Goal: Task Accomplishment & Management: Manage account settings

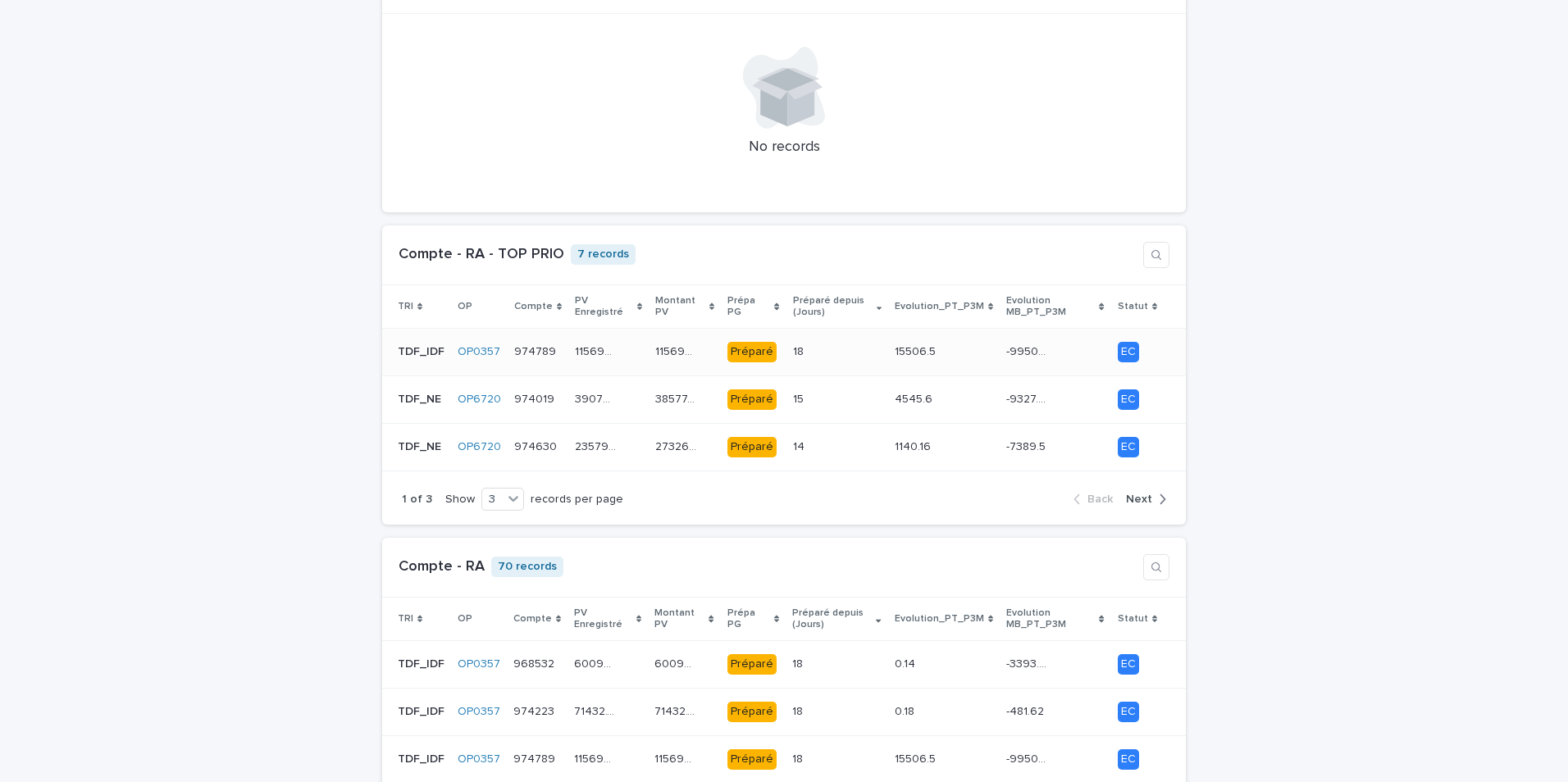
scroll to position [1367, 0]
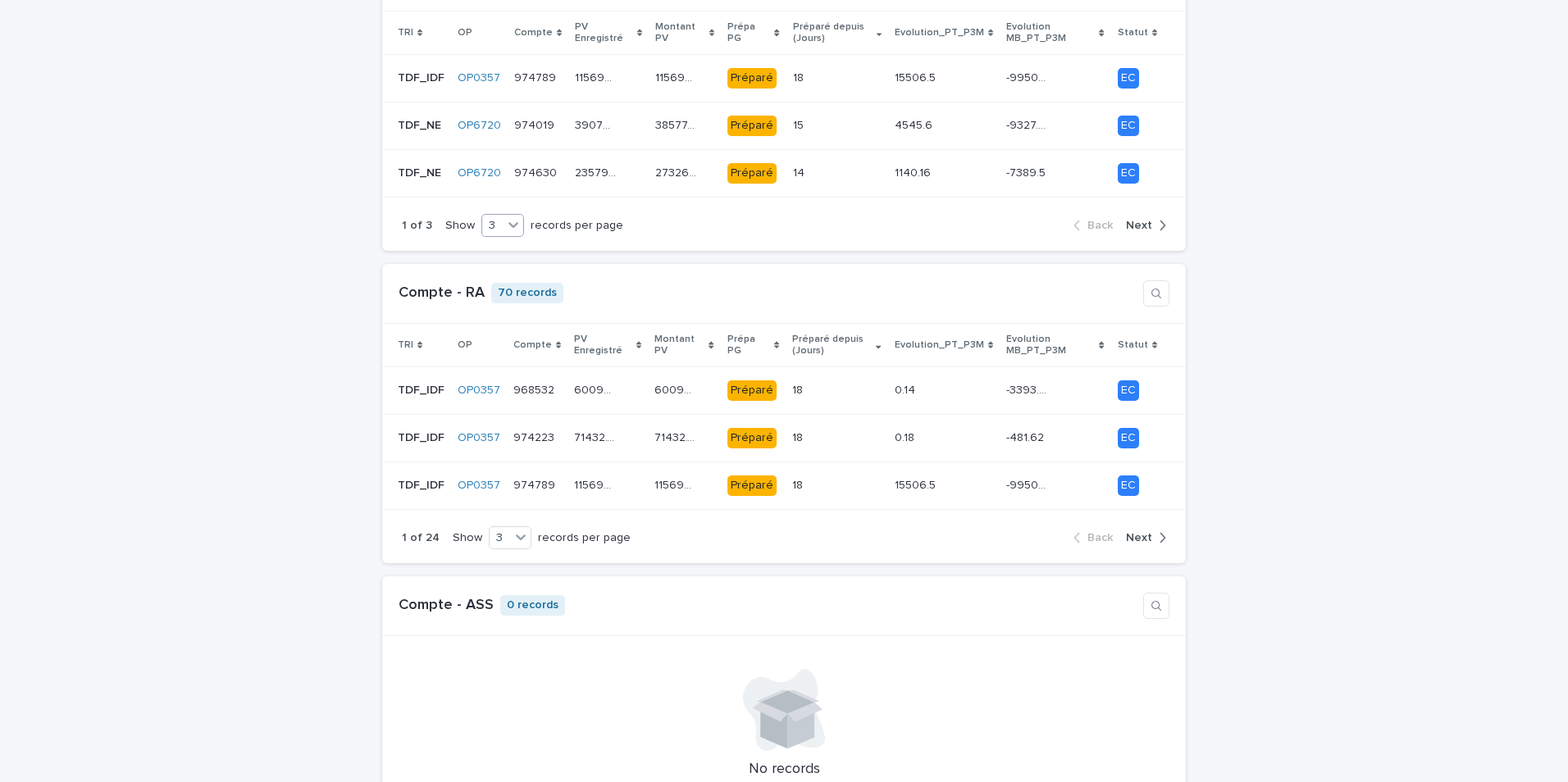
click at [505, 218] on icon at bounding box center [513, 225] width 16 height 16
click at [487, 273] on div "9" at bounding box center [491, 276] width 41 height 20
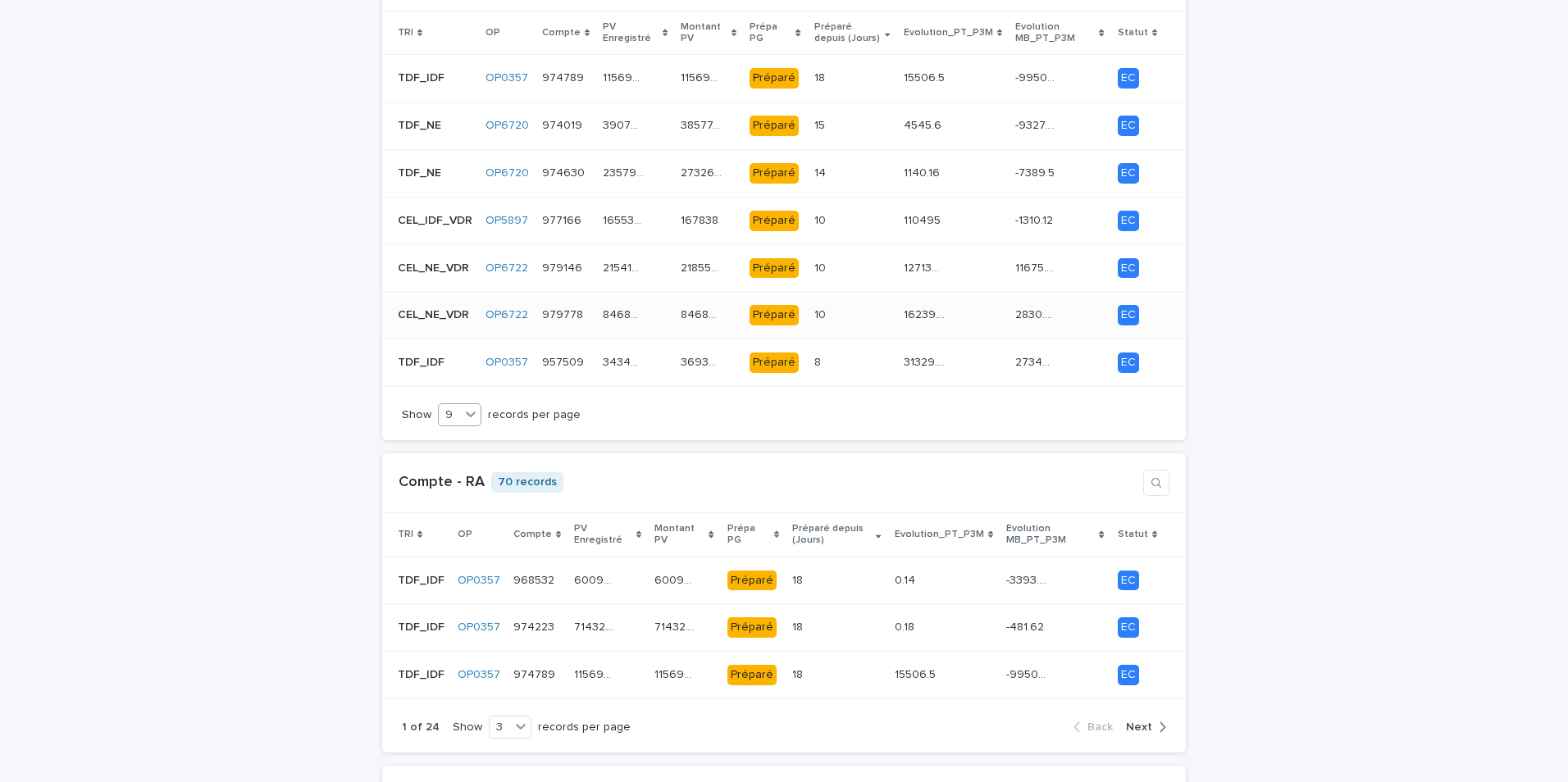
click at [674, 311] on td "84680.15 84680.15" at bounding box center [707, 315] width 69 height 48
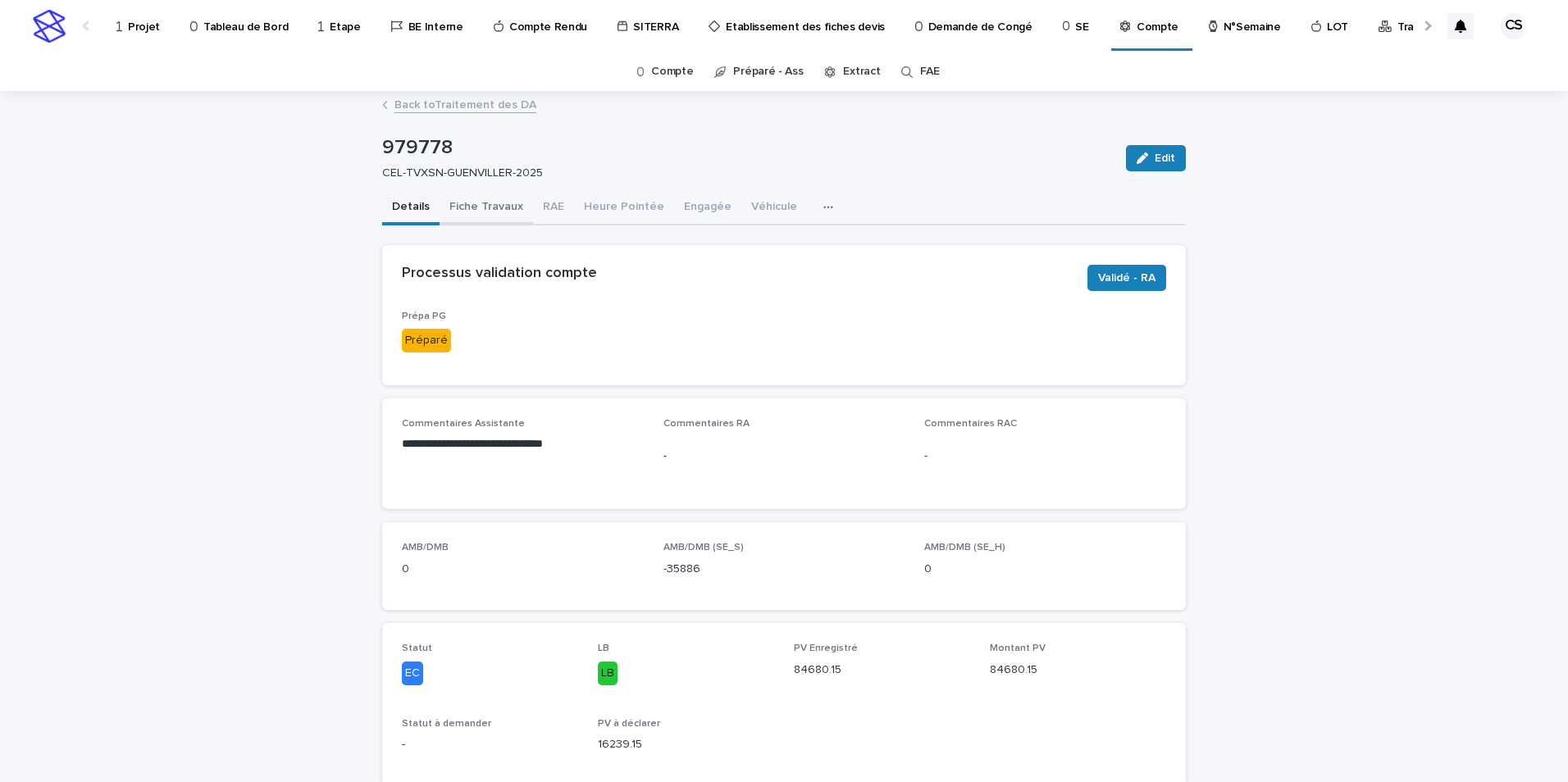
click at [507, 212] on button "Fiche Travaux" at bounding box center [487, 208] width 94 height 35
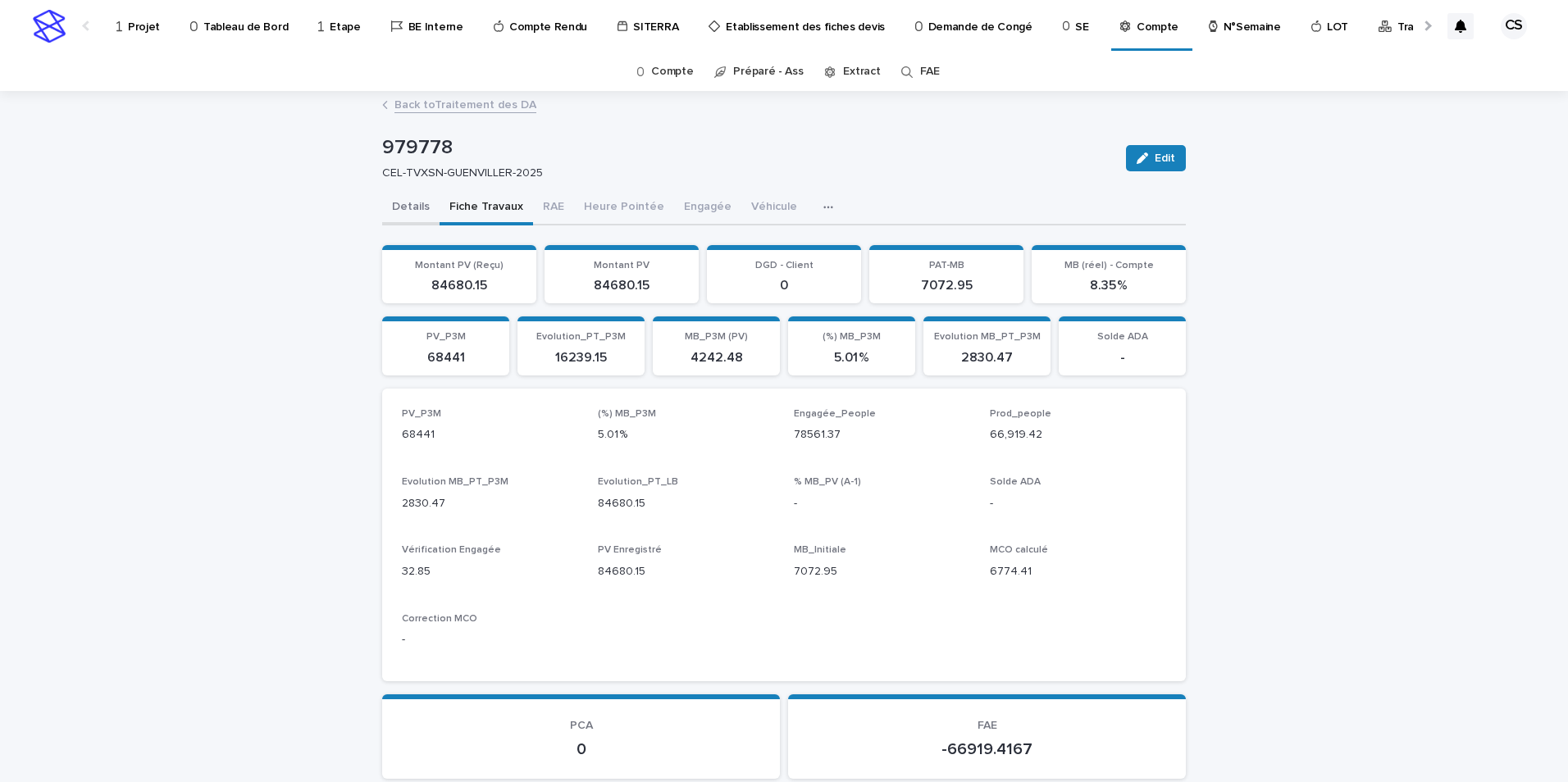
click at [417, 210] on button "Details" at bounding box center [411, 208] width 58 height 35
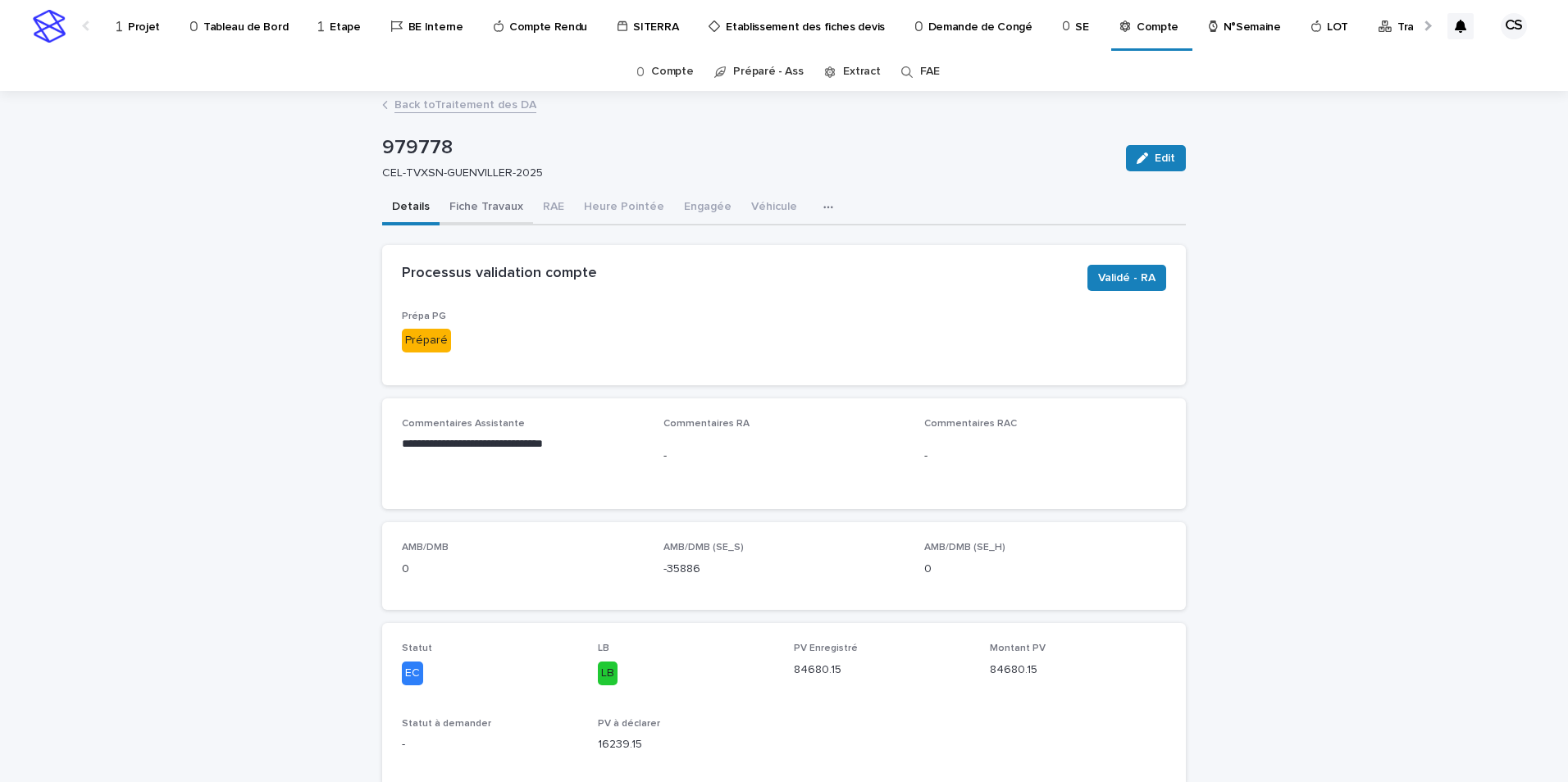
click at [488, 210] on button "Fiche Travaux" at bounding box center [487, 208] width 94 height 35
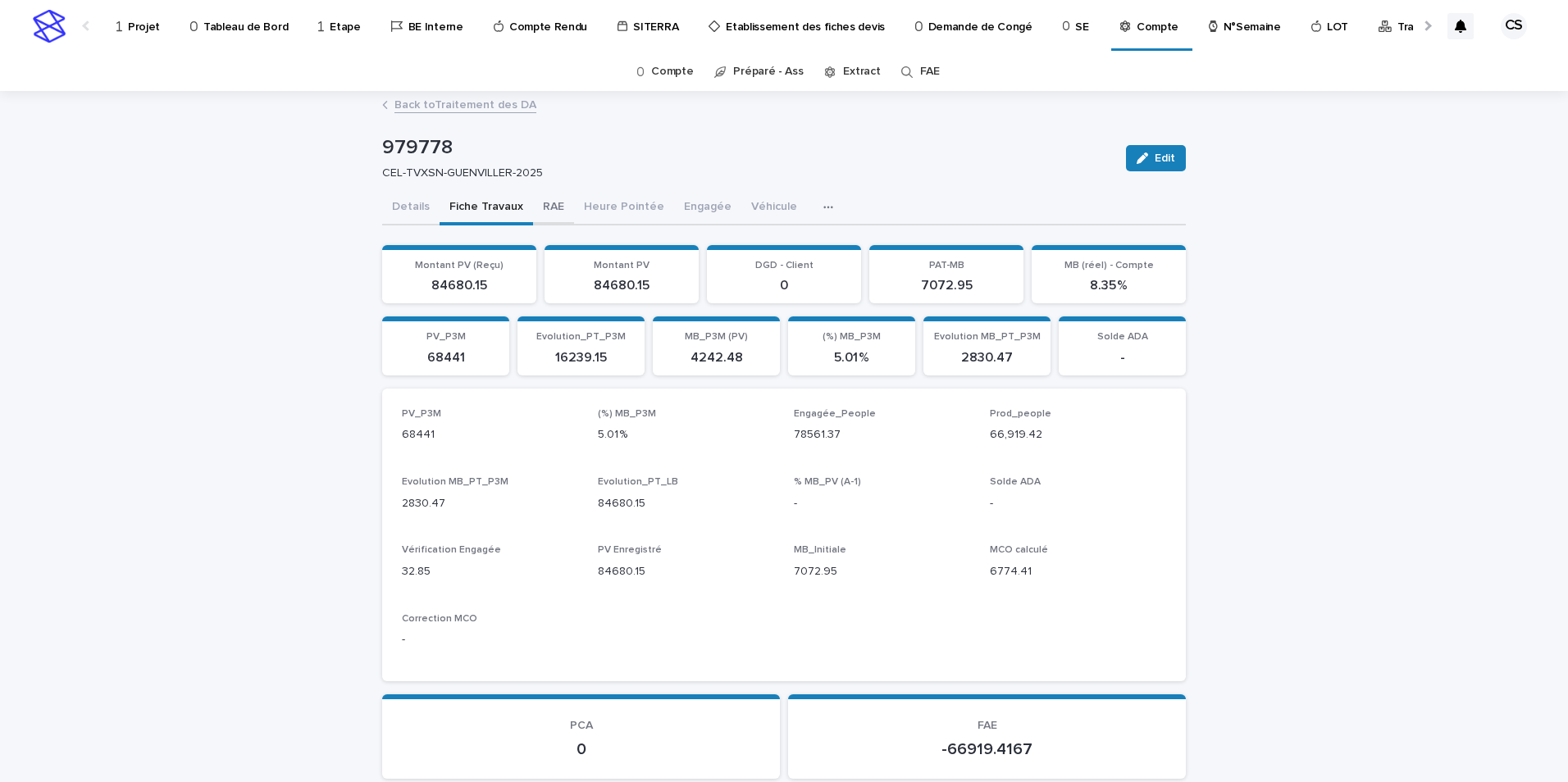
click at [543, 215] on button "RAE" at bounding box center [553, 208] width 41 height 35
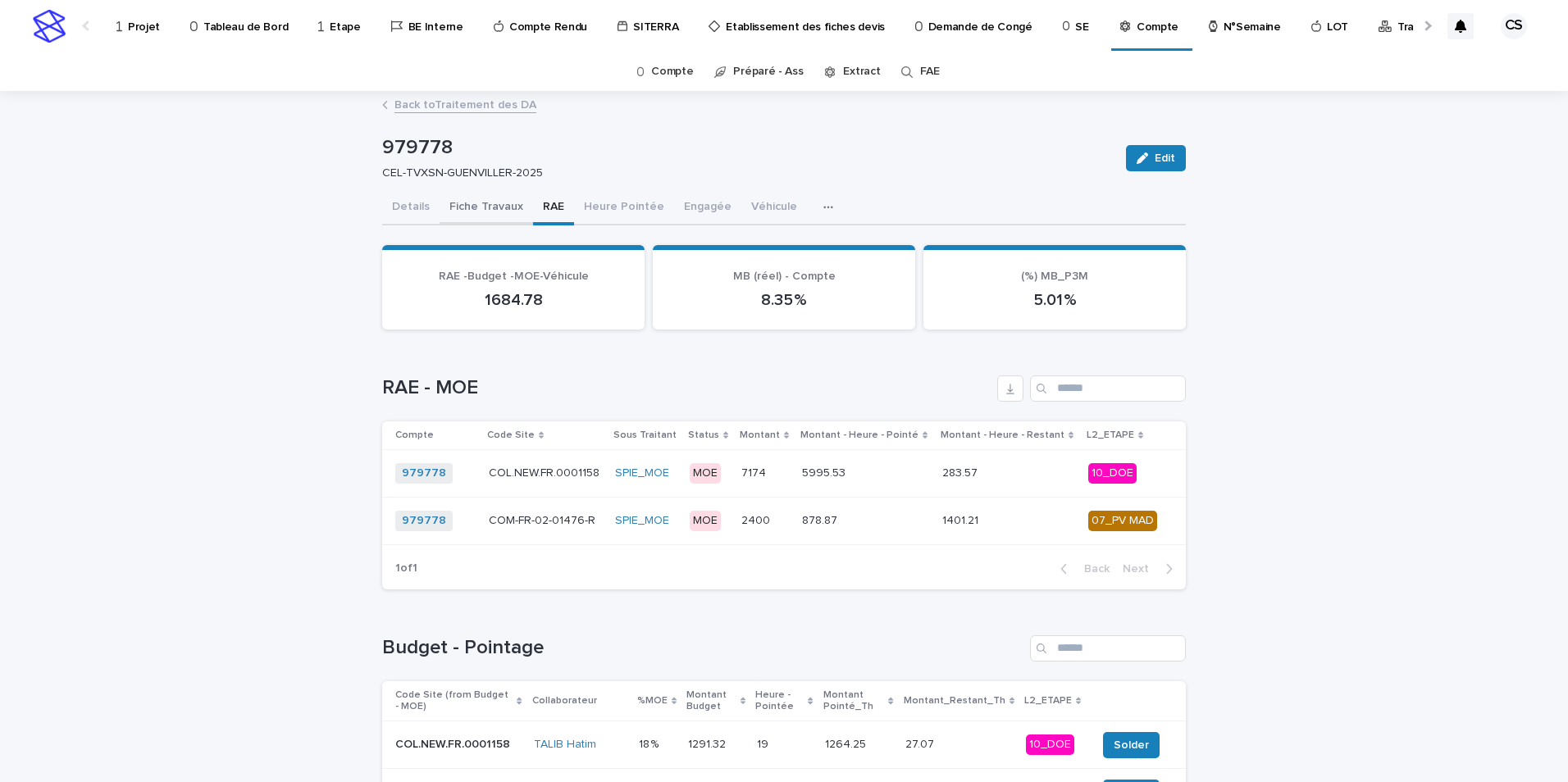
click at [446, 207] on button "Fiche Travaux" at bounding box center [487, 208] width 94 height 35
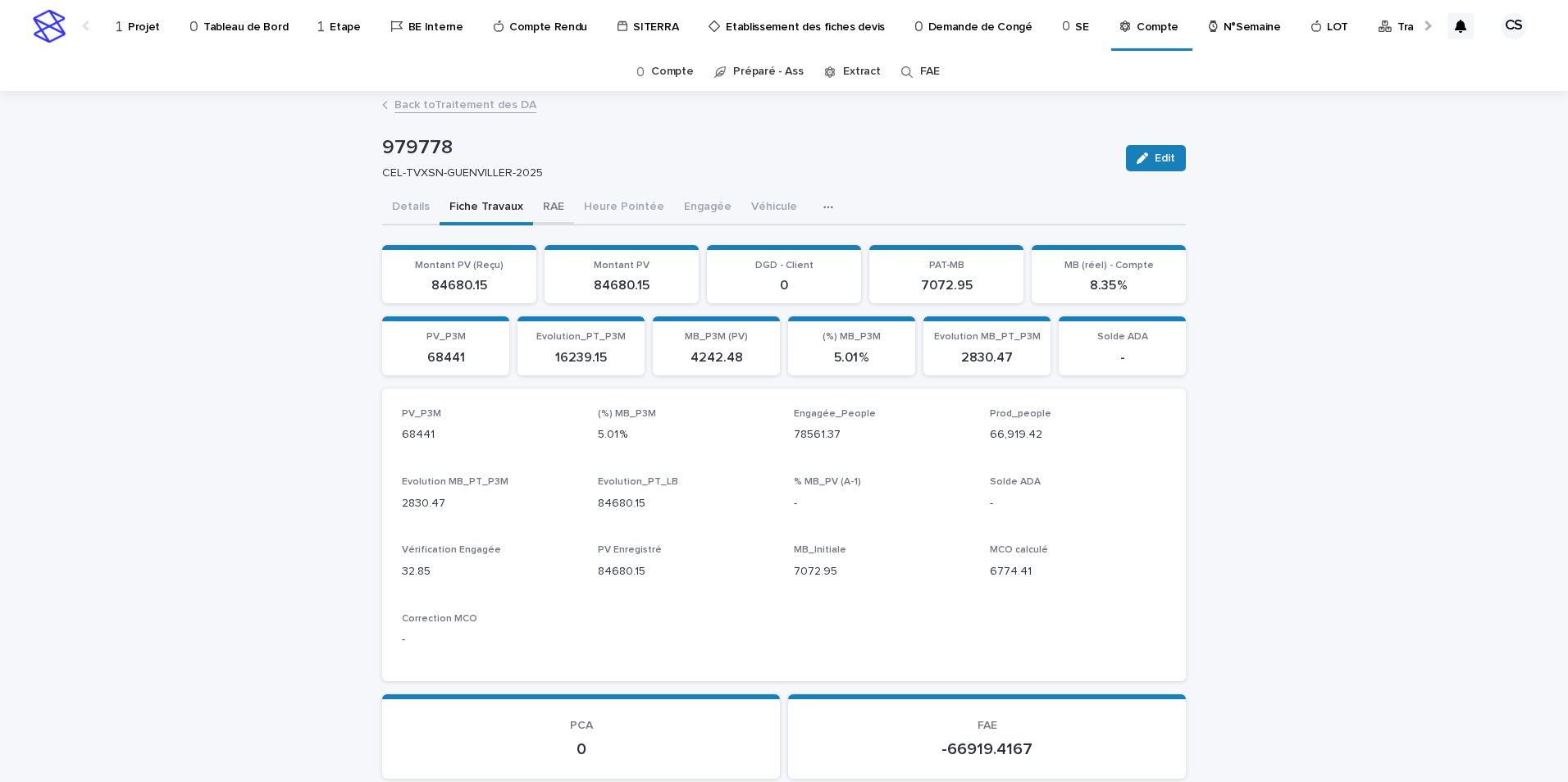
click at [544, 212] on button "RAE" at bounding box center [553, 208] width 41 height 35
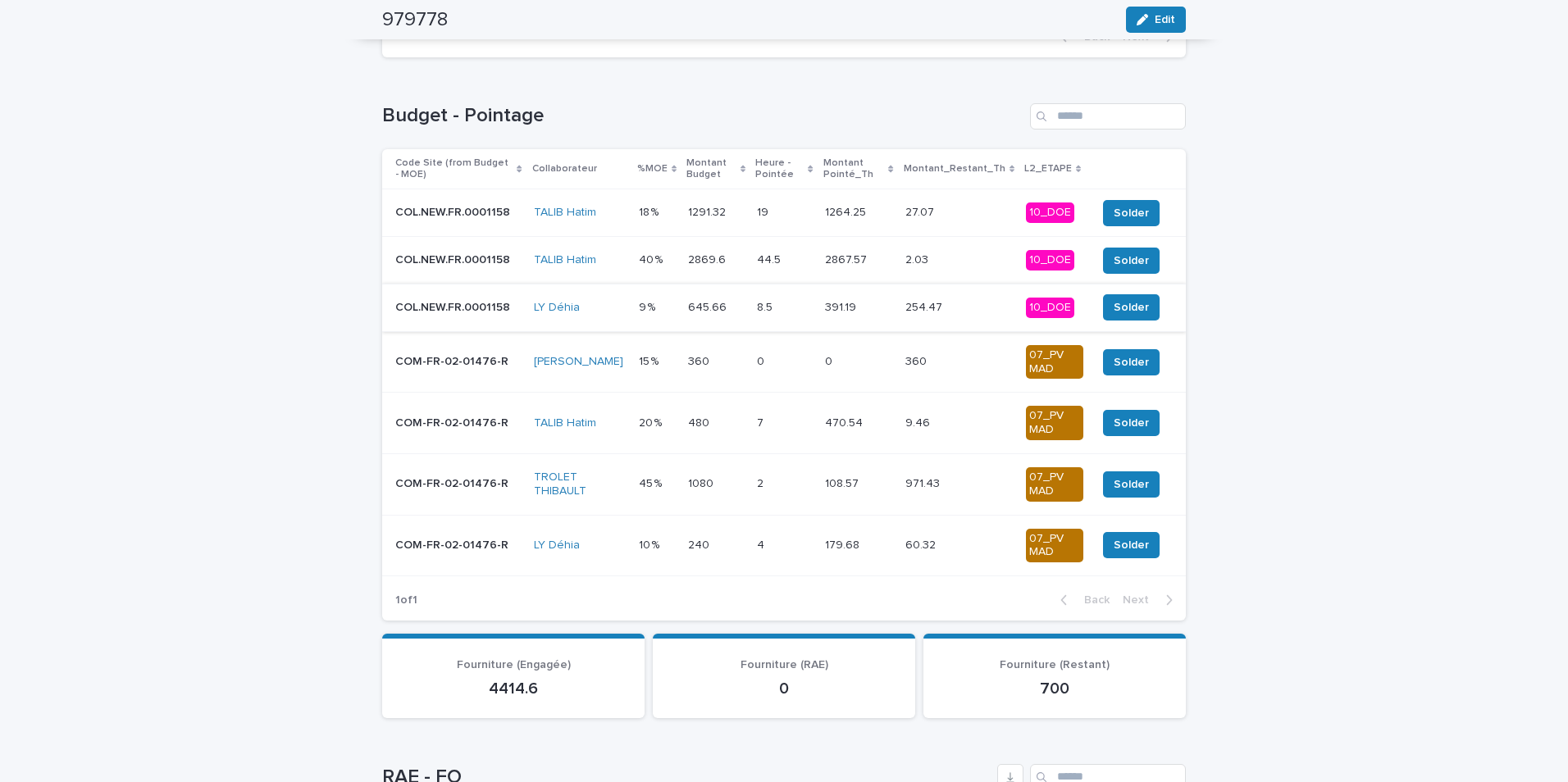
scroll to position [547, 0]
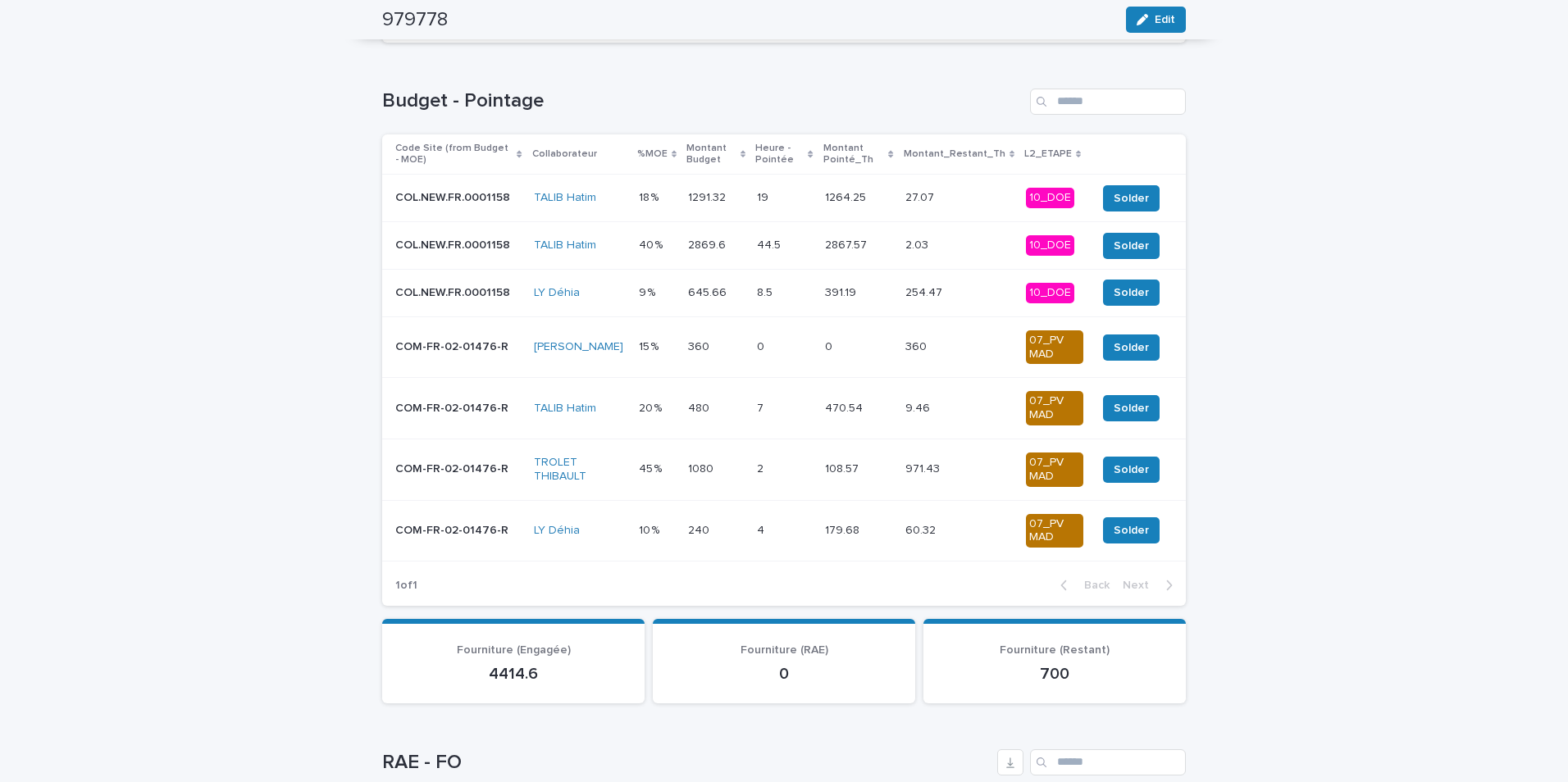
click at [734, 346] on p at bounding box center [715, 347] width 56 height 14
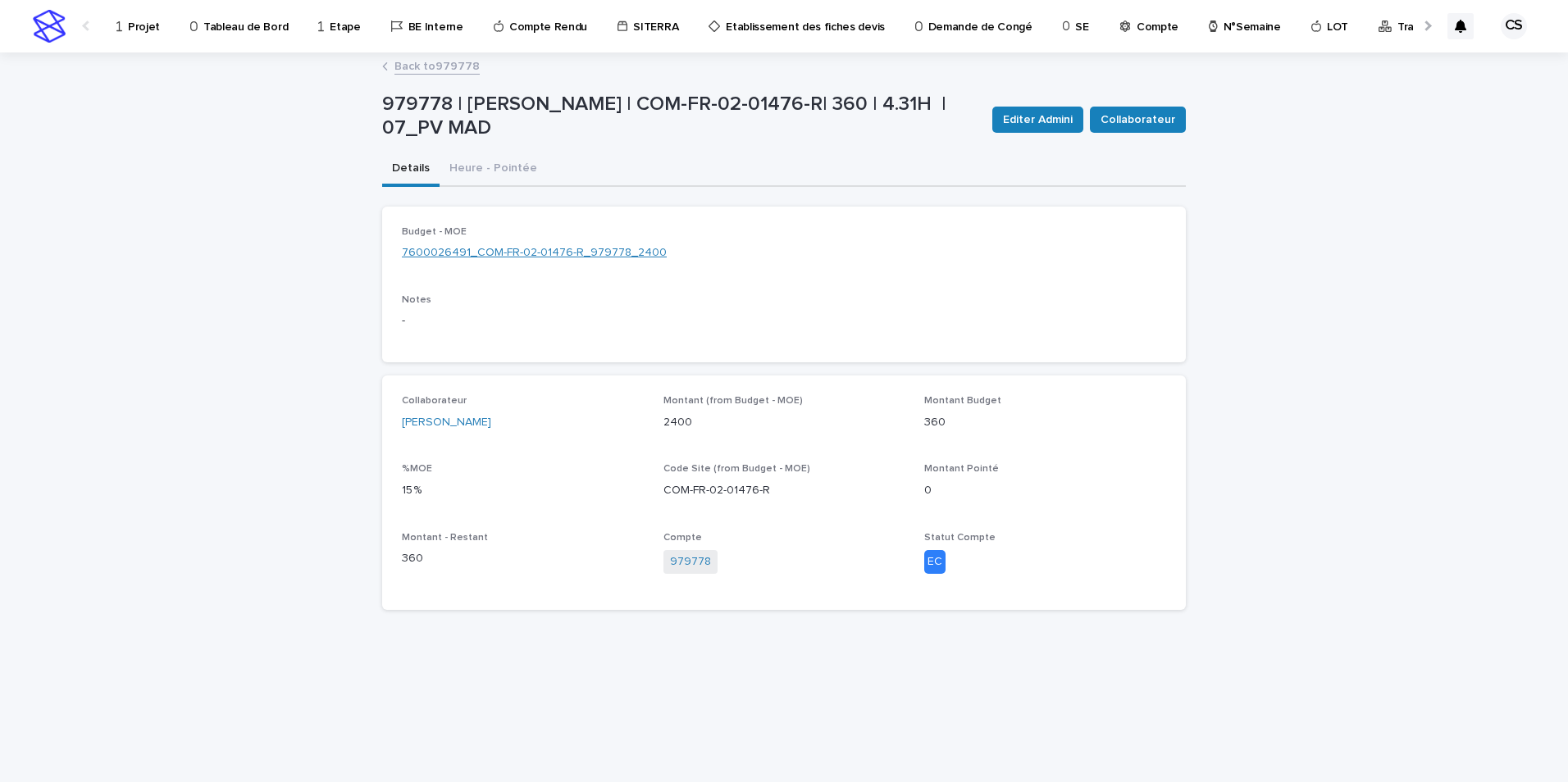
click at [518, 250] on link "7600026491_COM-FR-02-01476-R_979778_2400" at bounding box center [534, 253] width 265 height 17
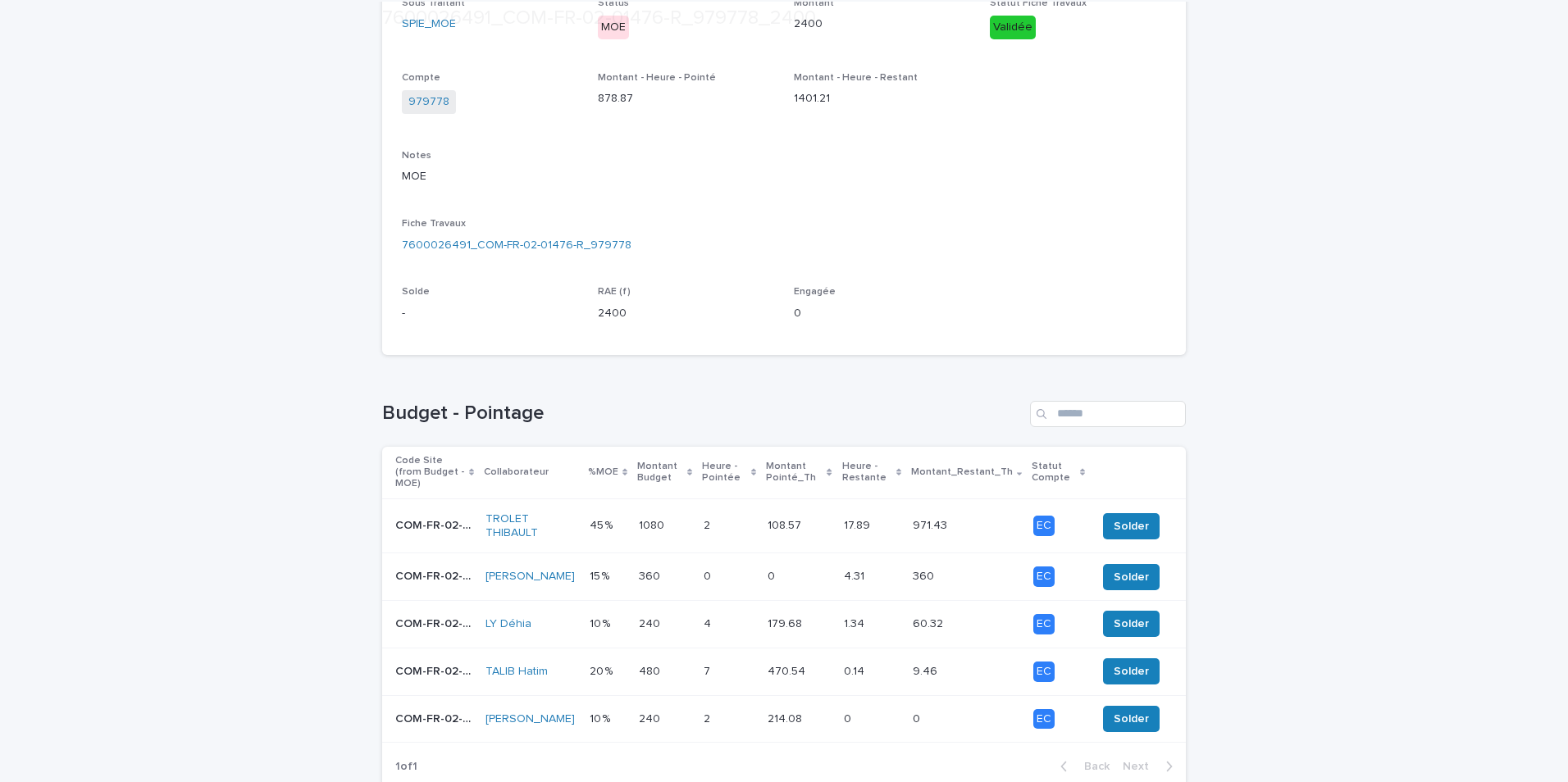
scroll to position [422, 0]
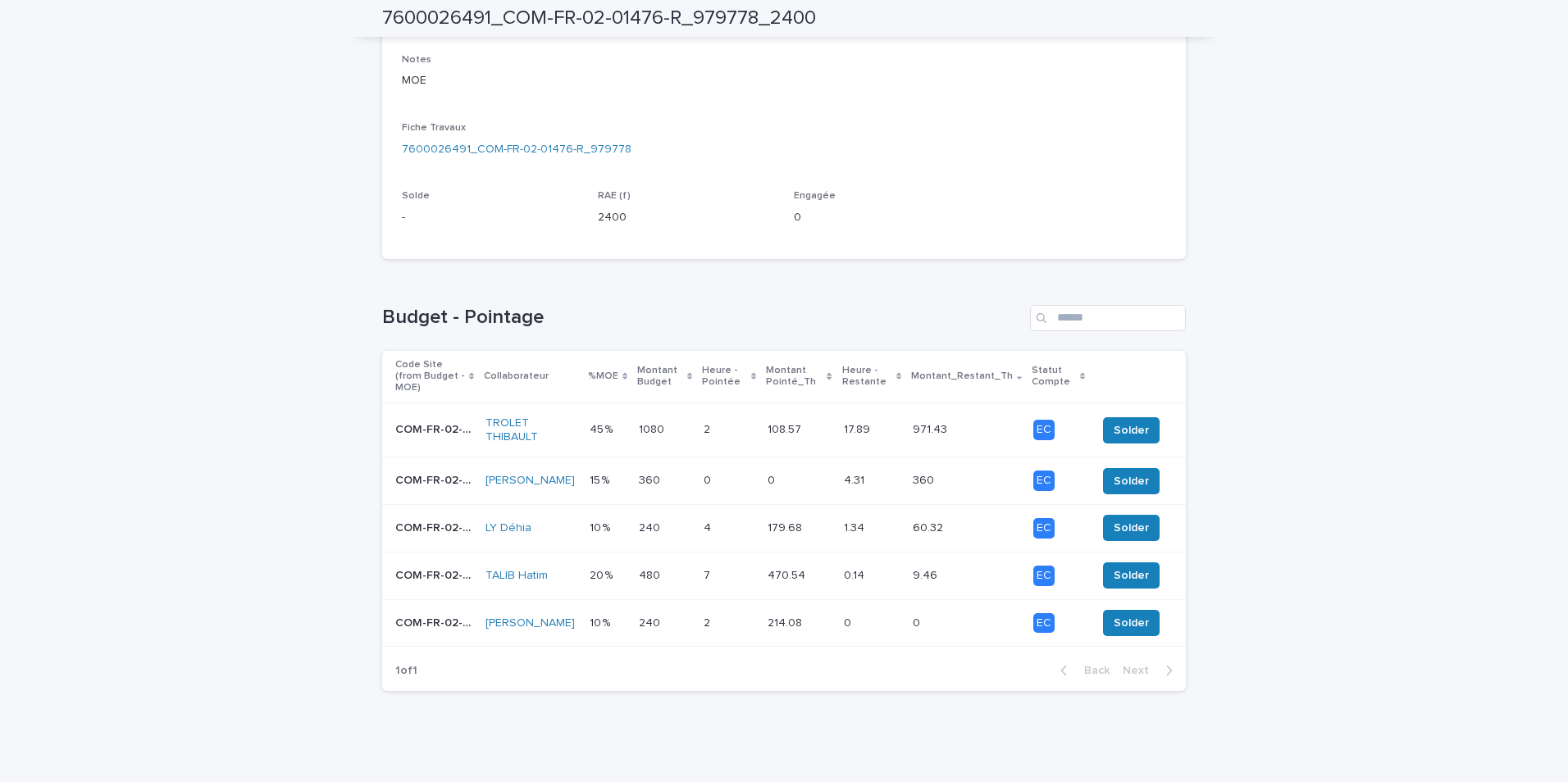
click at [654, 474] on p at bounding box center [665, 481] width 52 height 14
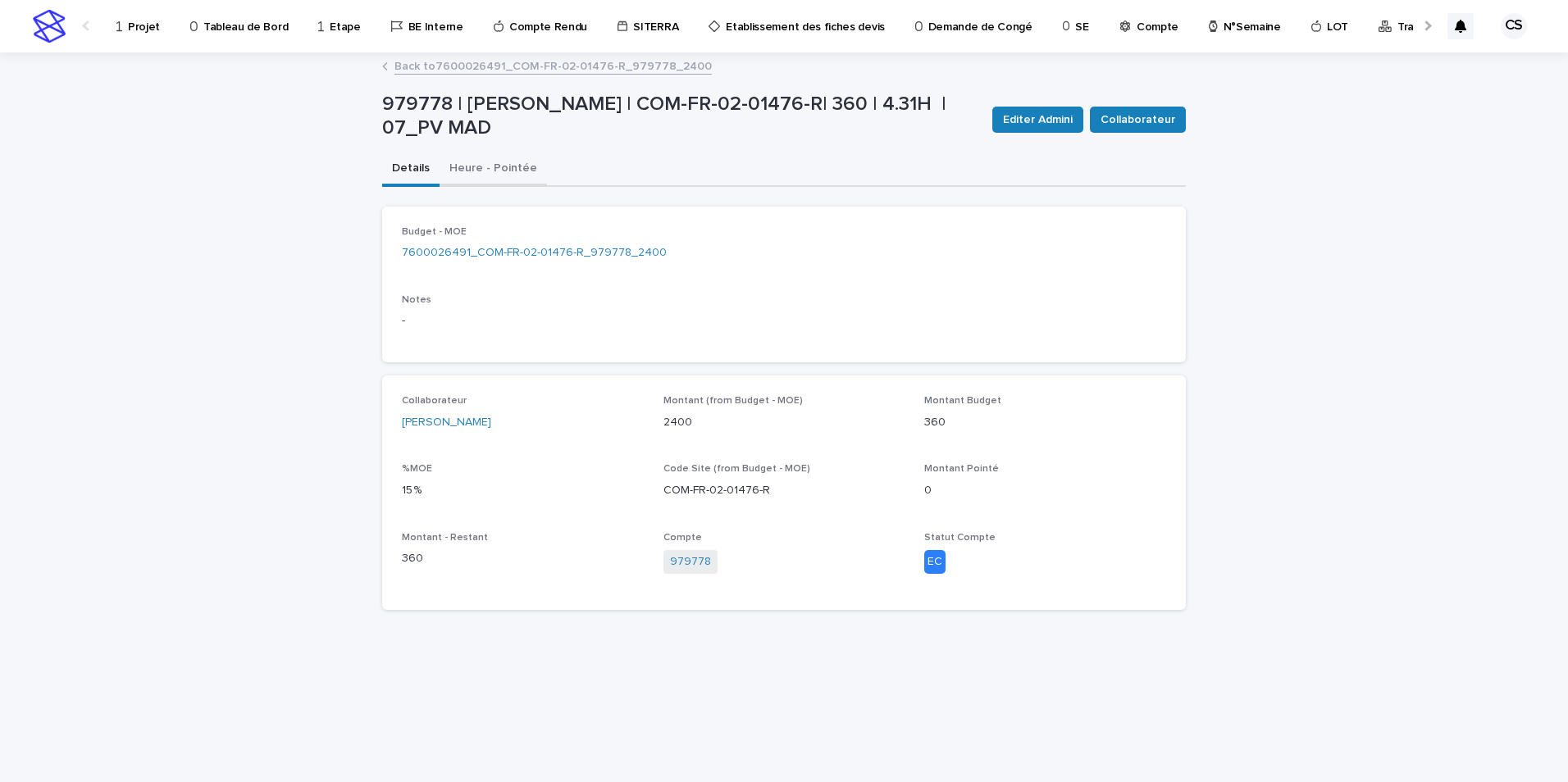
click at [515, 173] on button "Heure - Pointée" at bounding box center [493, 169] width 107 height 35
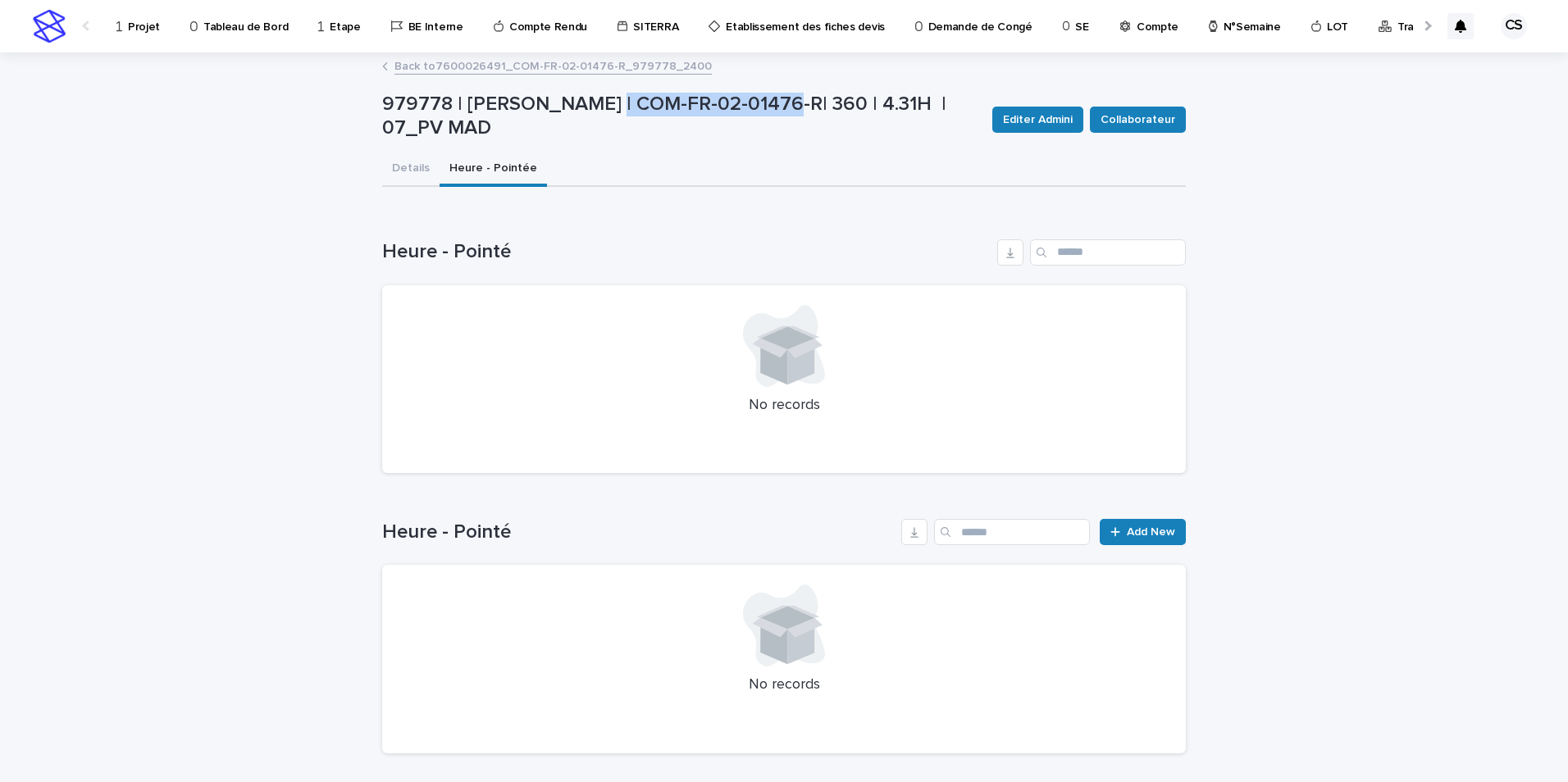
drag, startPoint x: 764, startPoint y: 107, endPoint x: 590, endPoint y: 113, distance: 174.1
click at [590, 113] on p "979778 | [PERSON_NAME] | COM-FR-02-01476-R| 360 | 4.31H | 07_PV MAD" at bounding box center [681, 116] width 597 height 48
copy p "COM-FR-02-01476-R"
click at [1126, 534] on span "Add New" at bounding box center [1150, 532] width 49 height 12
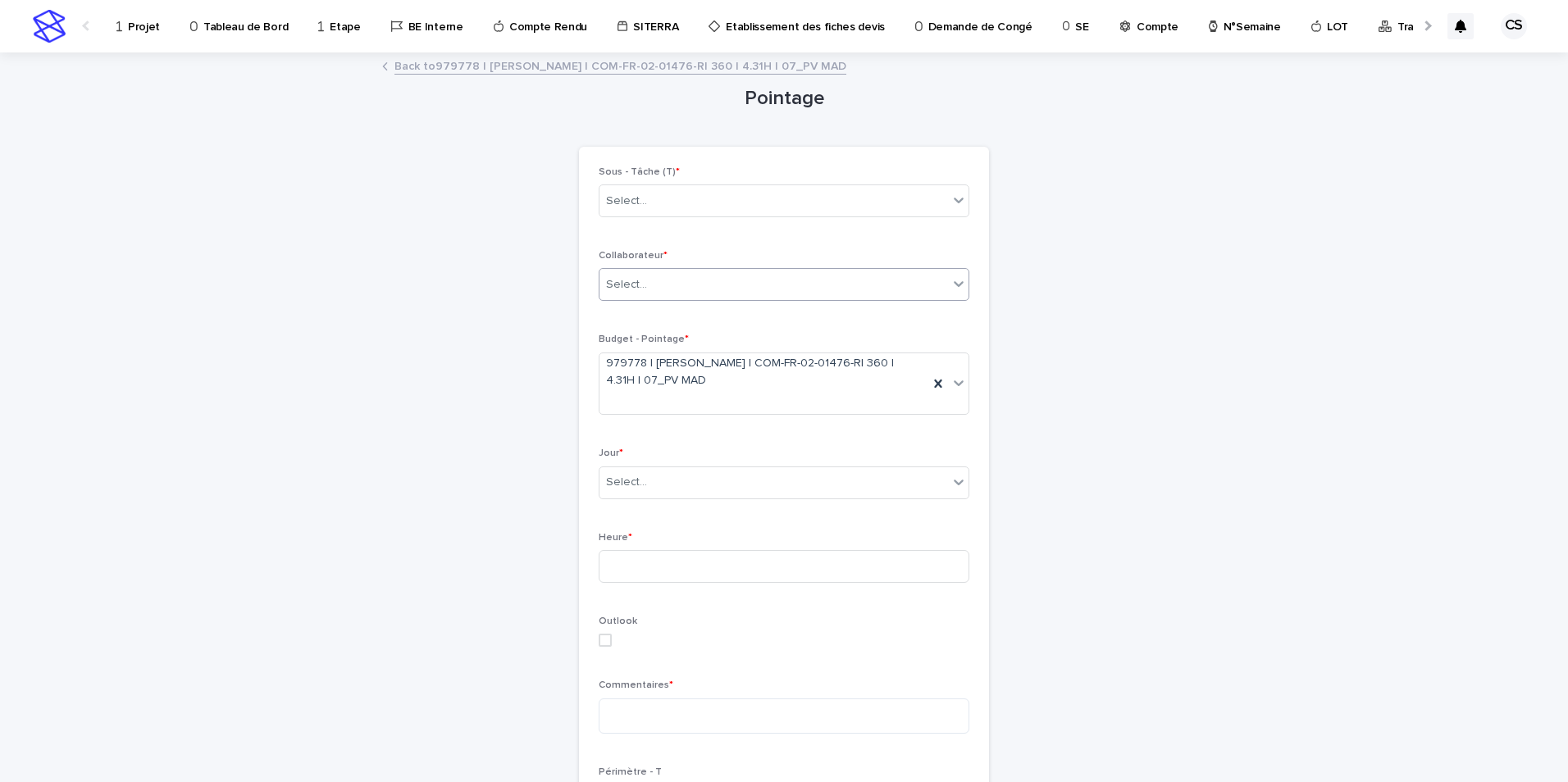
click at [671, 278] on div "Select..." at bounding box center [773, 285] width 348 height 27
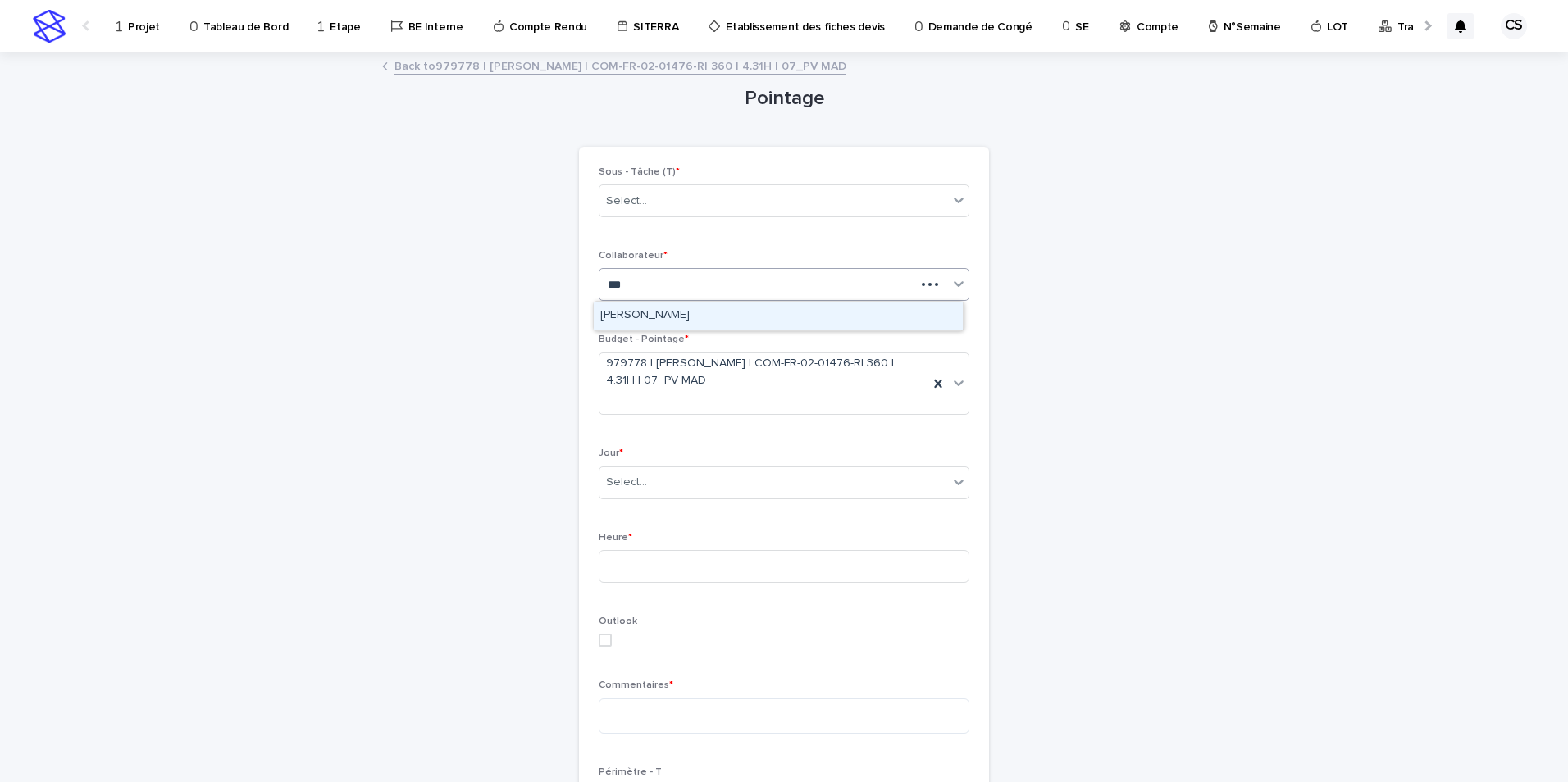
type input "****"
click at [670, 316] on div "[PERSON_NAME]" at bounding box center [778, 315] width 369 height 29
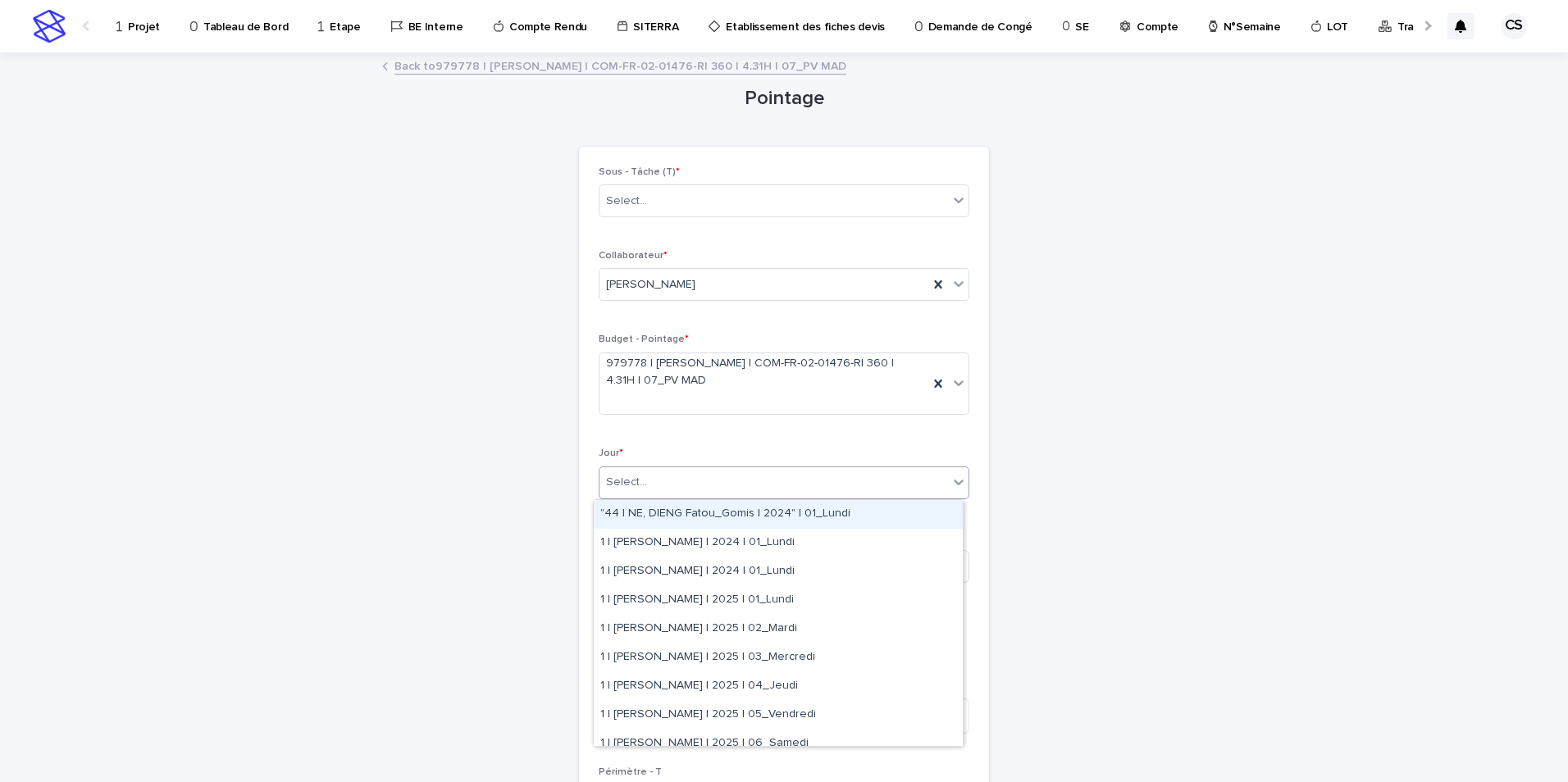
click at [699, 470] on div "Select..." at bounding box center [773, 482] width 348 height 27
type input "**********"
click at [701, 510] on div "37 | CELIK Saban | 2025 | 01_Lundi" at bounding box center [778, 514] width 369 height 29
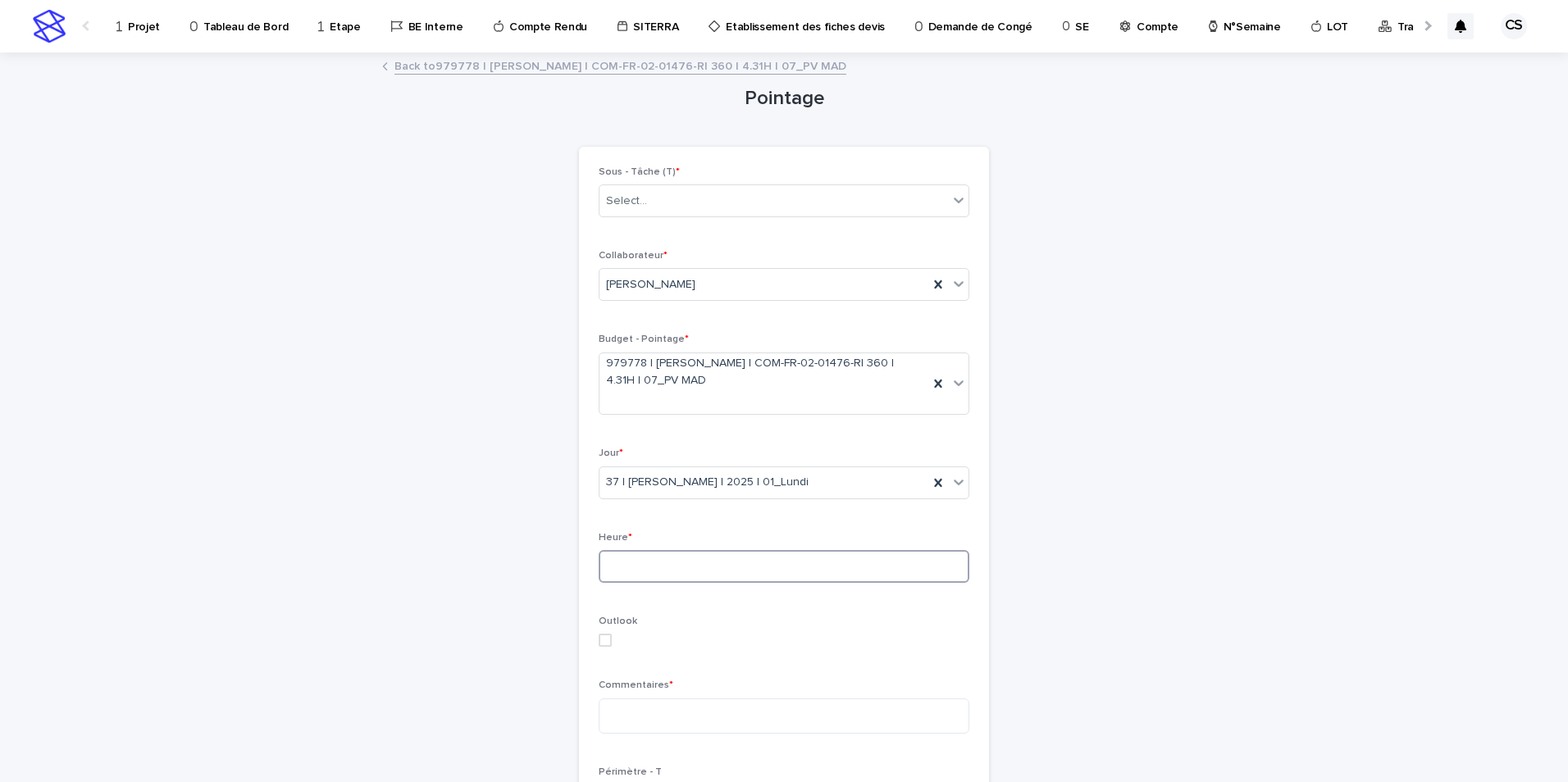
click at [699, 566] on input at bounding box center [784, 566] width 370 height 33
type input "*"
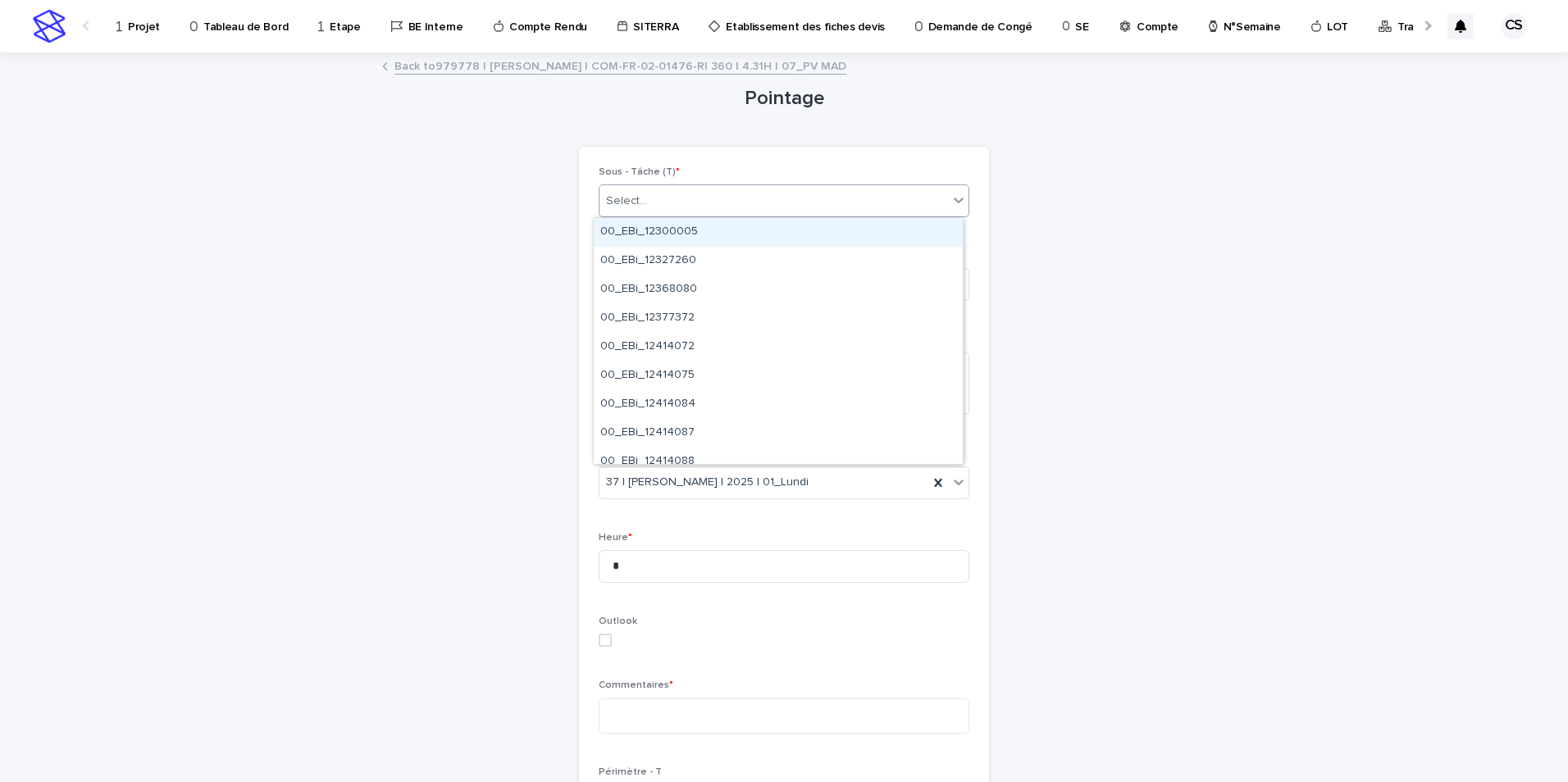
click at [649, 205] on input "text" at bounding box center [650, 201] width 2 height 14
paste input "**********"
type input "**********"
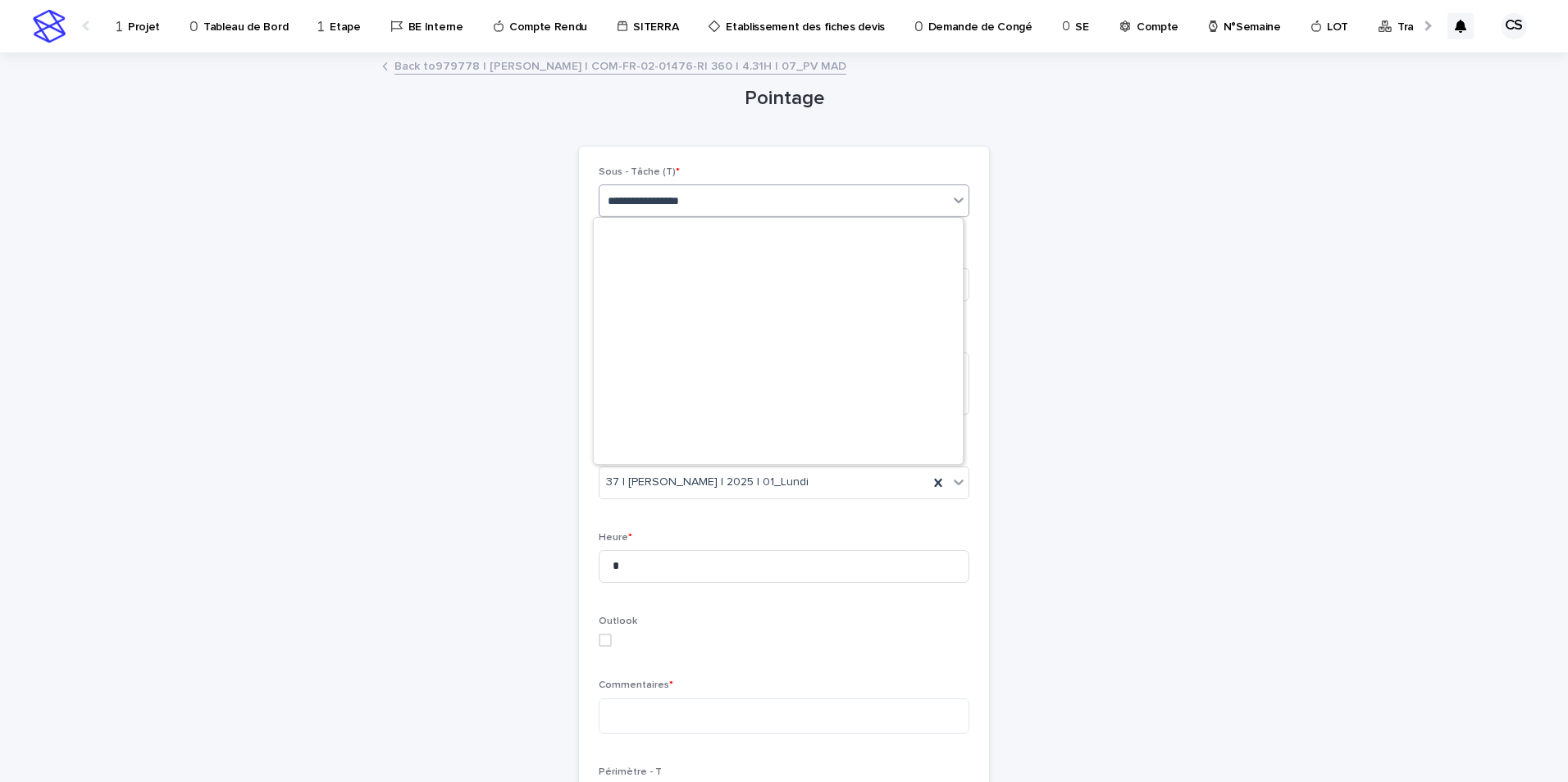
scroll to position [959, 0]
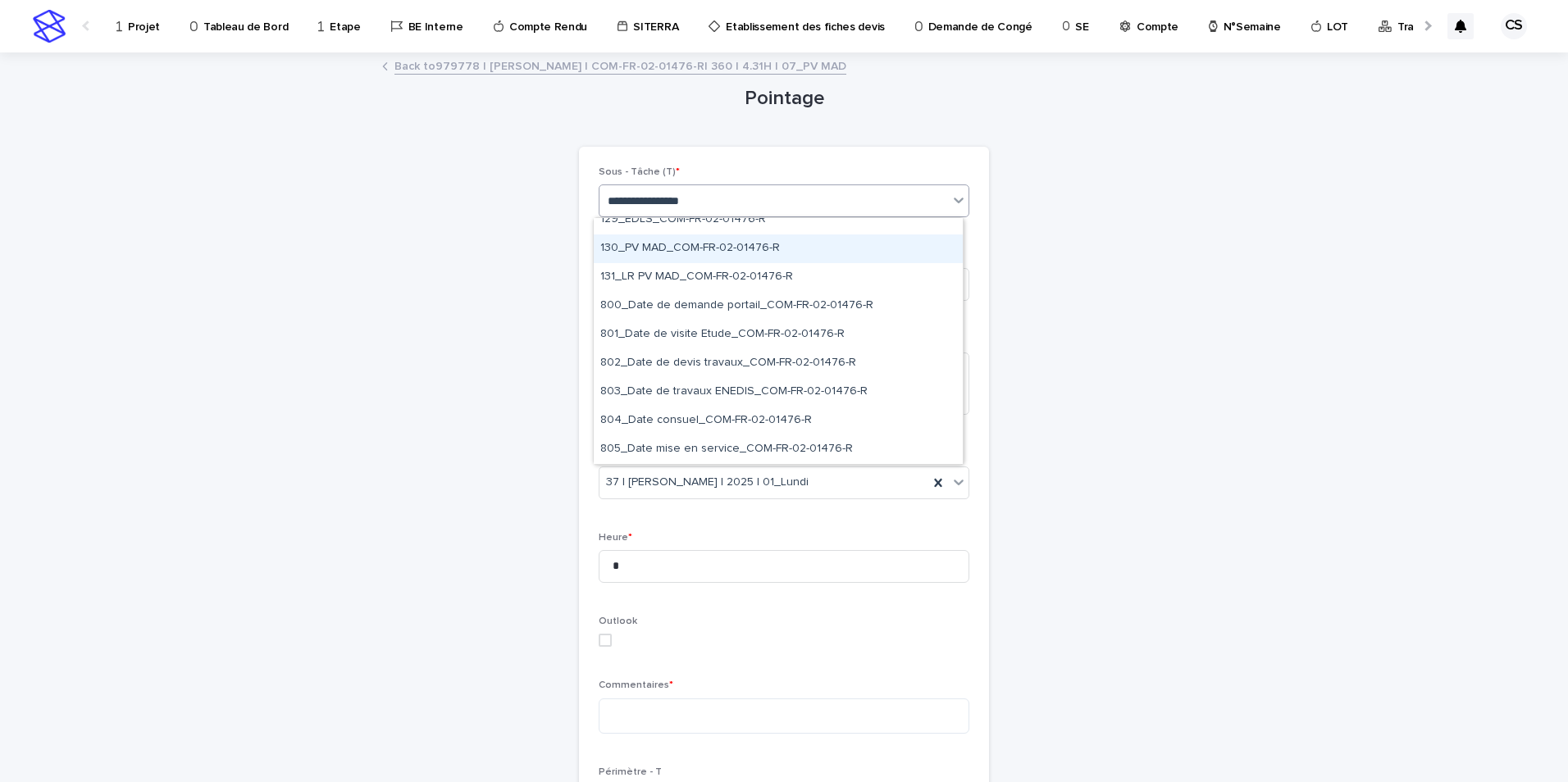
click at [674, 256] on div "130_PV MAD_COM-FR-02-01476-R" at bounding box center [778, 249] width 369 height 29
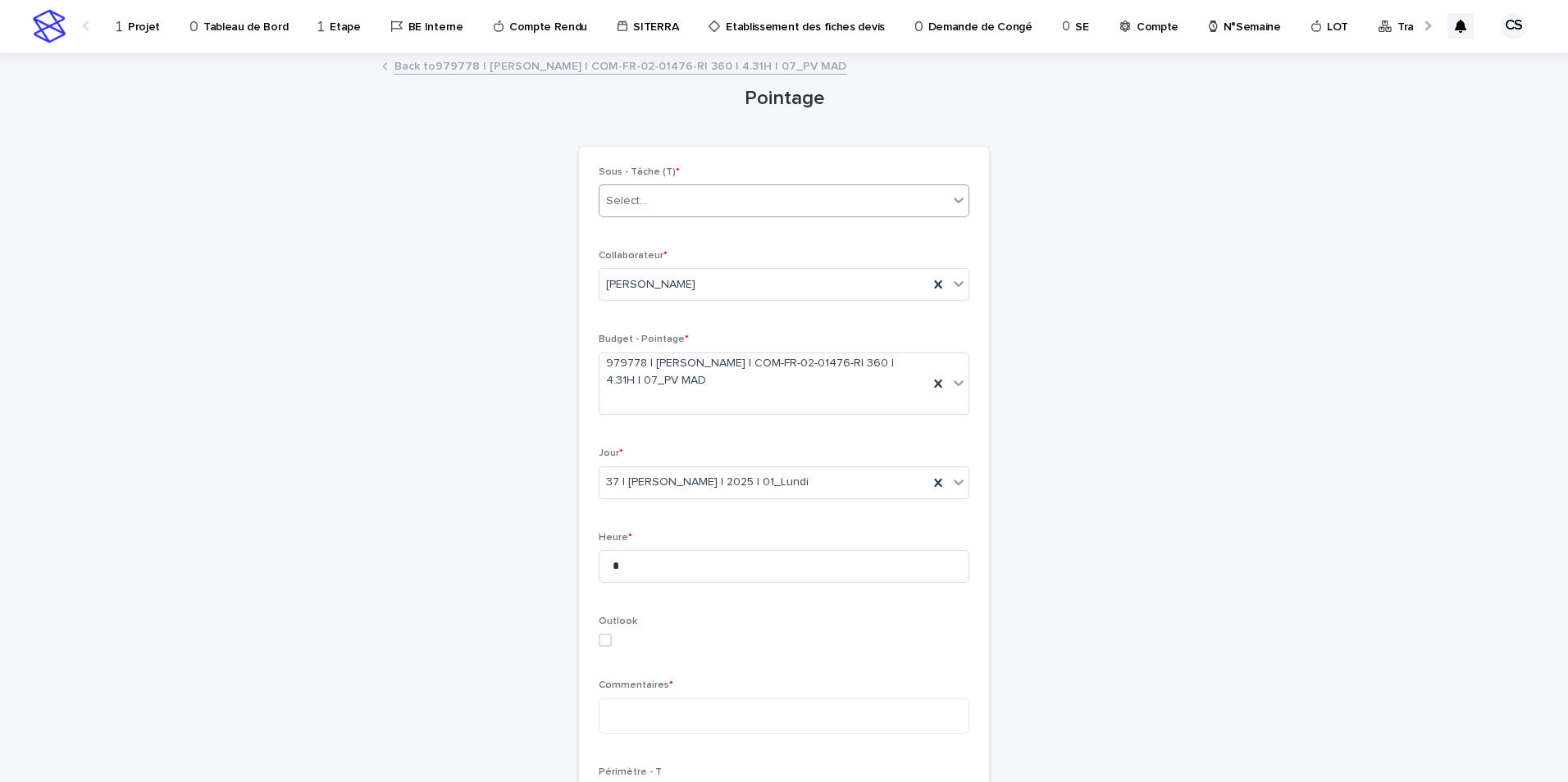
click at [1077, 322] on div "Pointage Loading... Saving… Loading... Saving… Loading... Saving… Sous - Tâche …" at bounding box center [784, 569] width 804 height 1032
click at [657, 707] on textarea at bounding box center [784, 715] width 370 height 35
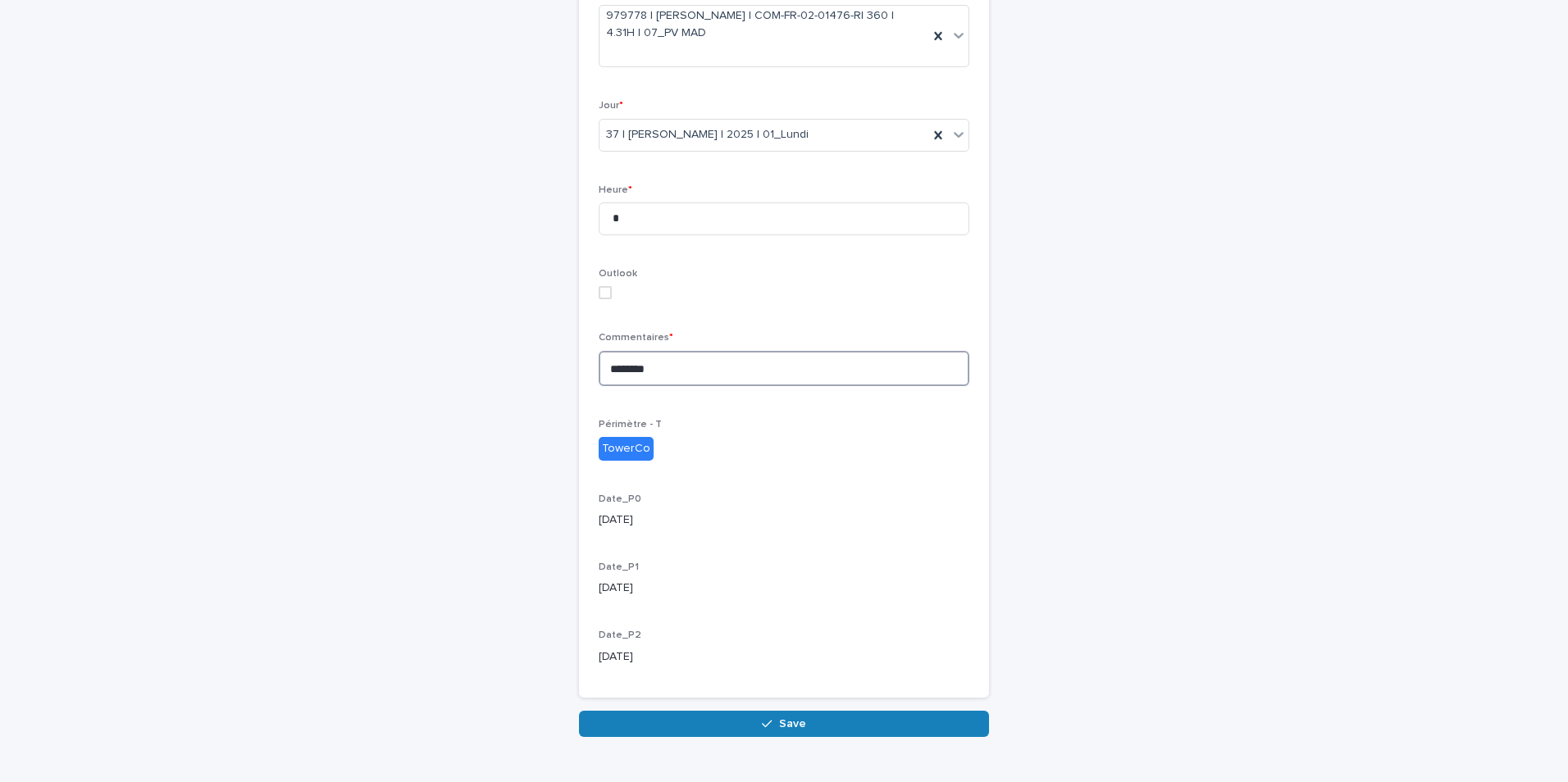
scroll to position [384, 0]
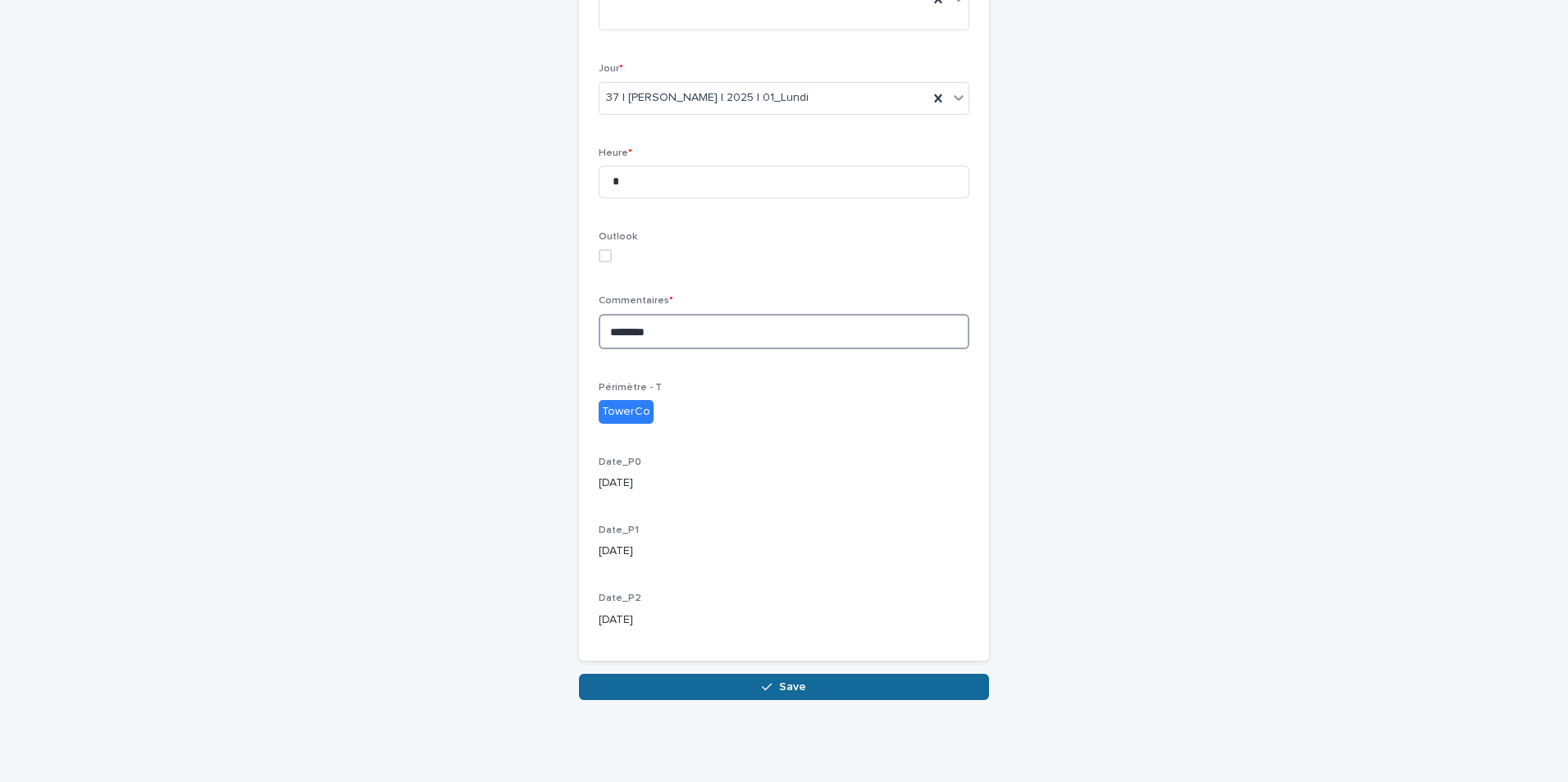
type textarea "********"
click at [763, 681] on button "Save" at bounding box center [784, 686] width 410 height 26
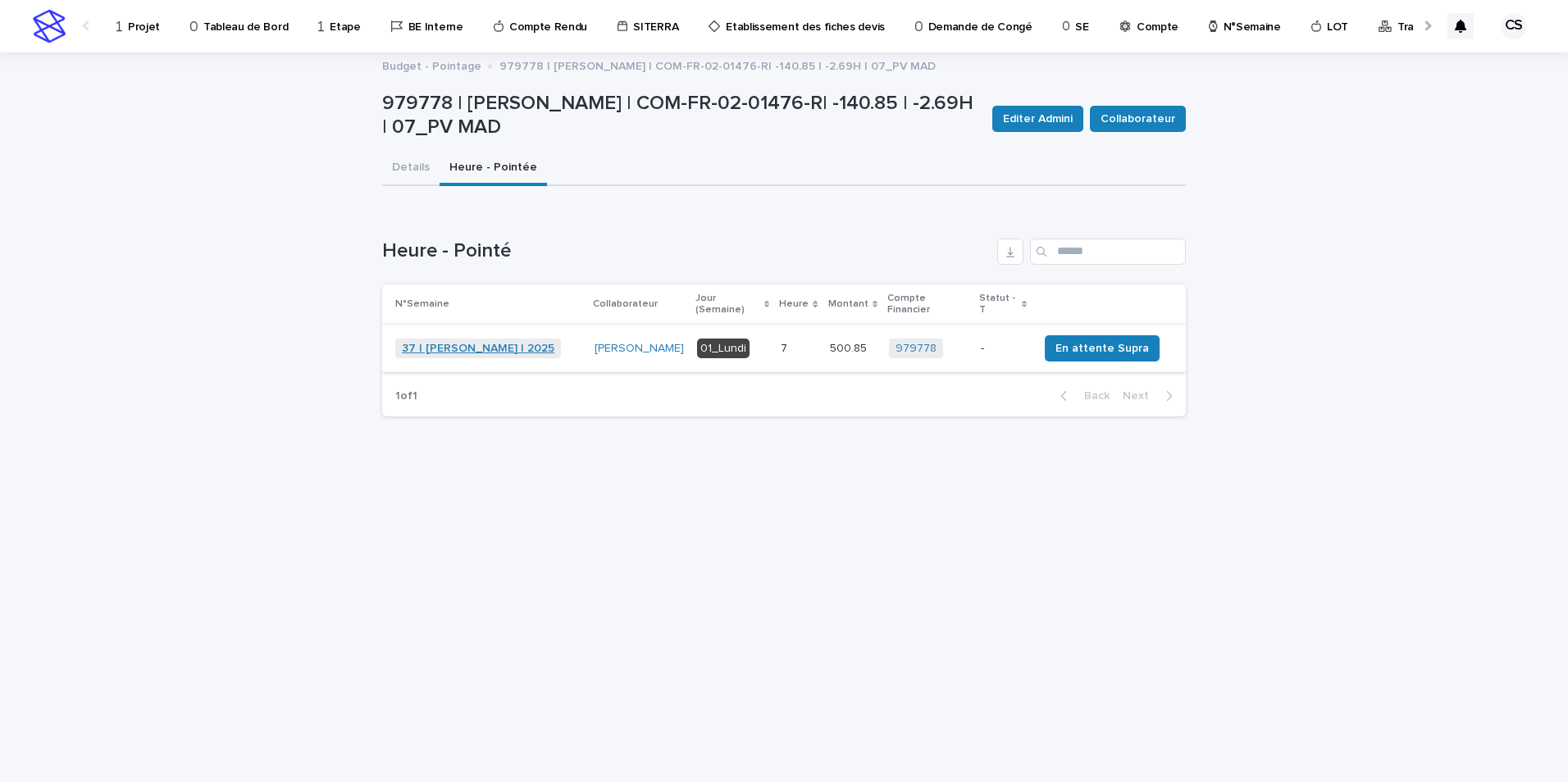
click at [497, 342] on link "37 | [PERSON_NAME] | 2025" at bounding box center [478, 349] width 152 height 14
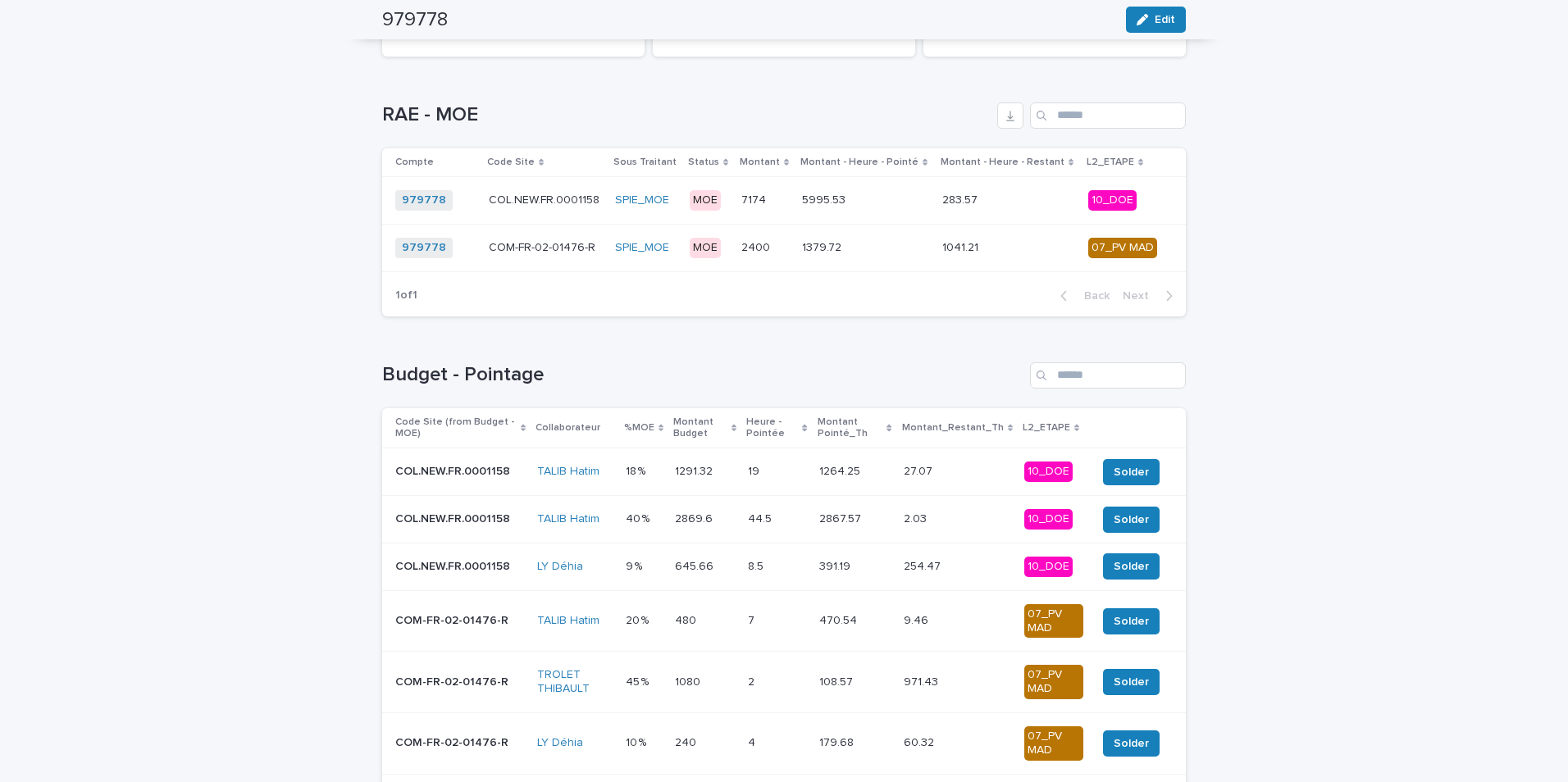
scroll to position [547, 0]
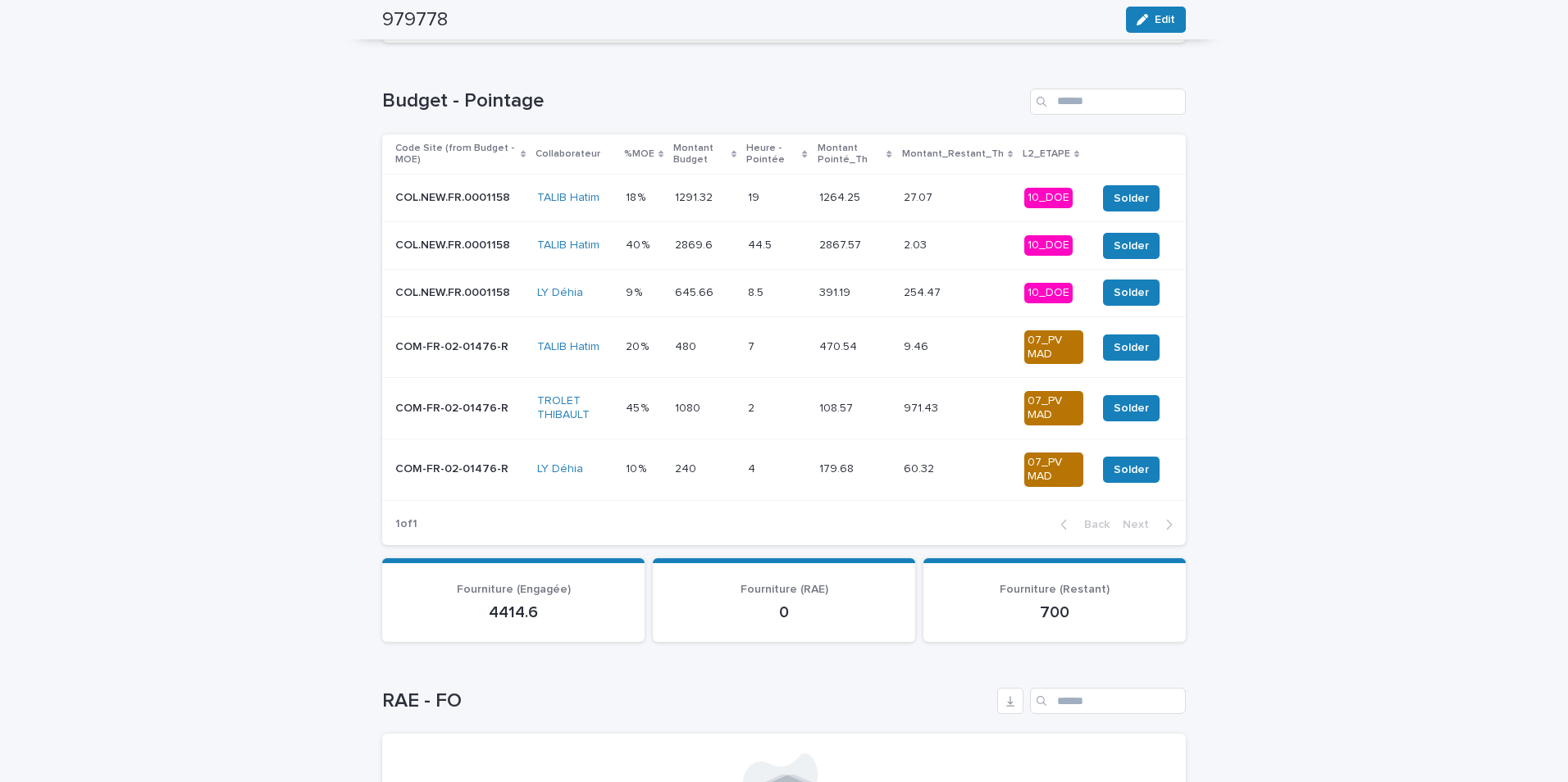
click at [646, 404] on p "45 %" at bounding box center [639, 407] width 26 height 17
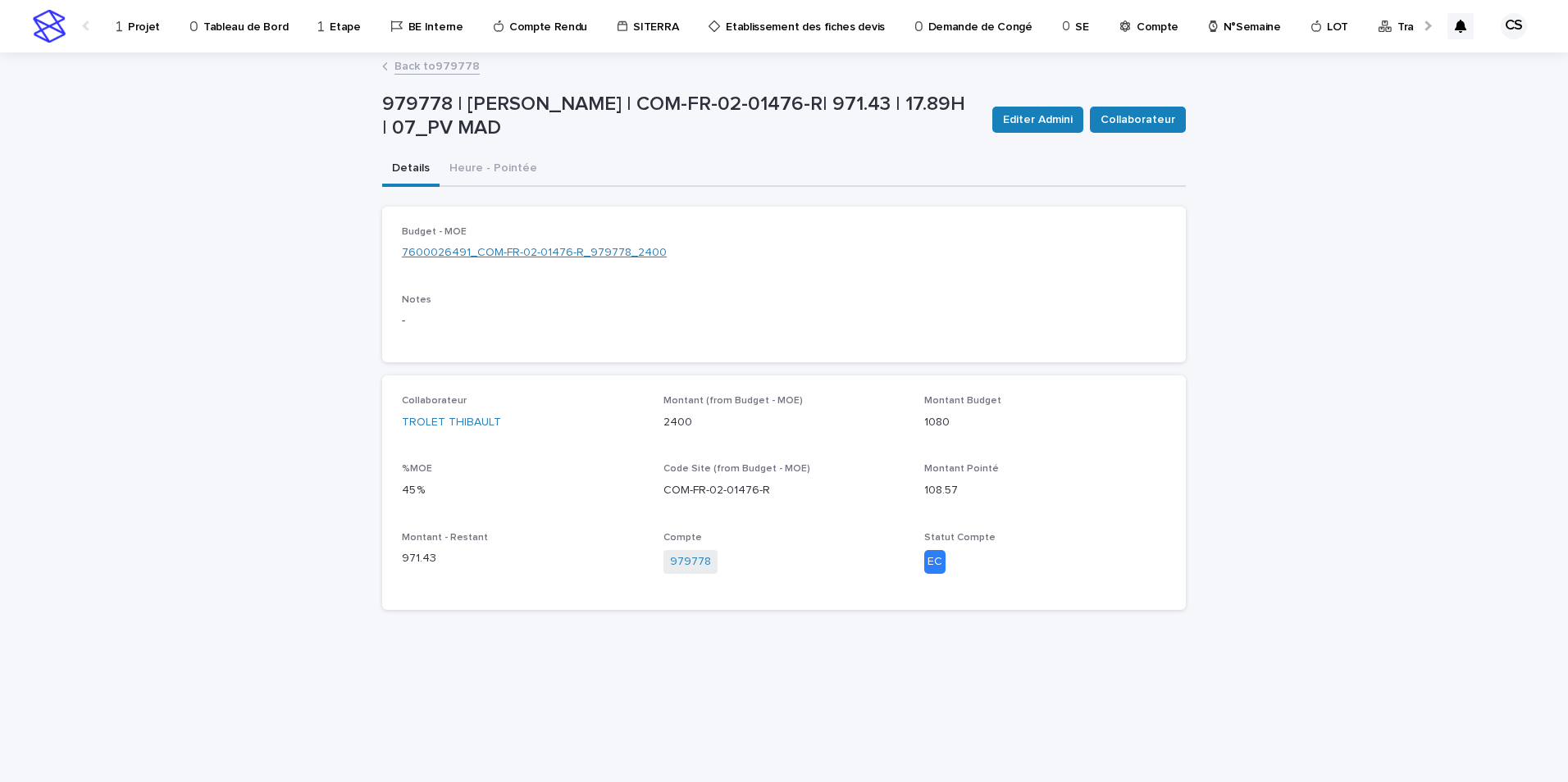
click at [577, 249] on link "7600026491_COM-FR-02-01476-R_979778_2400" at bounding box center [534, 253] width 265 height 17
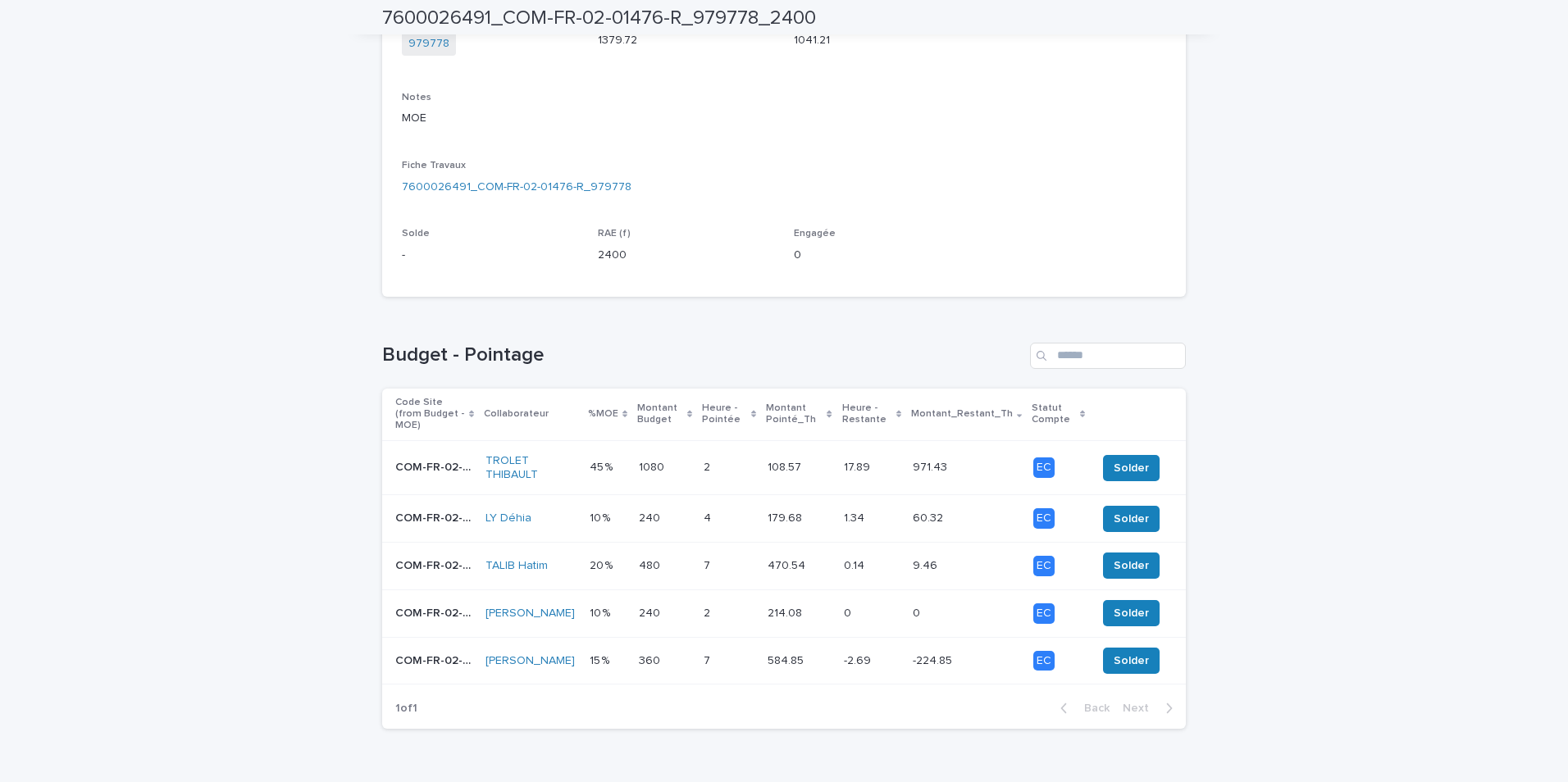
scroll to position [422, 0]
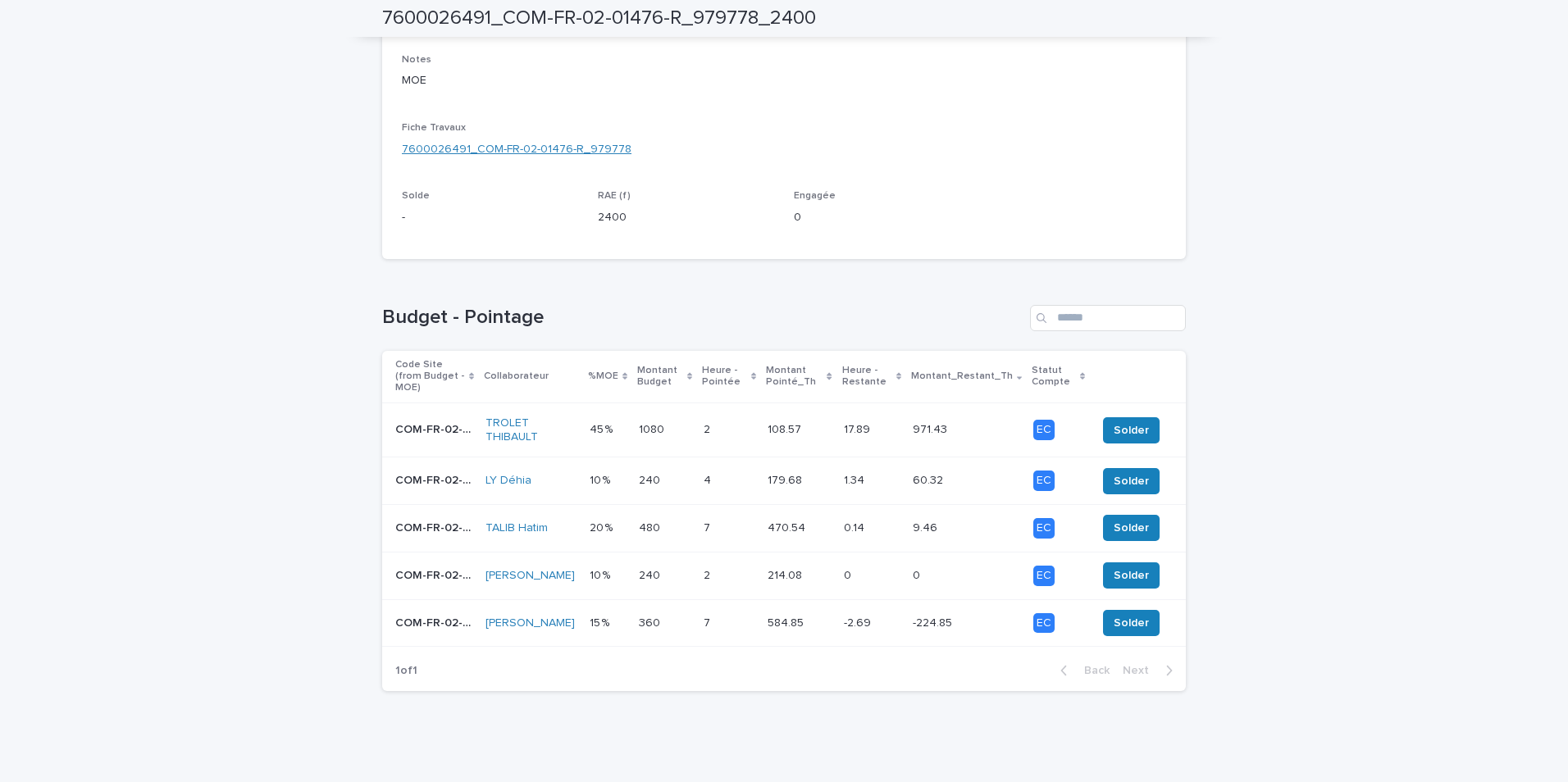
click at [517, 150] on link "7600026491_COM-FR-02-01476-R_979778" at bounding box center [516, 149] width 230 height 17
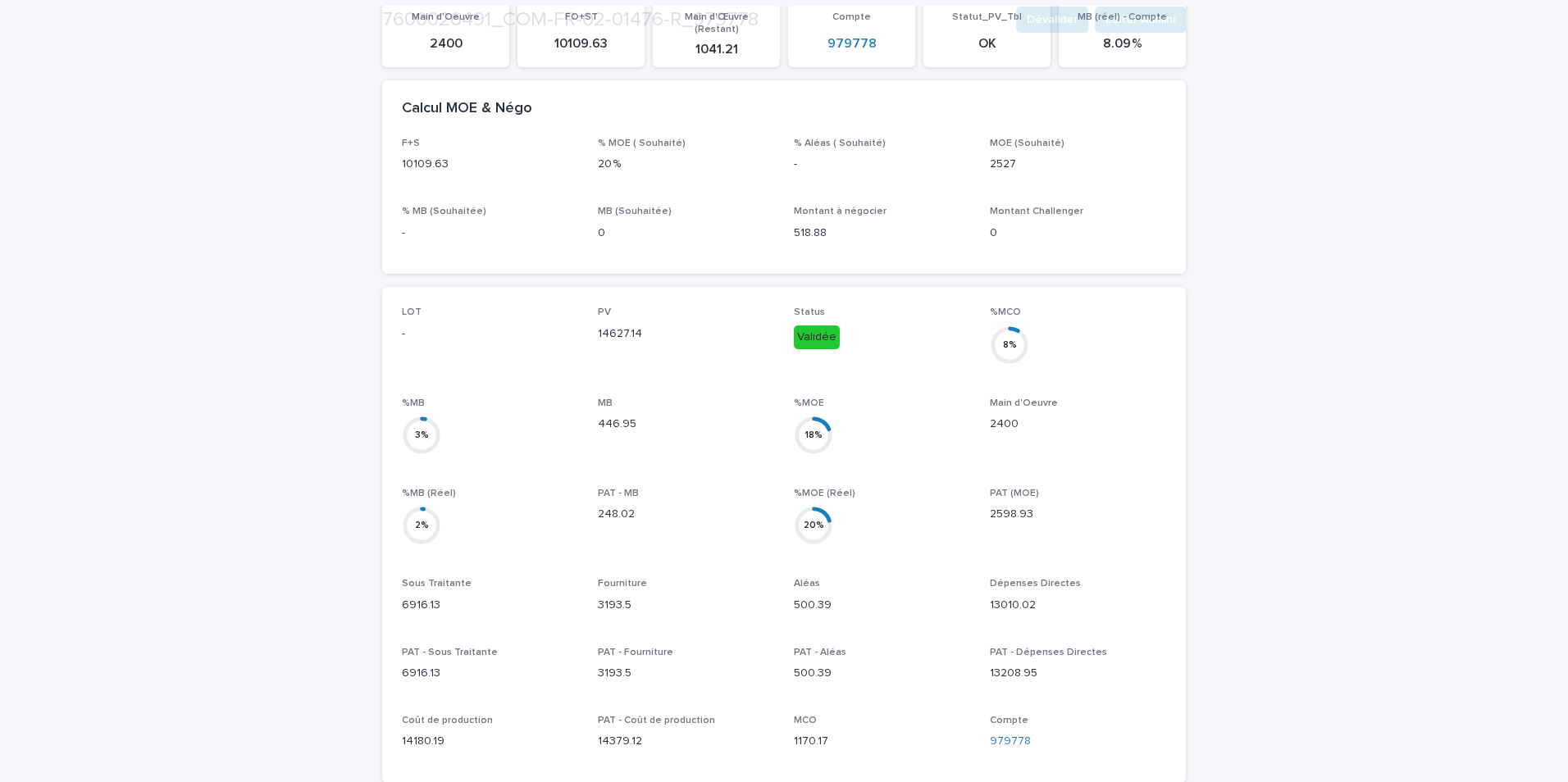
scroll to position [547, 0]
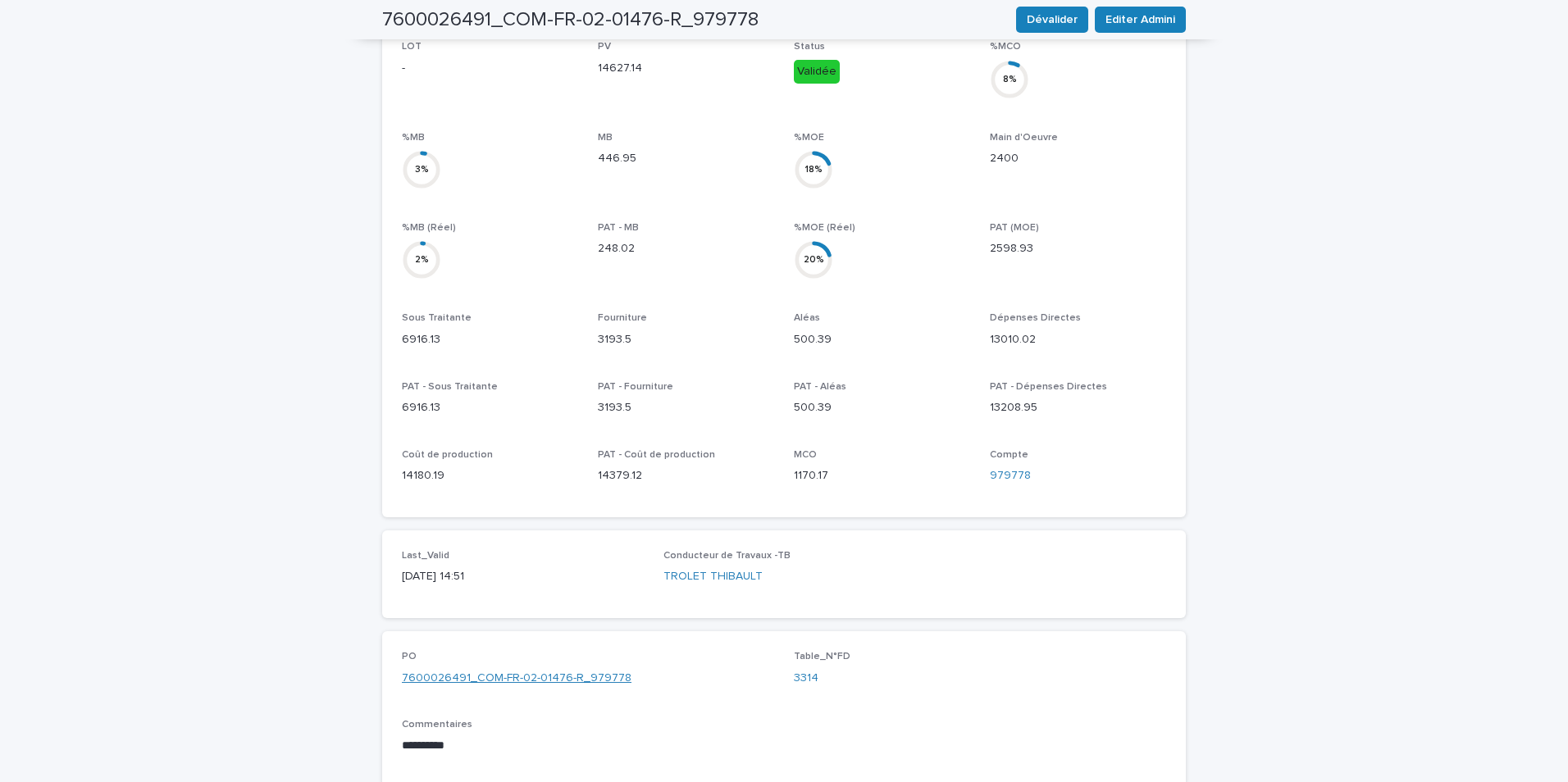
click at [534, 670] on link "7600026491_COM-FR-02-01476-R_979778" at bounding box center [516, 678] width 230 height 17
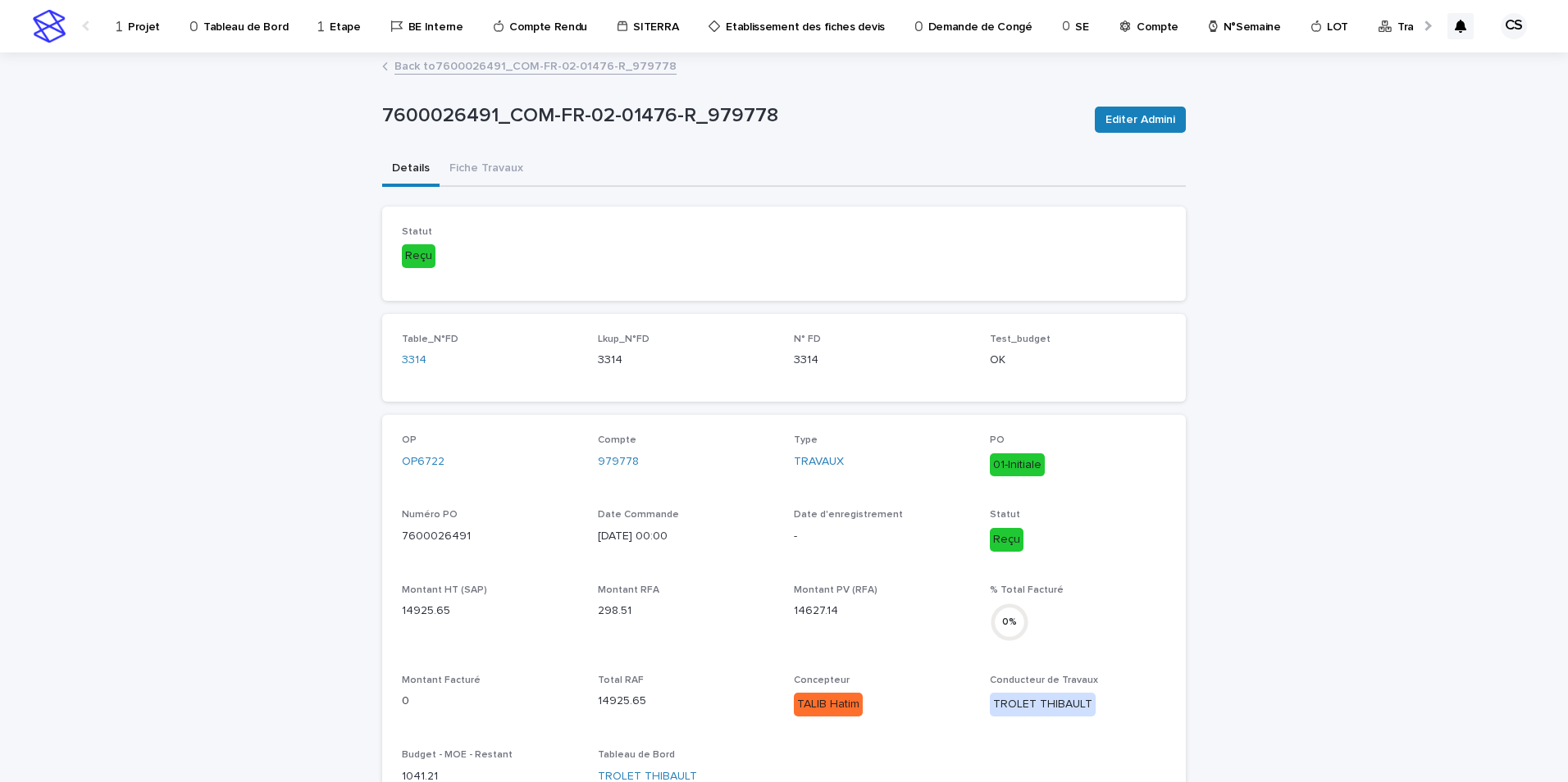
click at [501, 60] on link "Back to 7600026491_COM-FR-02-01476-R_979778" at bounding box center [534, 65] width 282 height 19
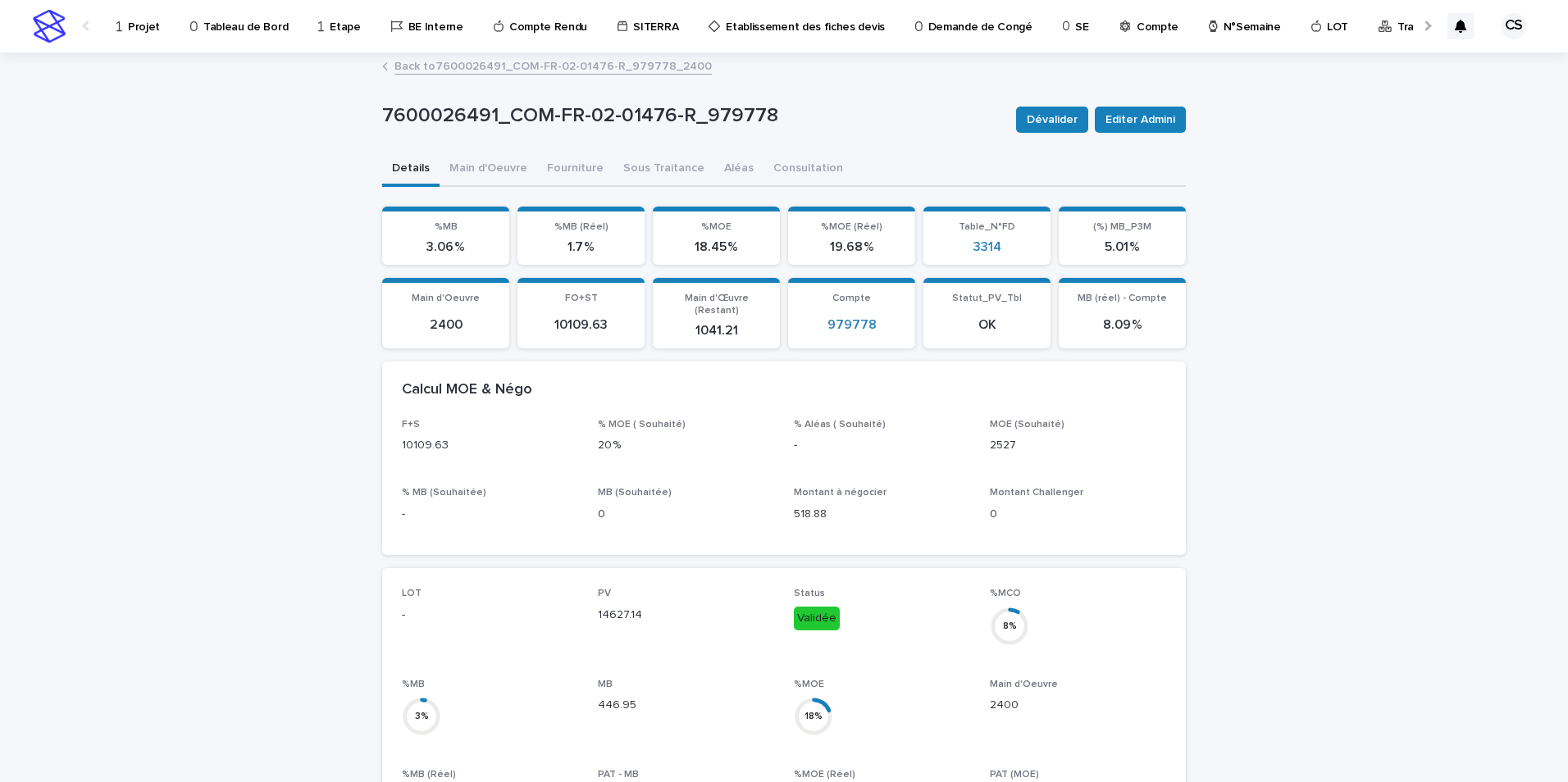
click at [821, 317] on div "979778" at bounding box center [852, 325] width 107 height 16
click at [847, 323] on link "979778" at bounding box center [851, 325] width 49 height 16
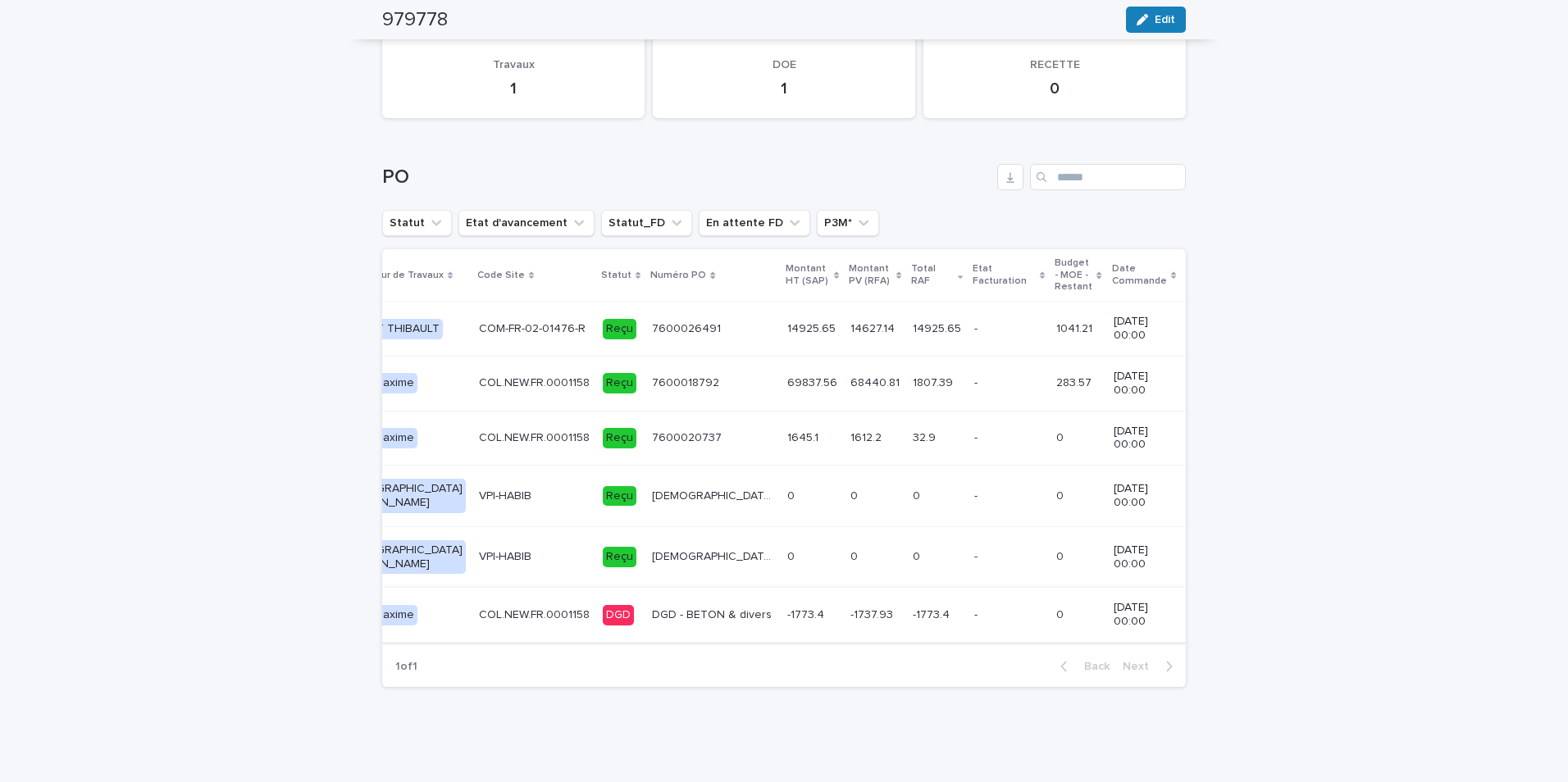
scroll to position [0, 275]
click at [853, 605] on p "-1737.93" at bounding box center [876, 613] width 46 height 17
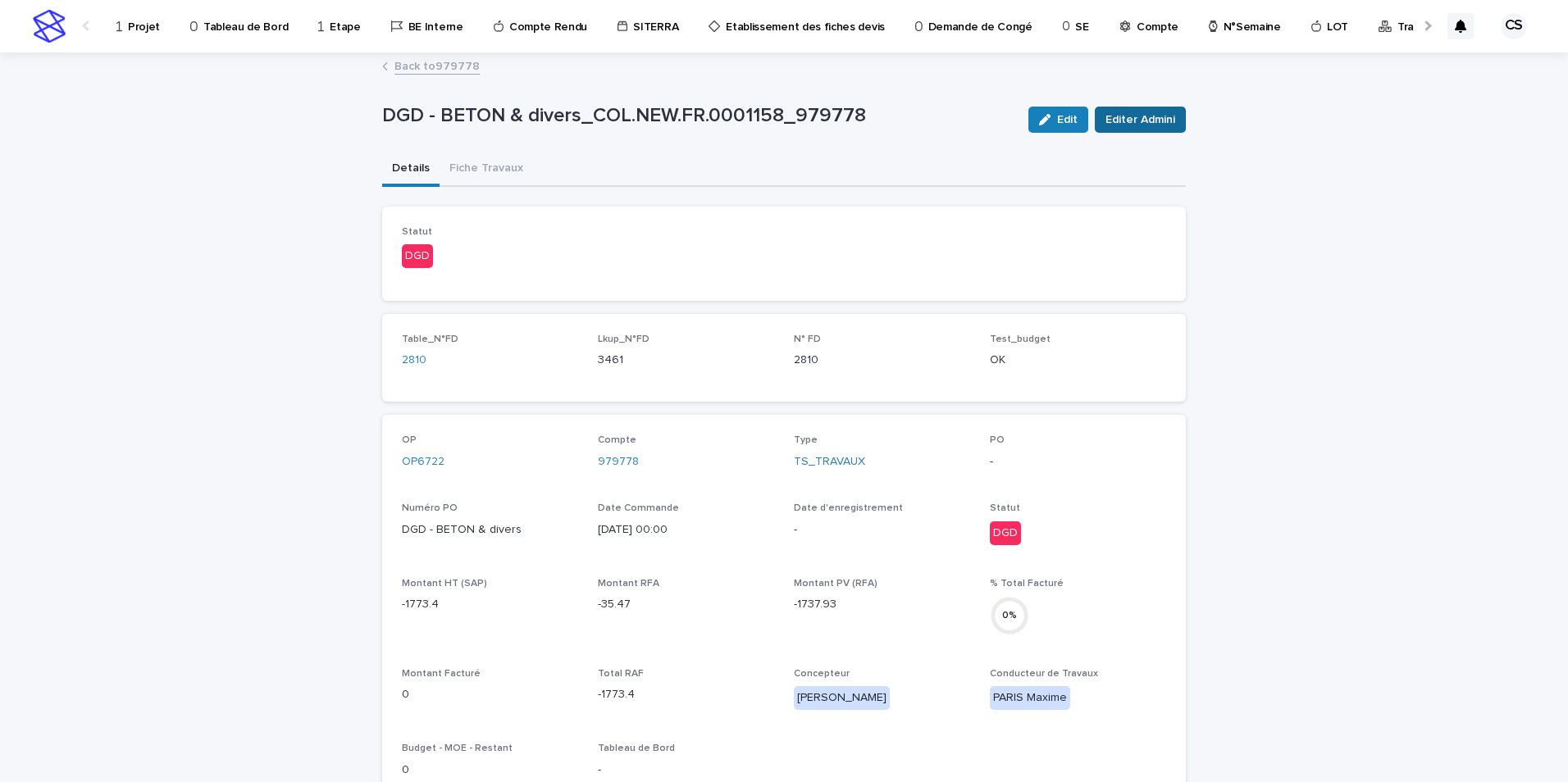
click at [1105, 119] on span "Editer Admini" at bounding box center [1140, 119] width 70 height 16
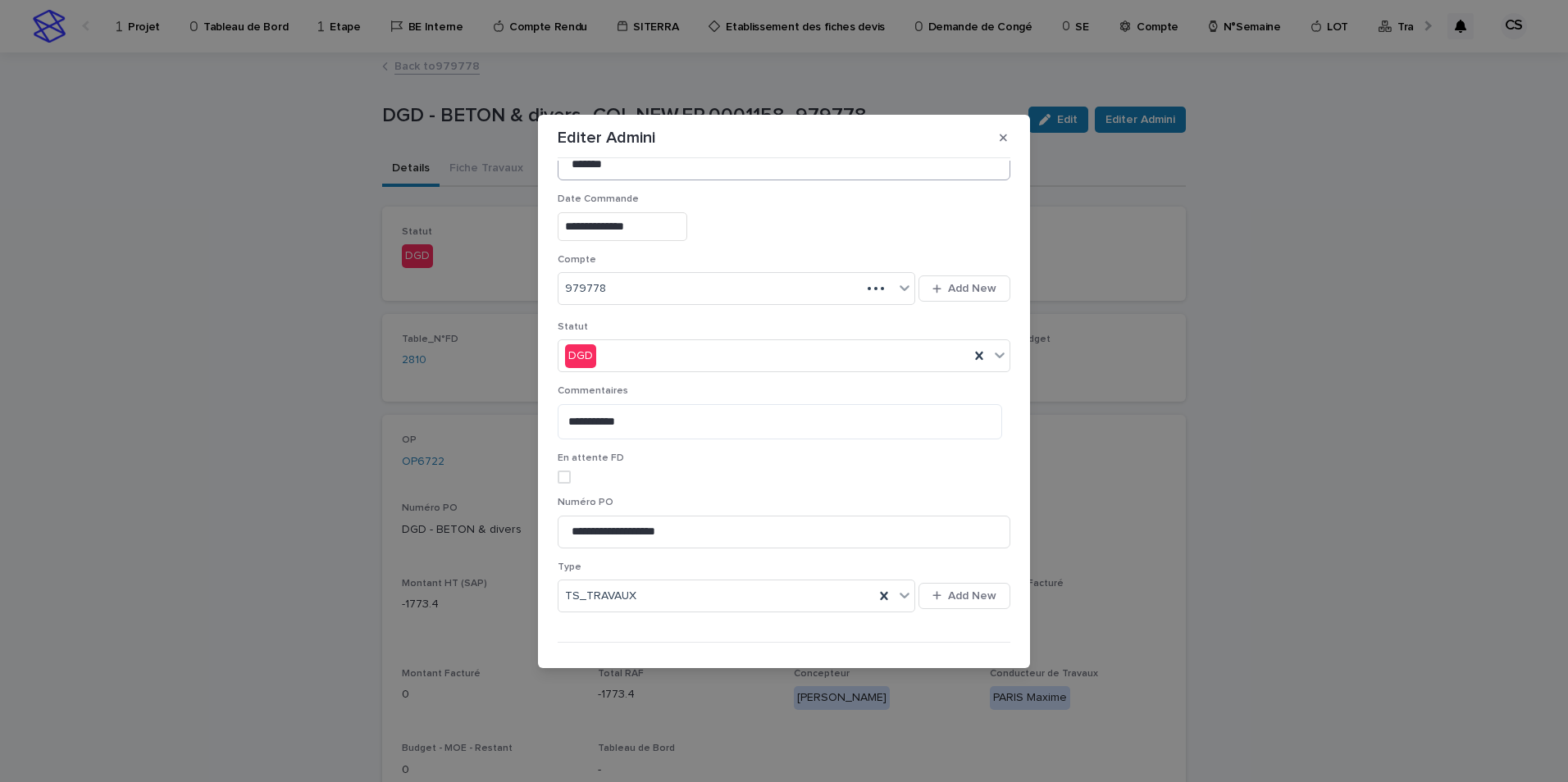
scroll to position [303, 0]
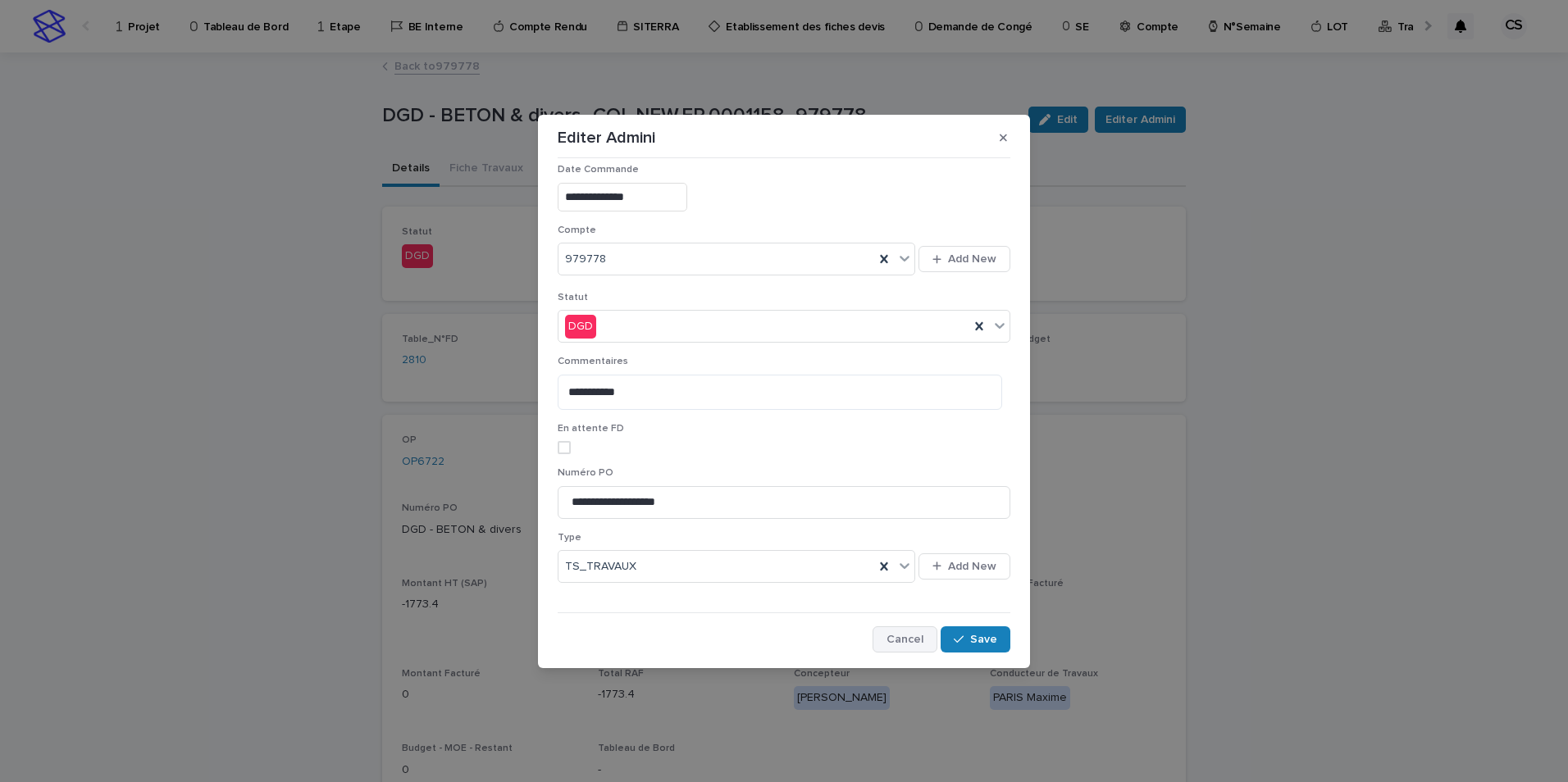
click at [895, 639] on span "Cancel" at bounding box center [904, 640] width 37 height 12
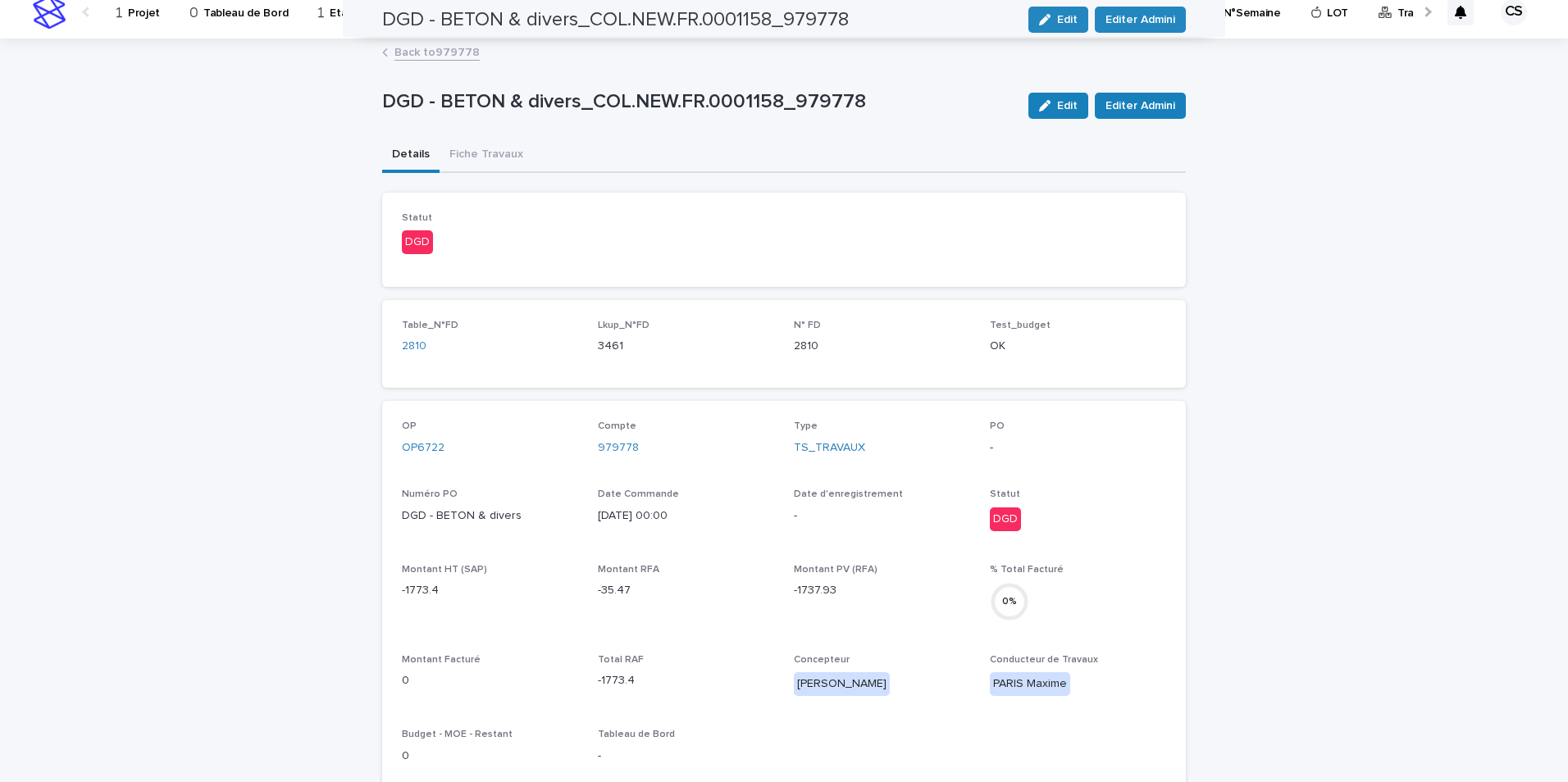
scroll to position [0, 0]
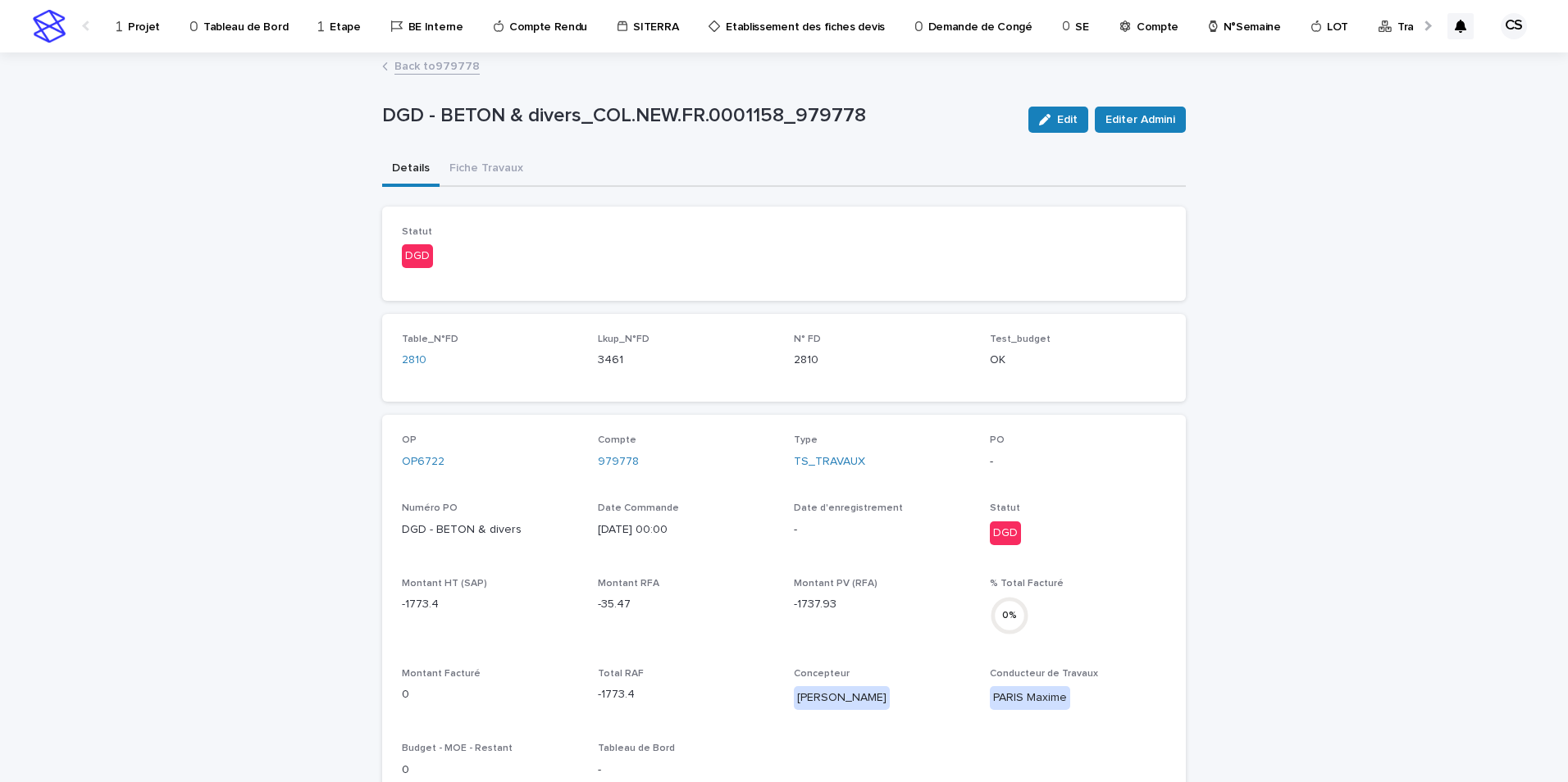
click at [444, 59] on link "Back to 979778" at bounding box center [437, 65] width 86 height 19
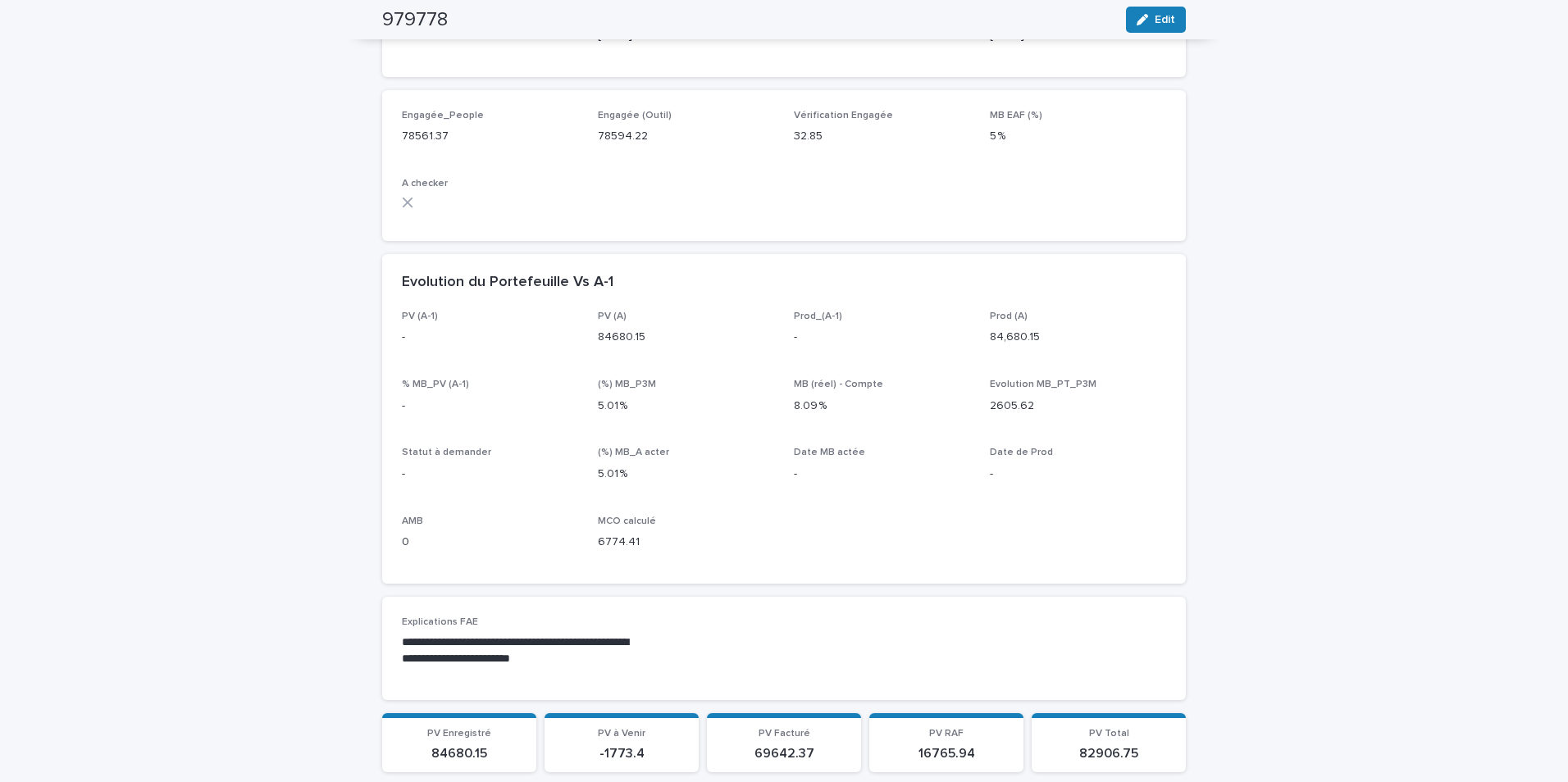
scroll to position [820, 0]
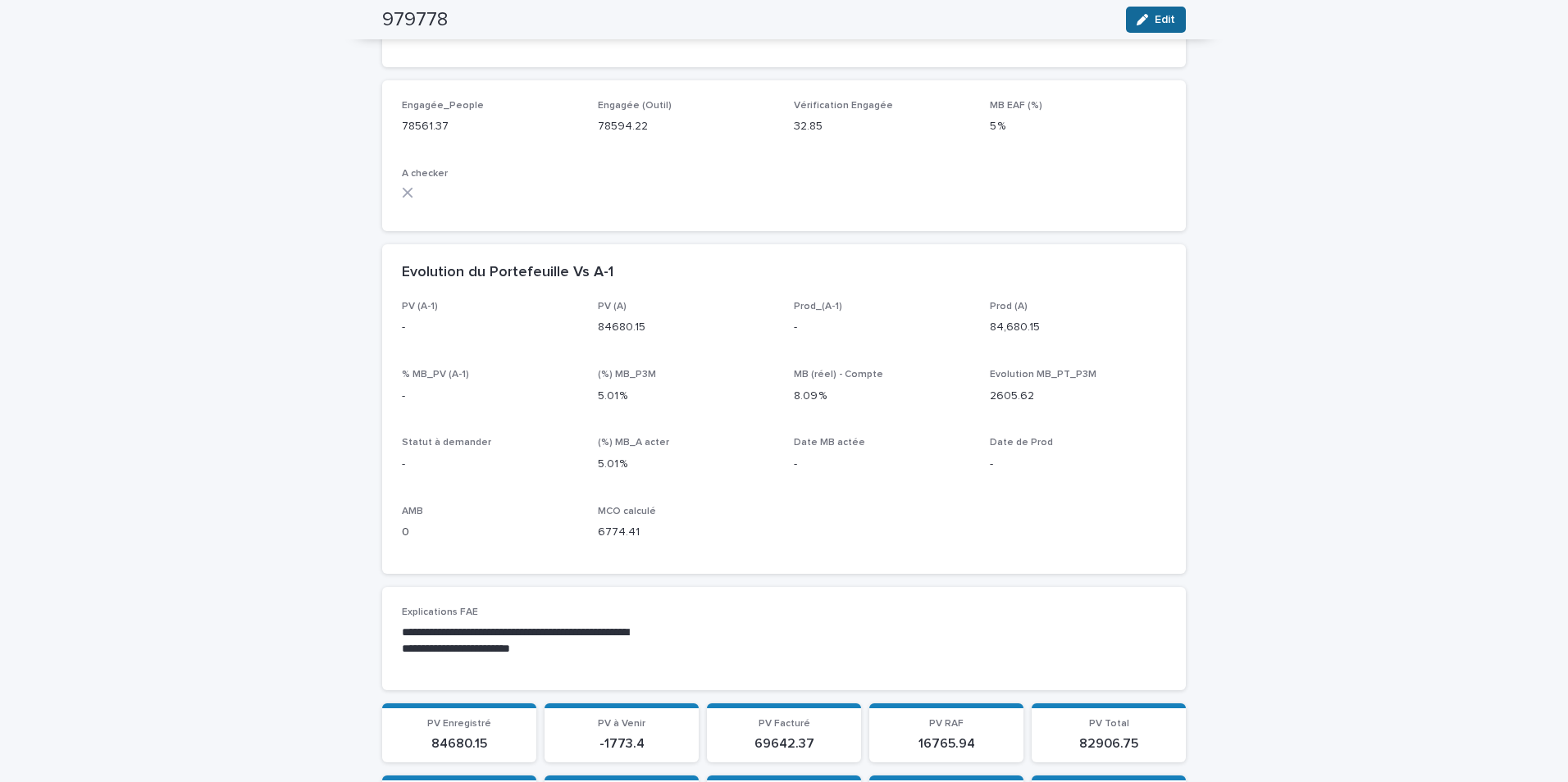
click at [1144, 24] on div "button" at bounding box center [1145, 20] width 18 height 12
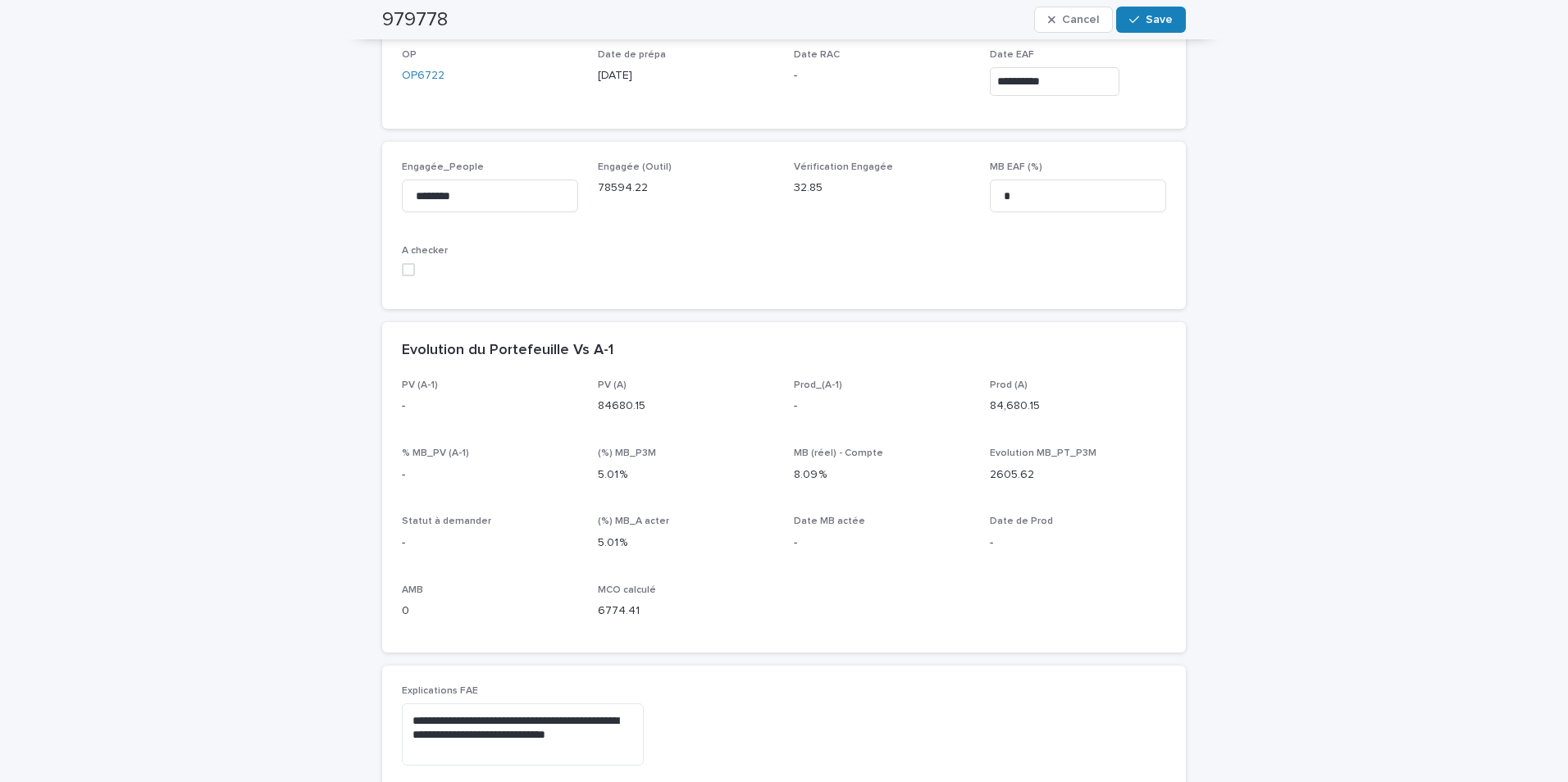
scroll to position [861, 0]
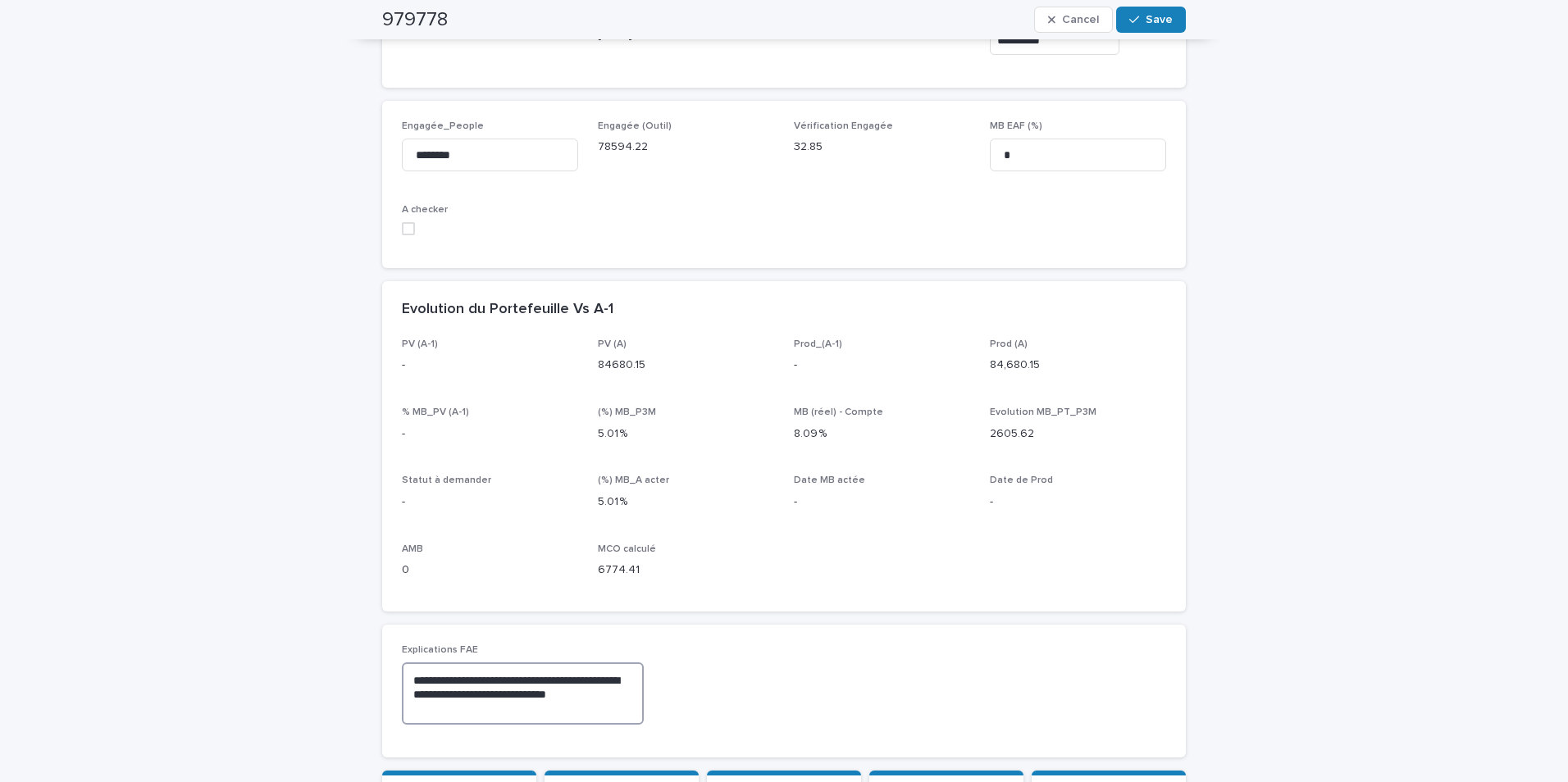
drag, startPoint x: 608, startPoint y: 694, endPoint x: 338, endPoint y: 673, distance: 270.8
click at [338, 673] on div "**********" at bounding box center [784, 615] width 1568 height 2767
click at [1074, 11] on button "Cancel" at bounding box center [1073, 20] width 79 height 26
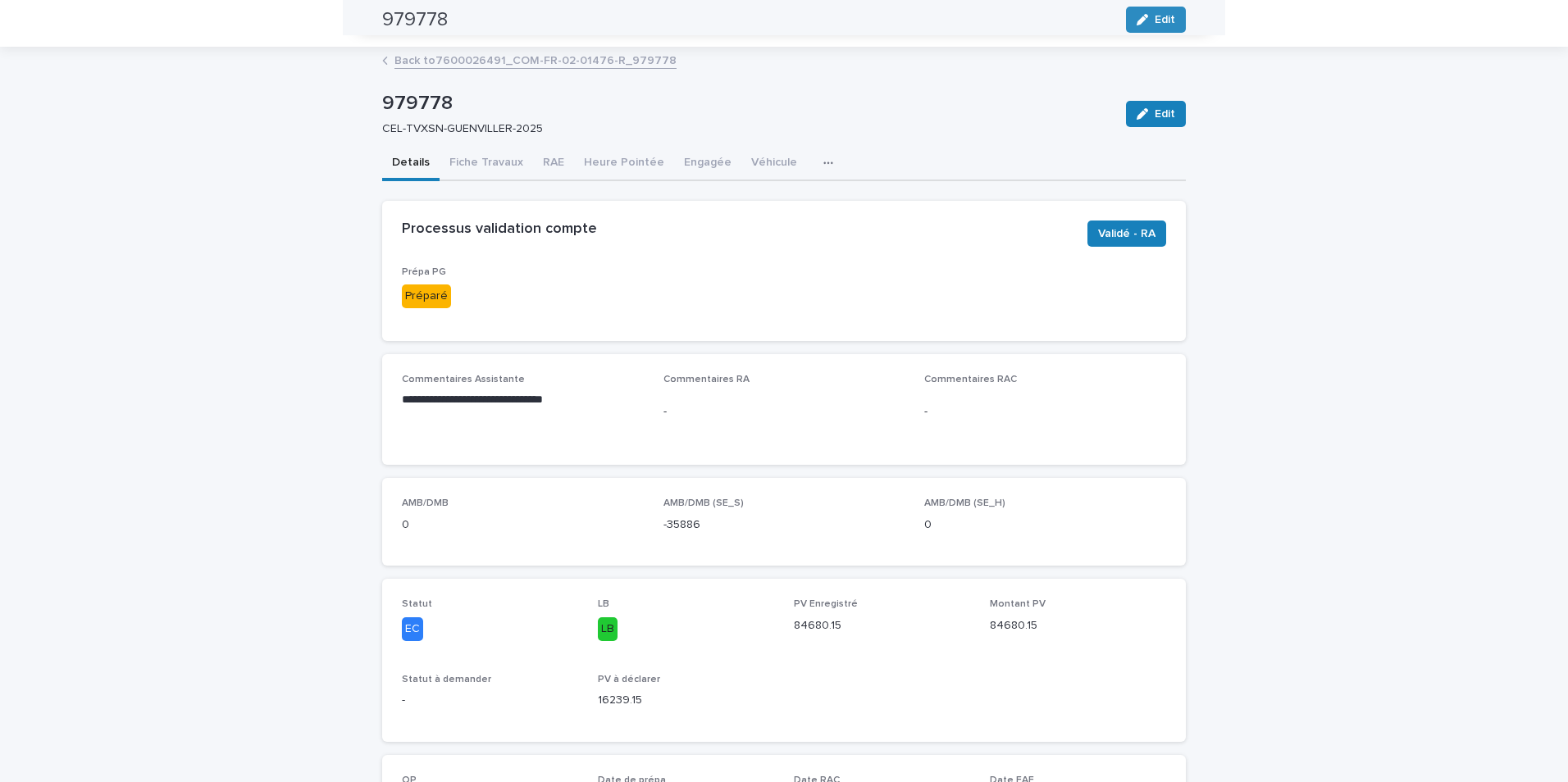
scroll to position [0, 0]
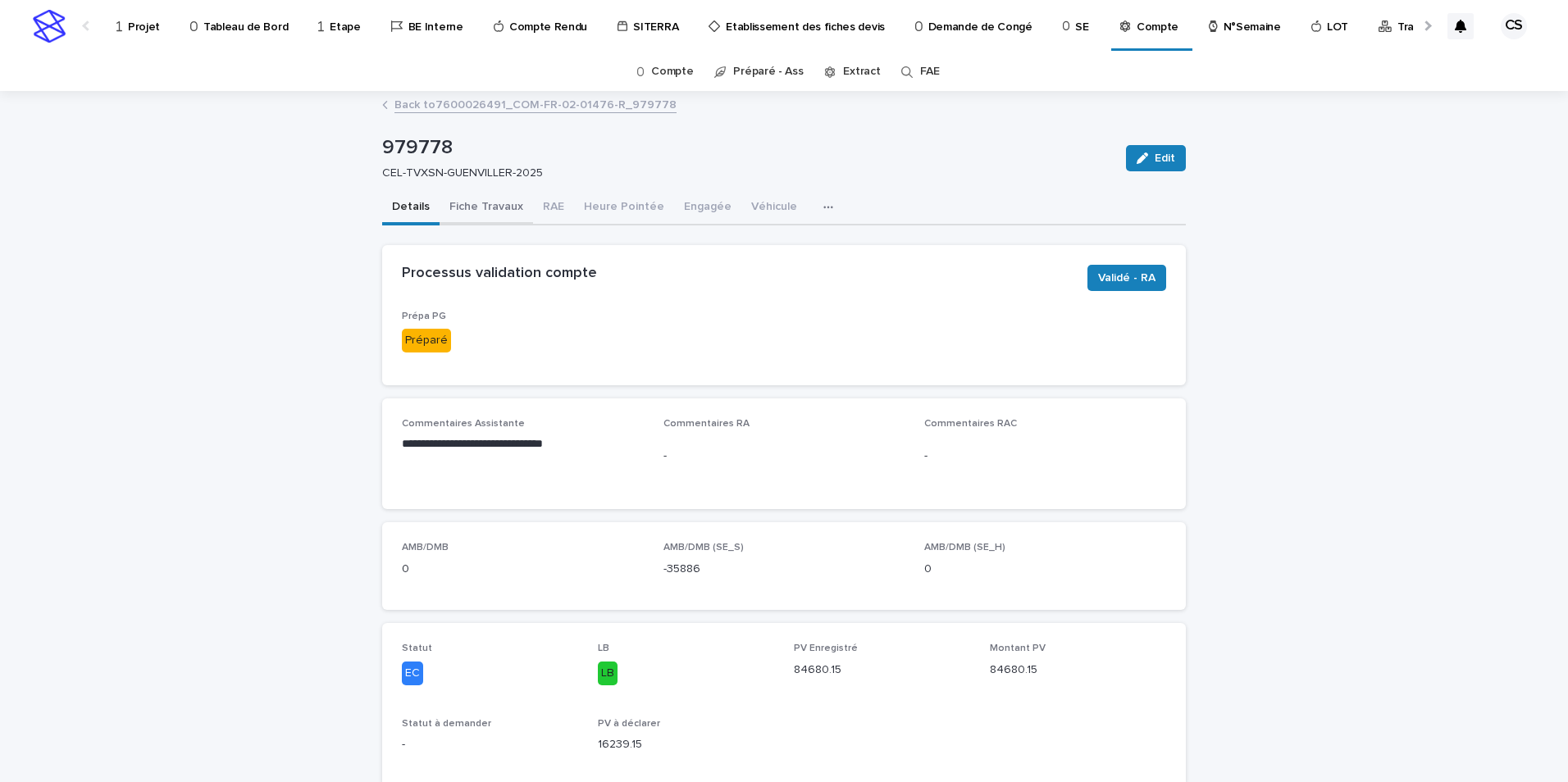
click at [491, 207] on button "Fiche Travaux" at bounding box center [487, 208] width 94 height 35
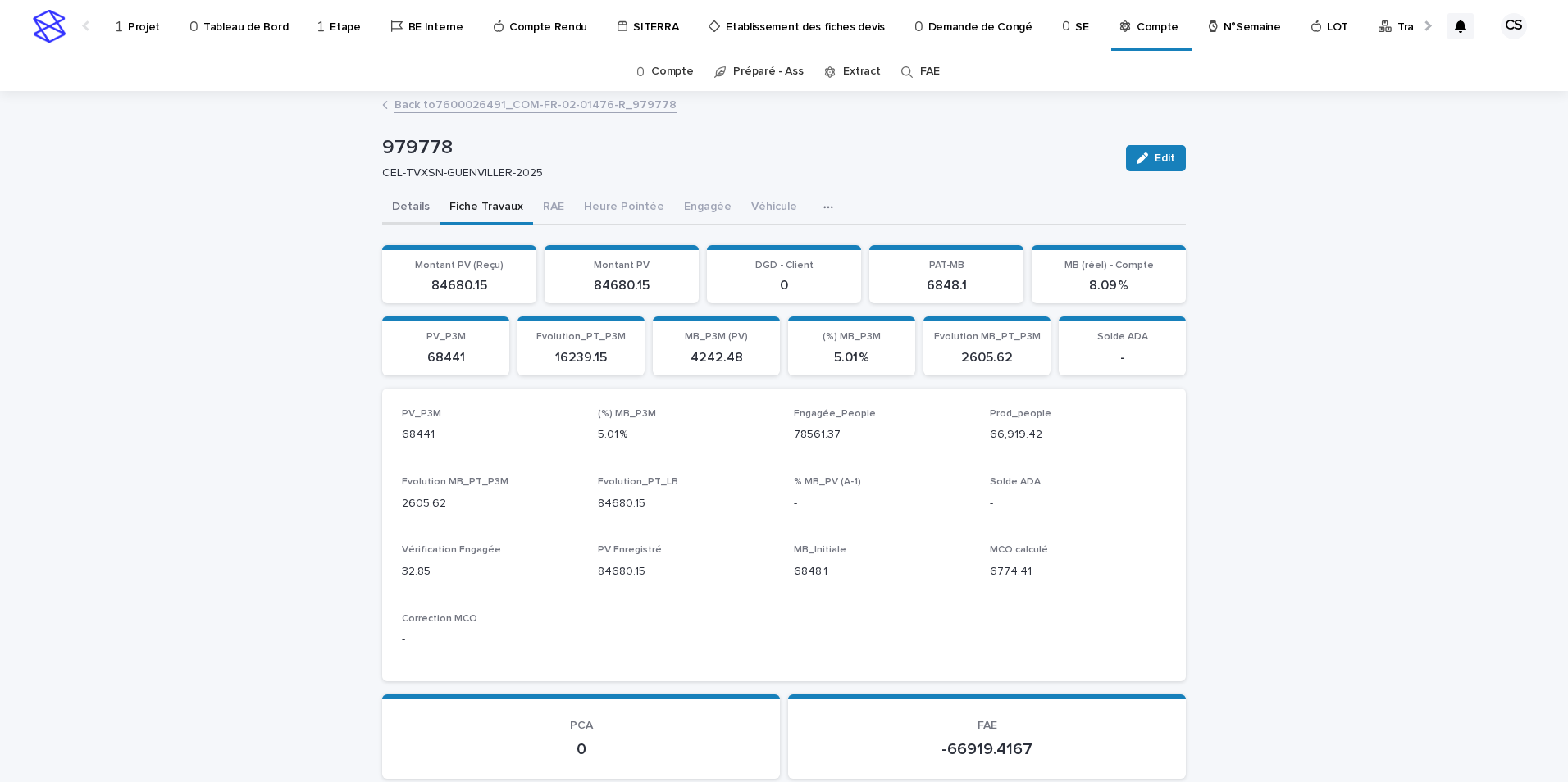
click at [398, 201] on button "Details" at bounding box center [411, 208] width 58 height 35
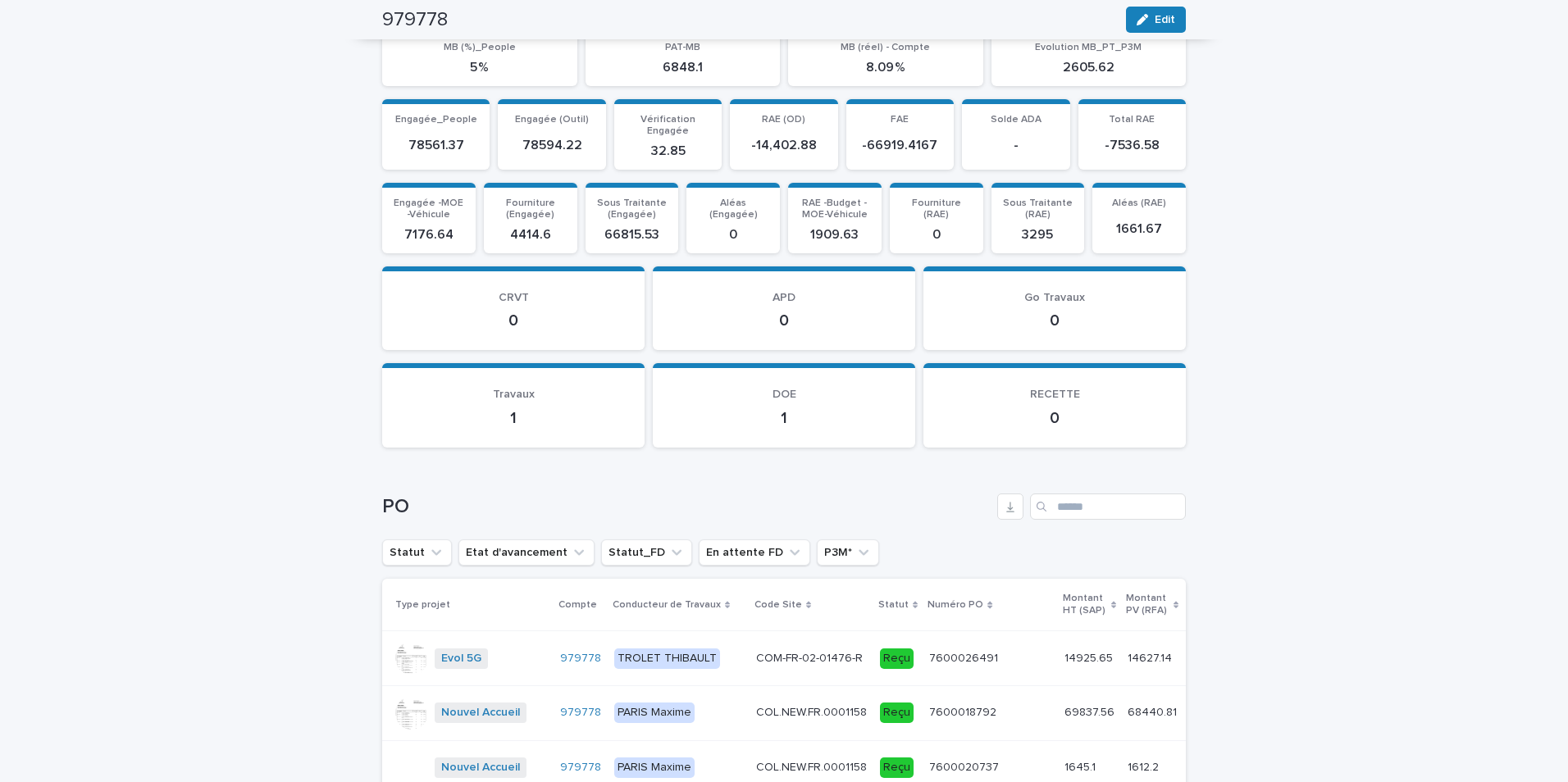
scroll to position [1988, 0]
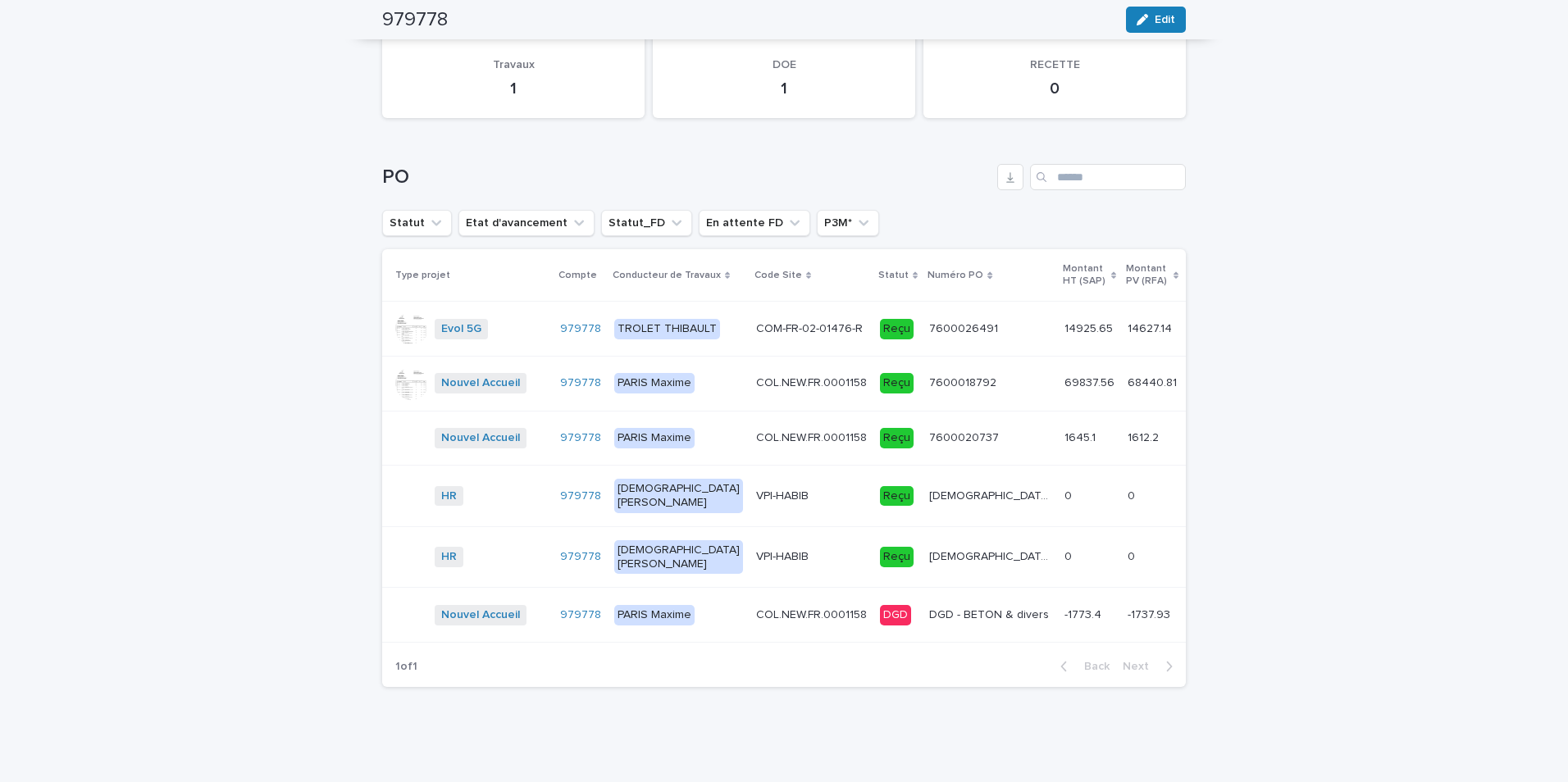
click at [959, 376] on p at bounding box center [990, 383] width 122 height 14
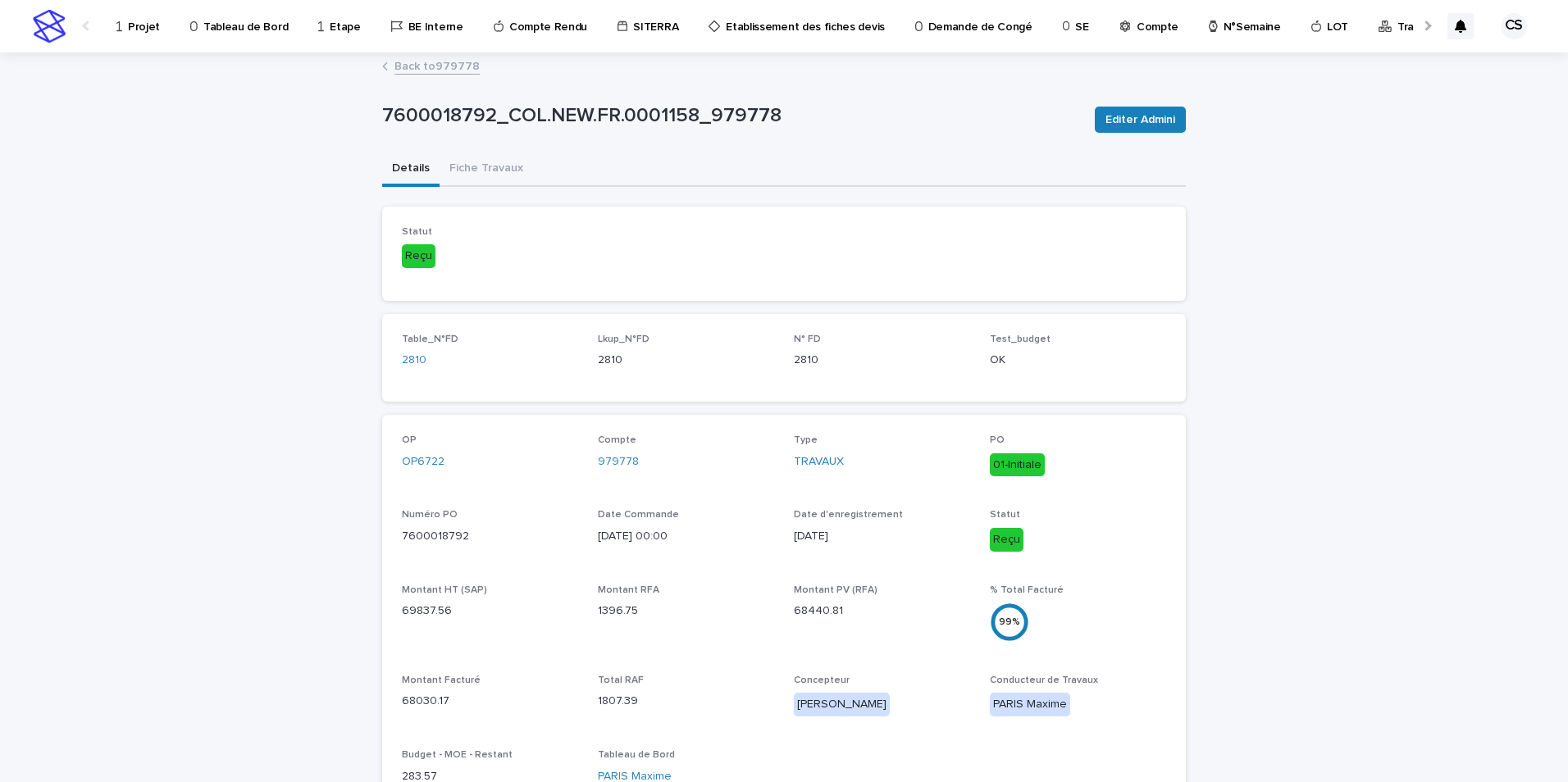
click at [437, 64] on link "Back to 979778" at bounding box center [437, 65] width 86 height 19
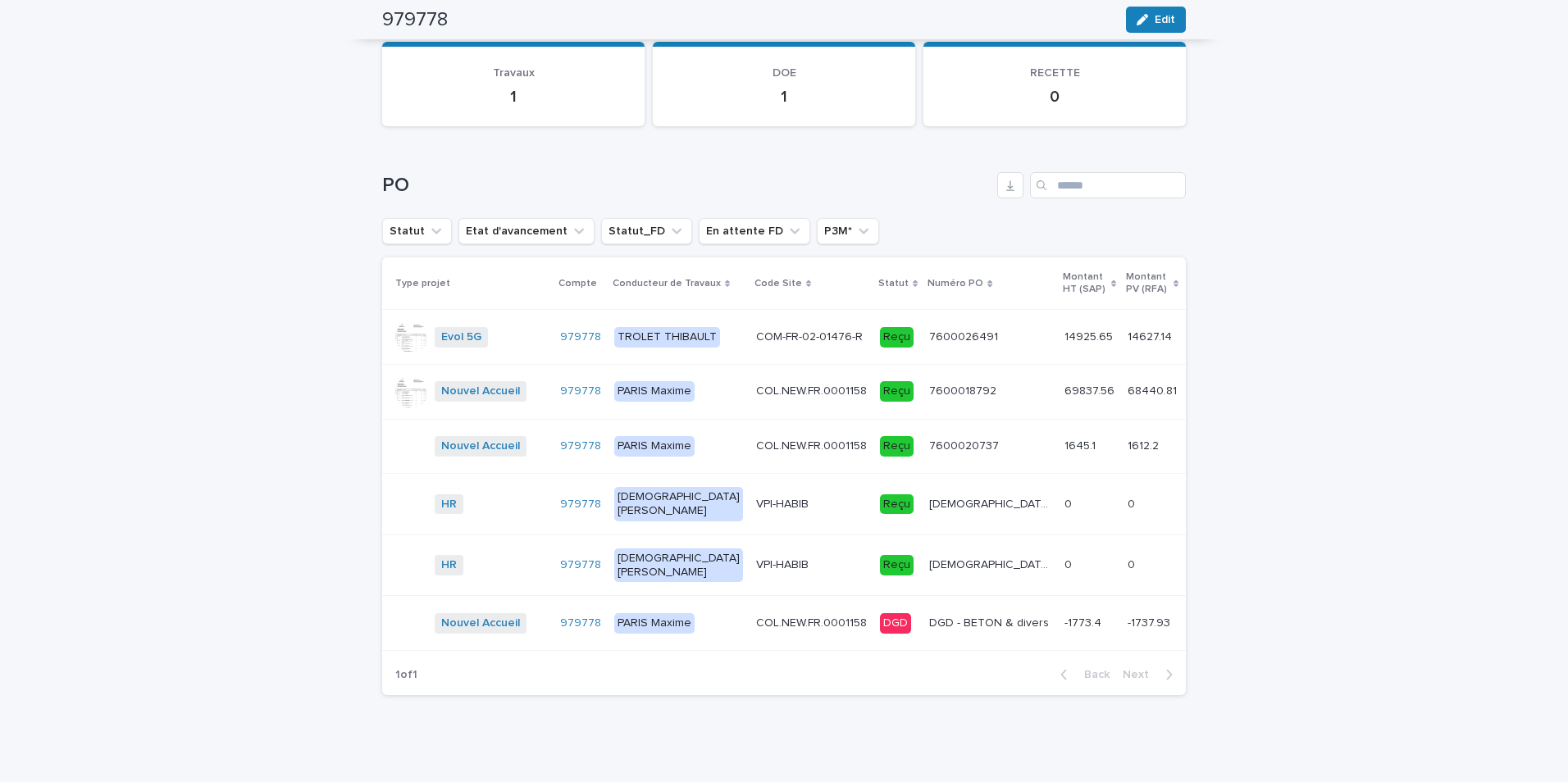
scroll to position [1988, 0]
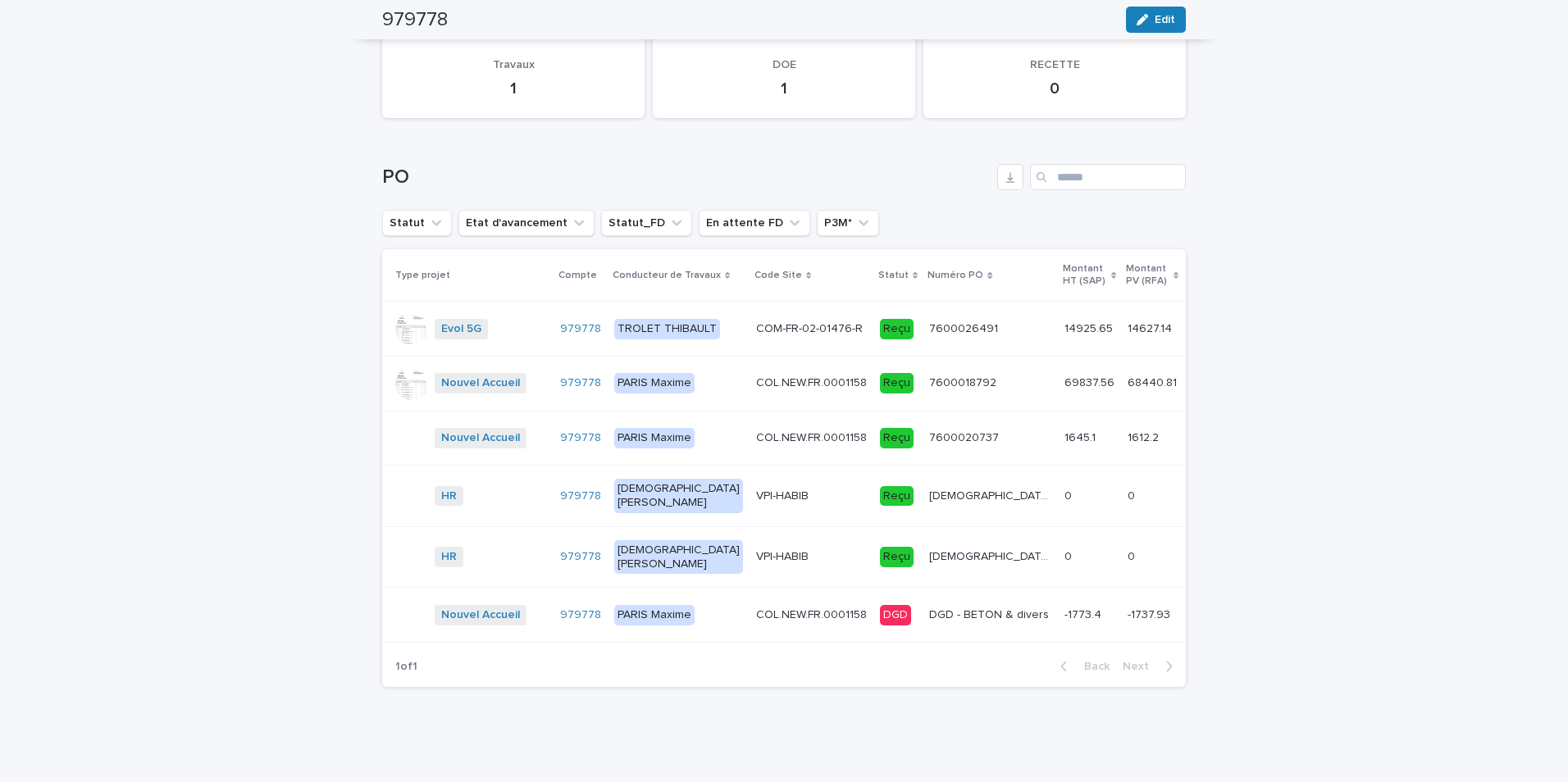
click at [1065, 428] on p "1645.1" at bounding box center [1081, 436] width 35 height 17
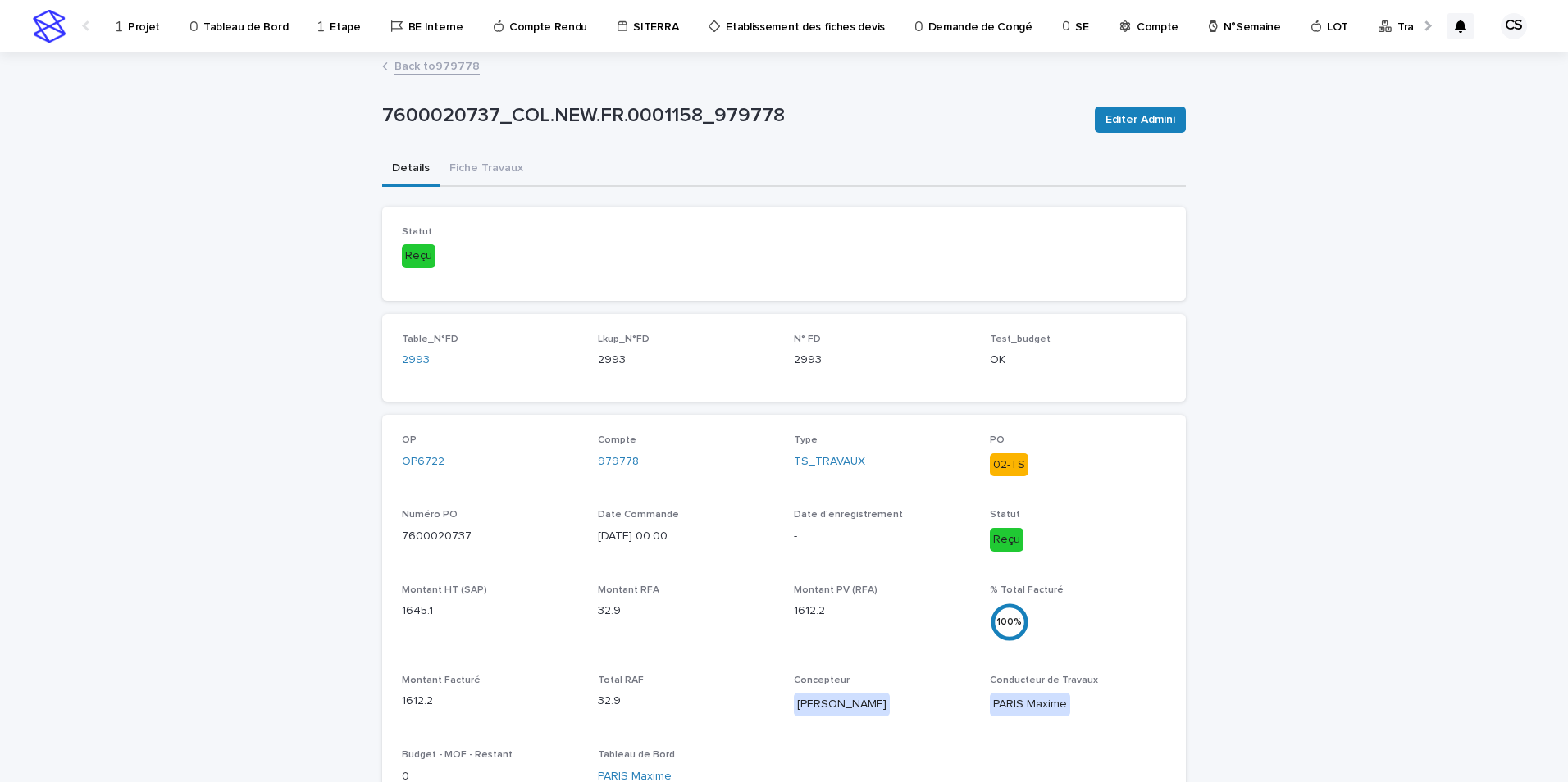
click at [432, 73] on link "Back to 979778" at bounding box center [437, 65] width 86 height 19
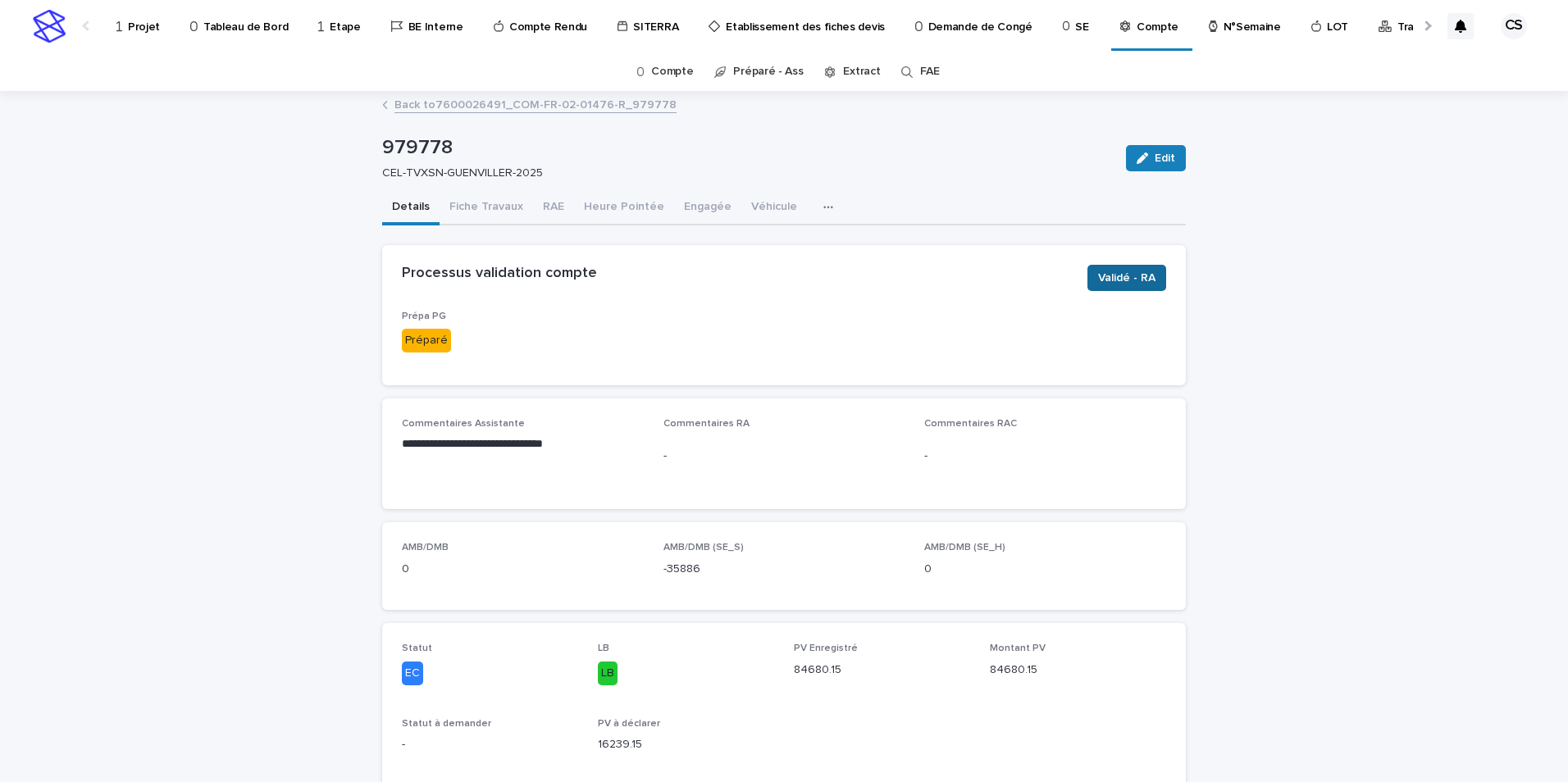
click at [1097, 273] on span "Validé - RA" at bounding box center [1126, 278] width 58 height 16
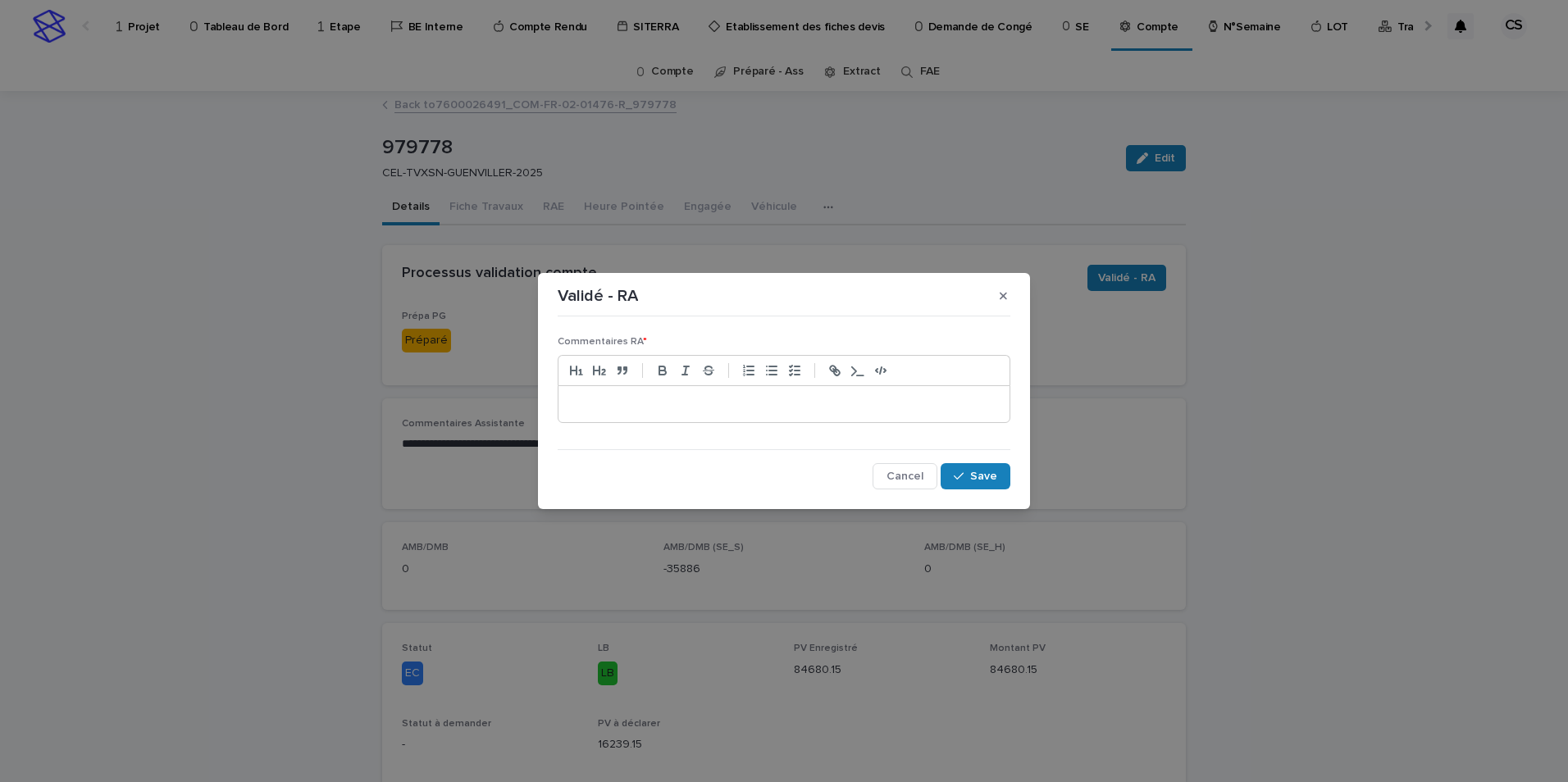
click at [785, 403] on p at bounding box center [784, 404] width 427 height 16
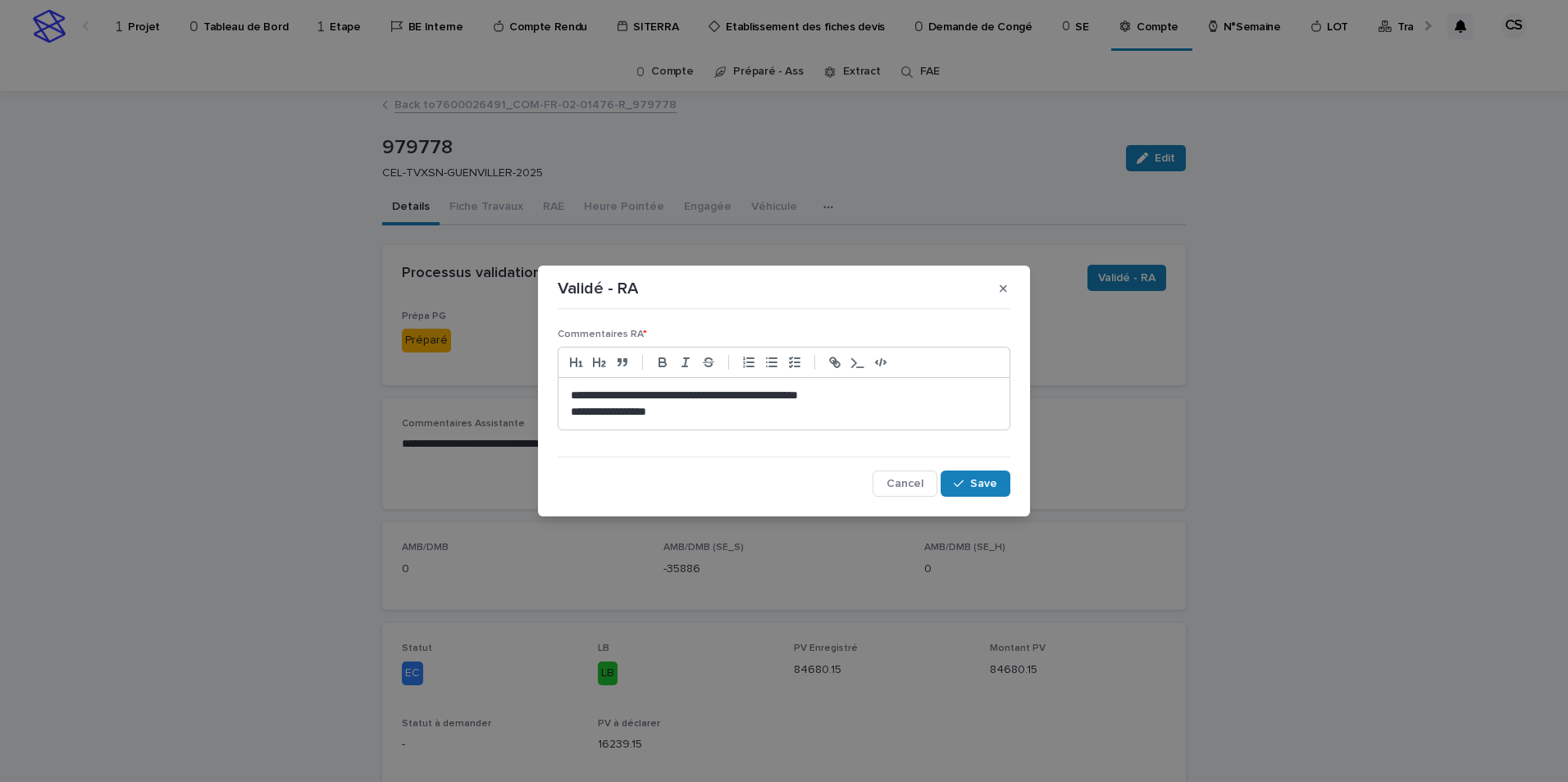
drag, startPoint x: 583, startPoint y: 410, endPoint x: 613, endPoint y: 410, distance: 30.0
click at [677, 399] on p "**********" at bounding box center [784, 396] width 427 height 16
click at [583, 415] on p "**********" at bounding box center [784, 412] width 427 height 16
click at [959, 482] on icon "button" at bounding box center [958, 484] width 10 height 12
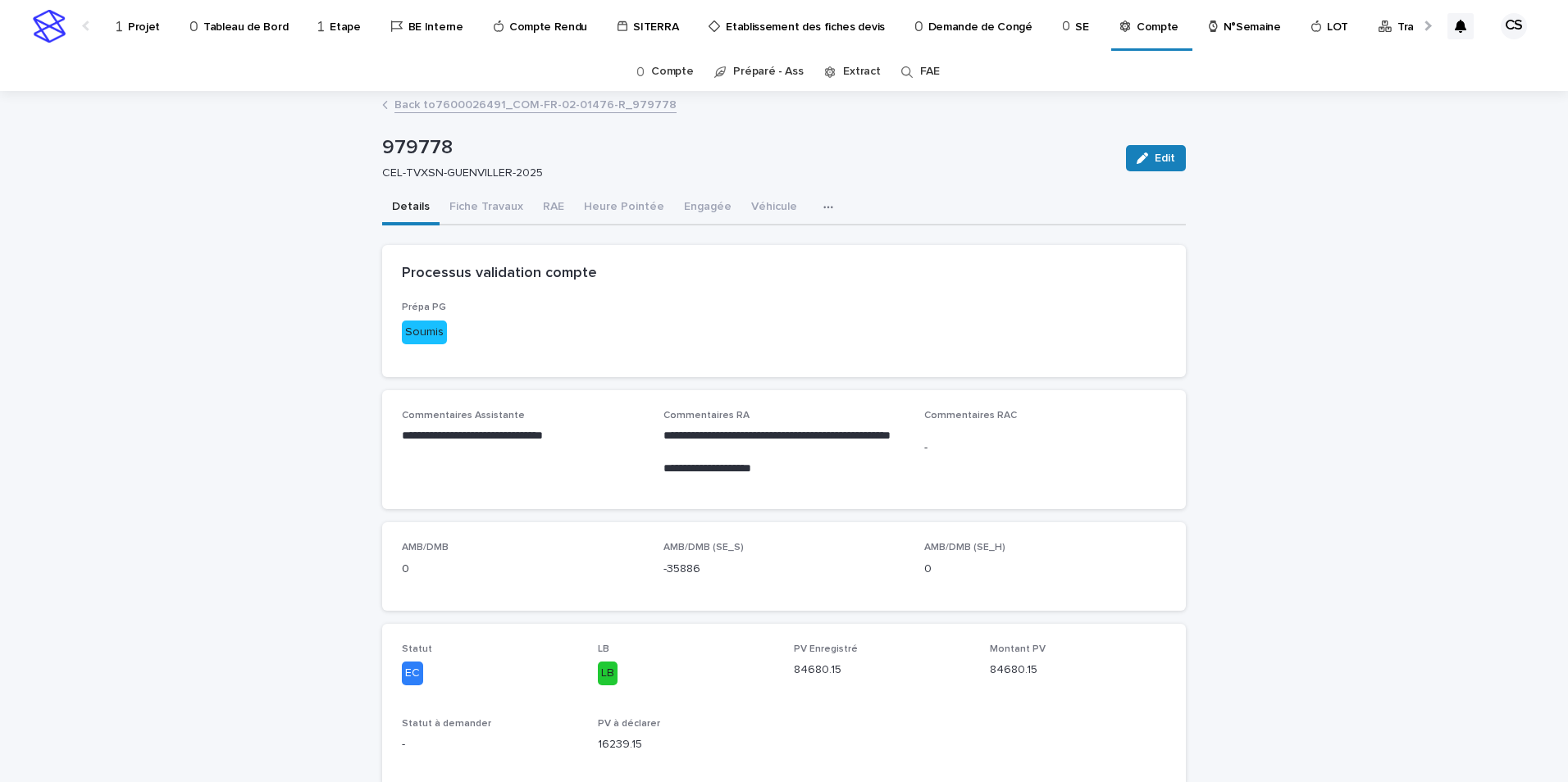
click at [515, 103] on link "Back to 7600026491_COM-FR-02-01476-R_979778" at bounding box center [534, 103] width 282 height 19
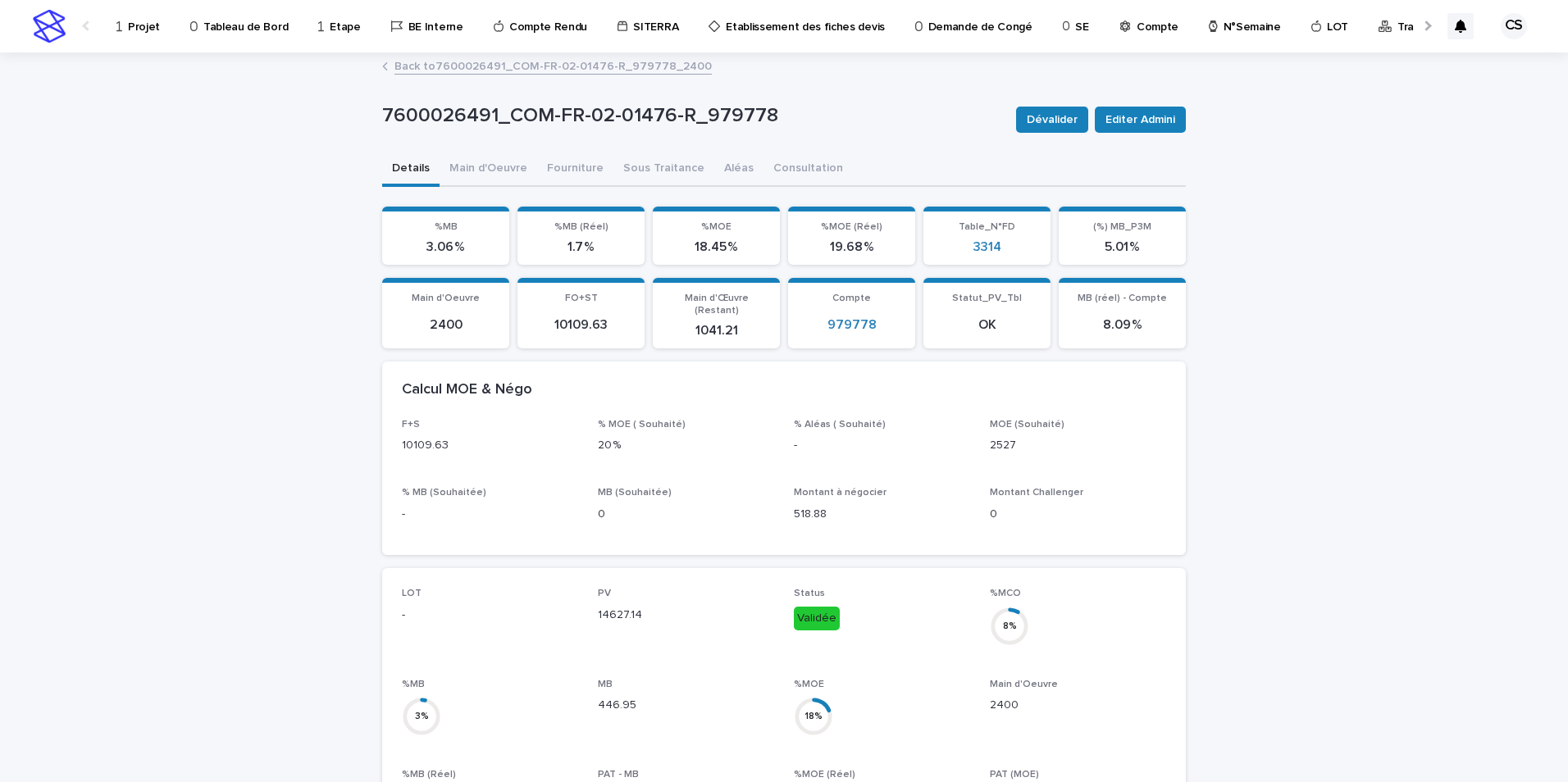
click at [840, 328] on section "Compte 979778" at bounding box center [852, 312] width 127 height 71
click at [842, 320] on link "979778" at bounding box center [851, 325] width 49 height 16
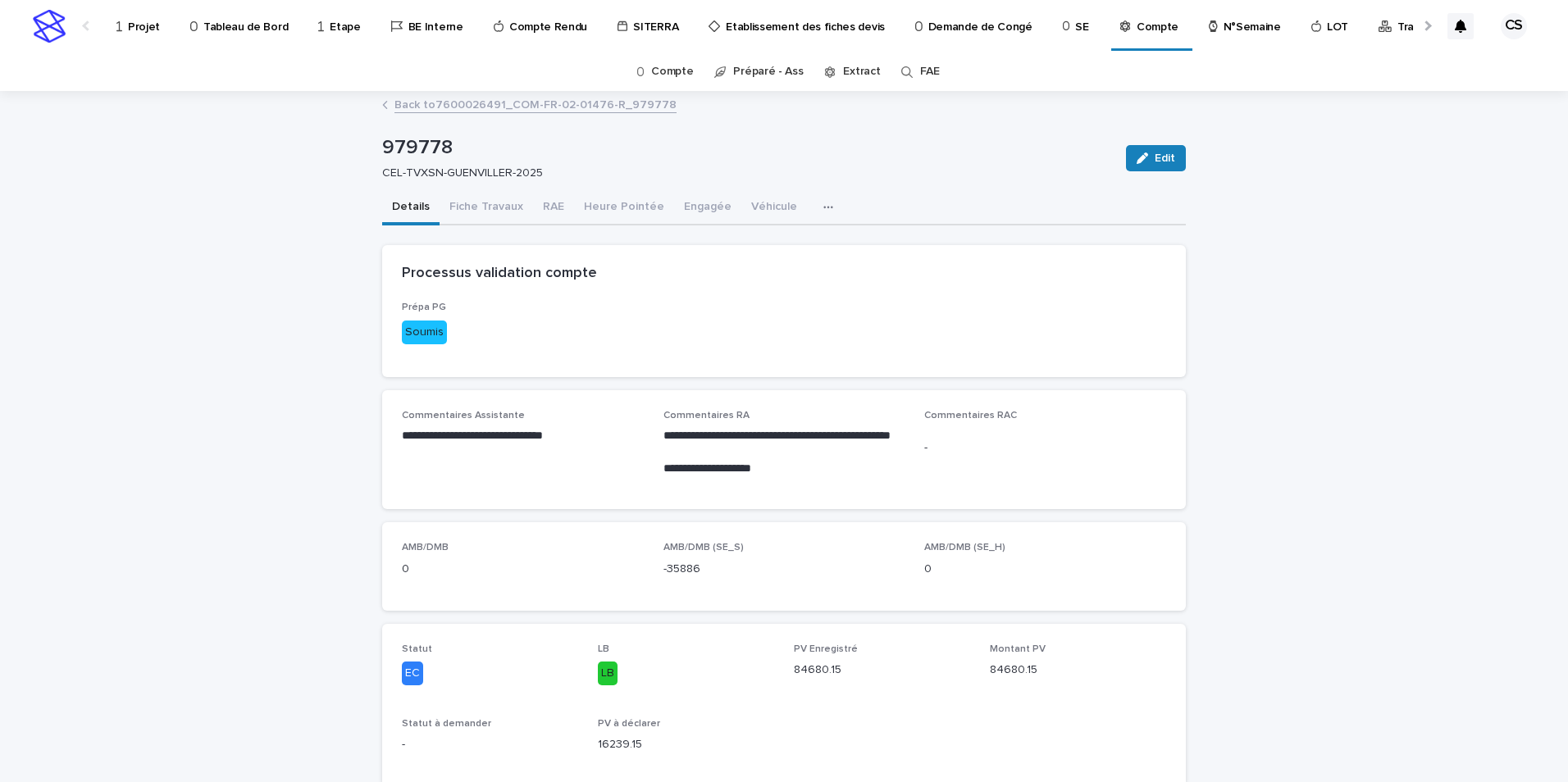
click at [515, 104] on link "Back to 7600026491_COM-FR-02-01476-R_979778" at bounding box center [534, 103] width 282 height 19
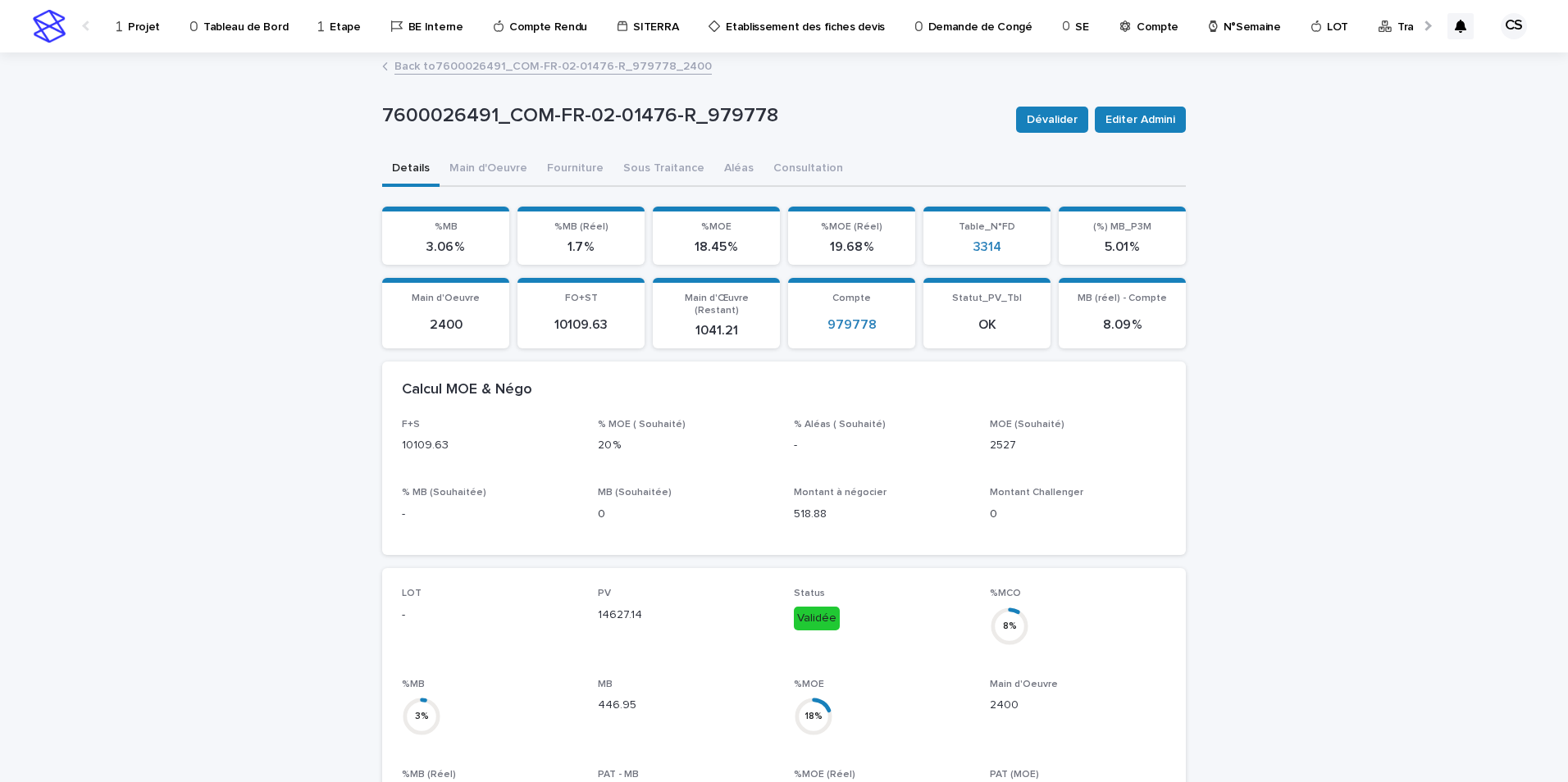
click at [1397, 21] on p "Traitement des DA" at bounding box center [1446, 17] width 98 height 35
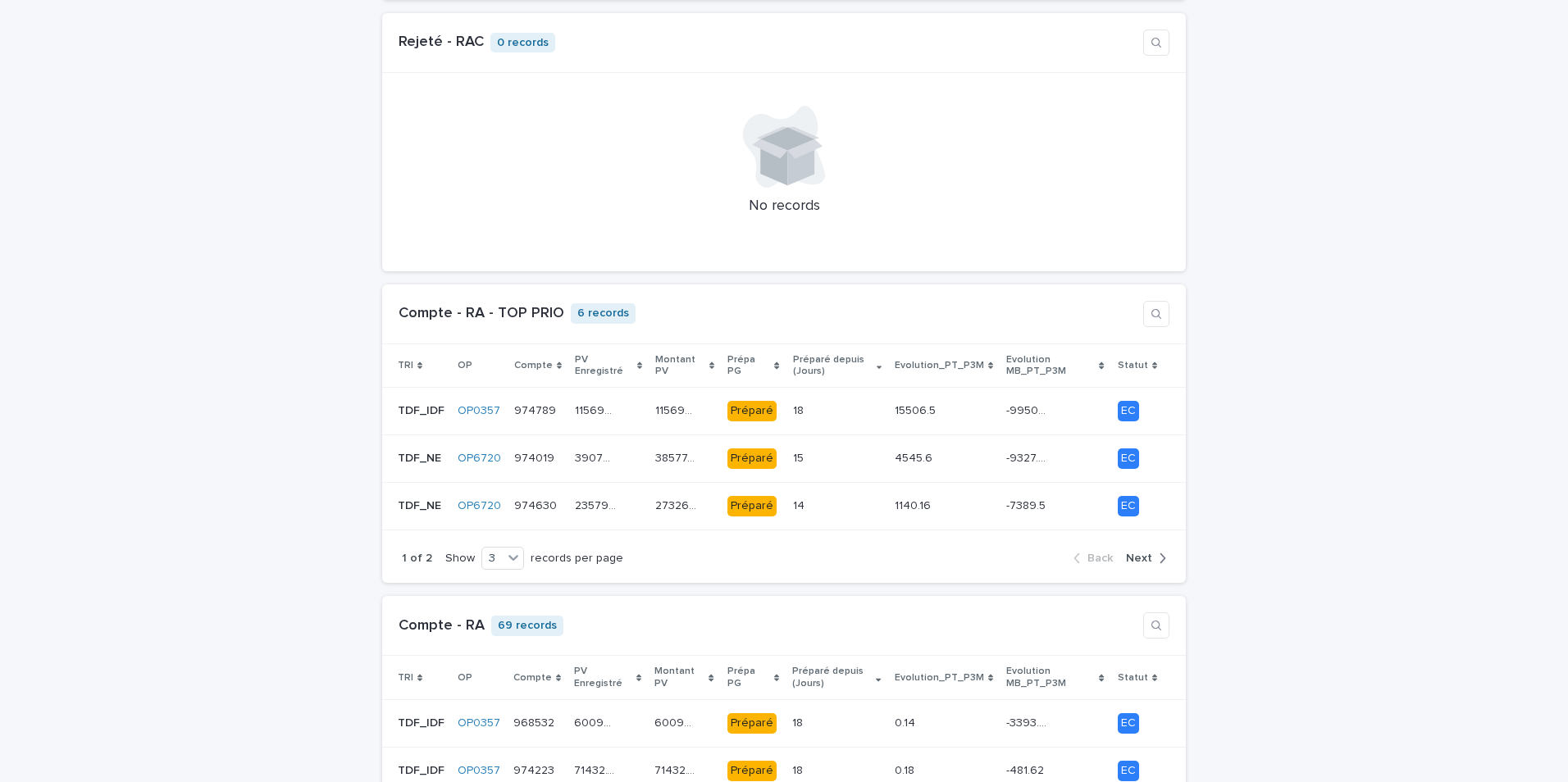
scroll to position [1092, 0]
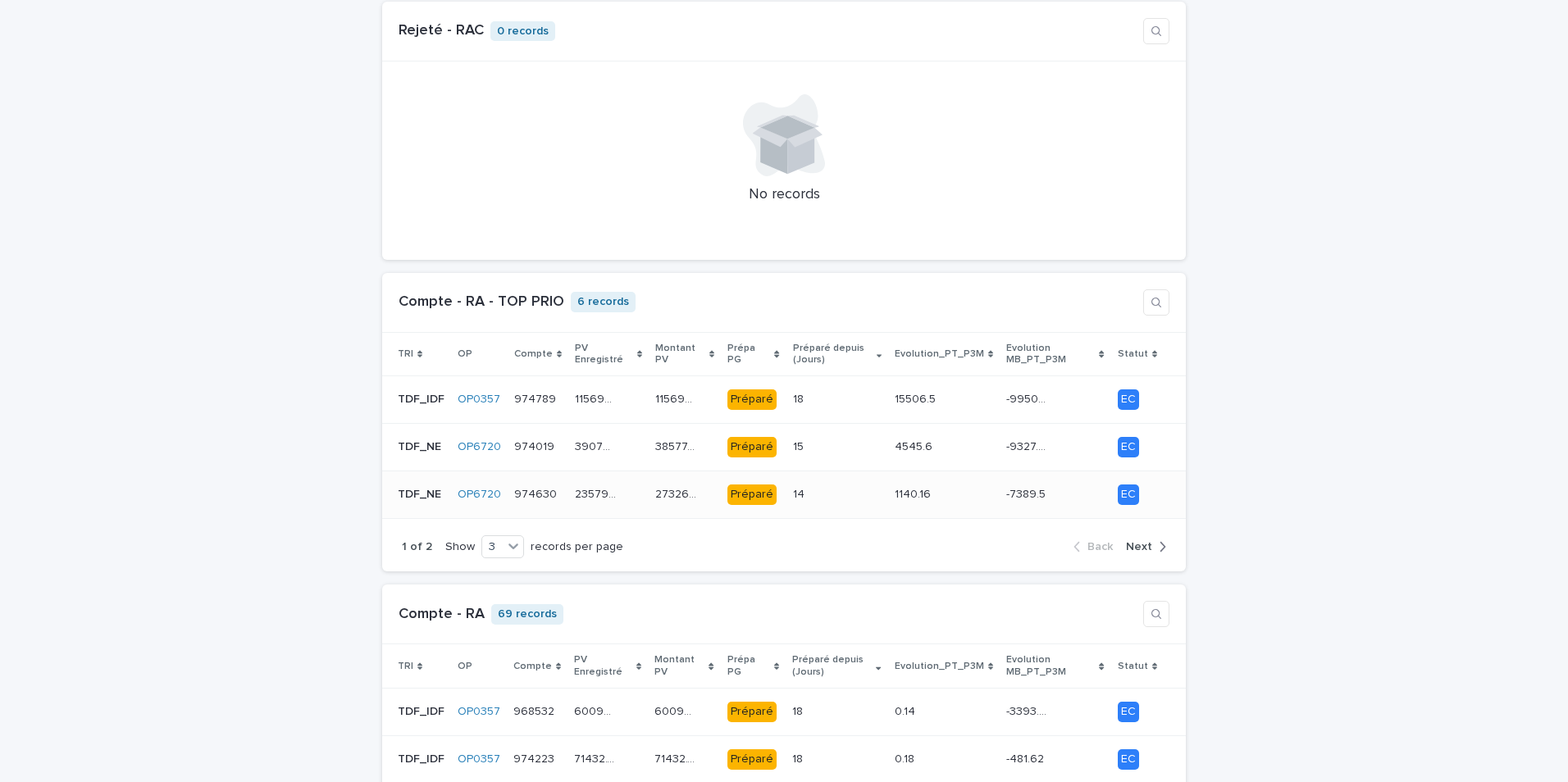
click at [604, 485] on p "23579.36" at bounding box center [597, 492] width 45 height 17
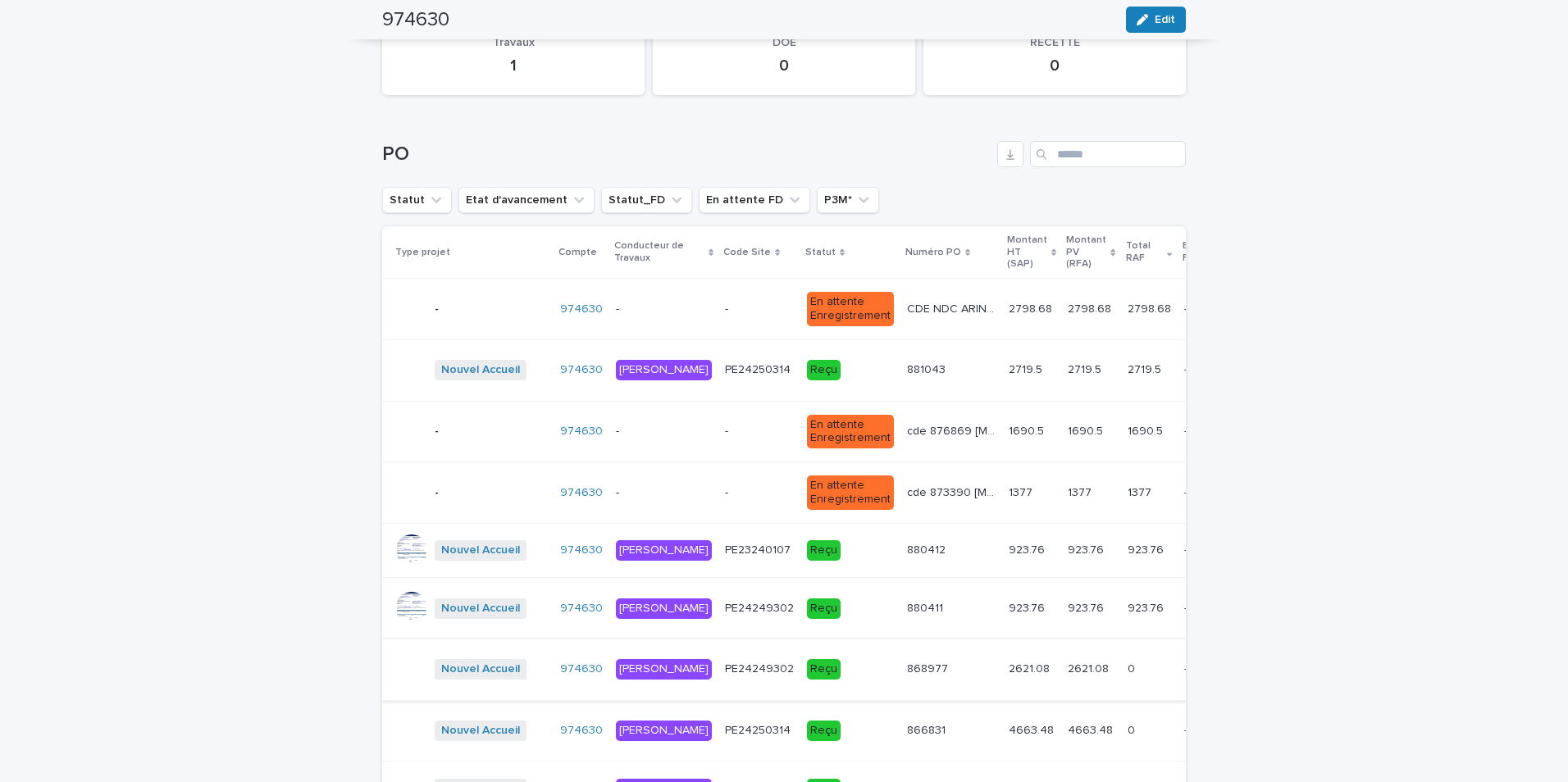
scroll to position [1987, 0]
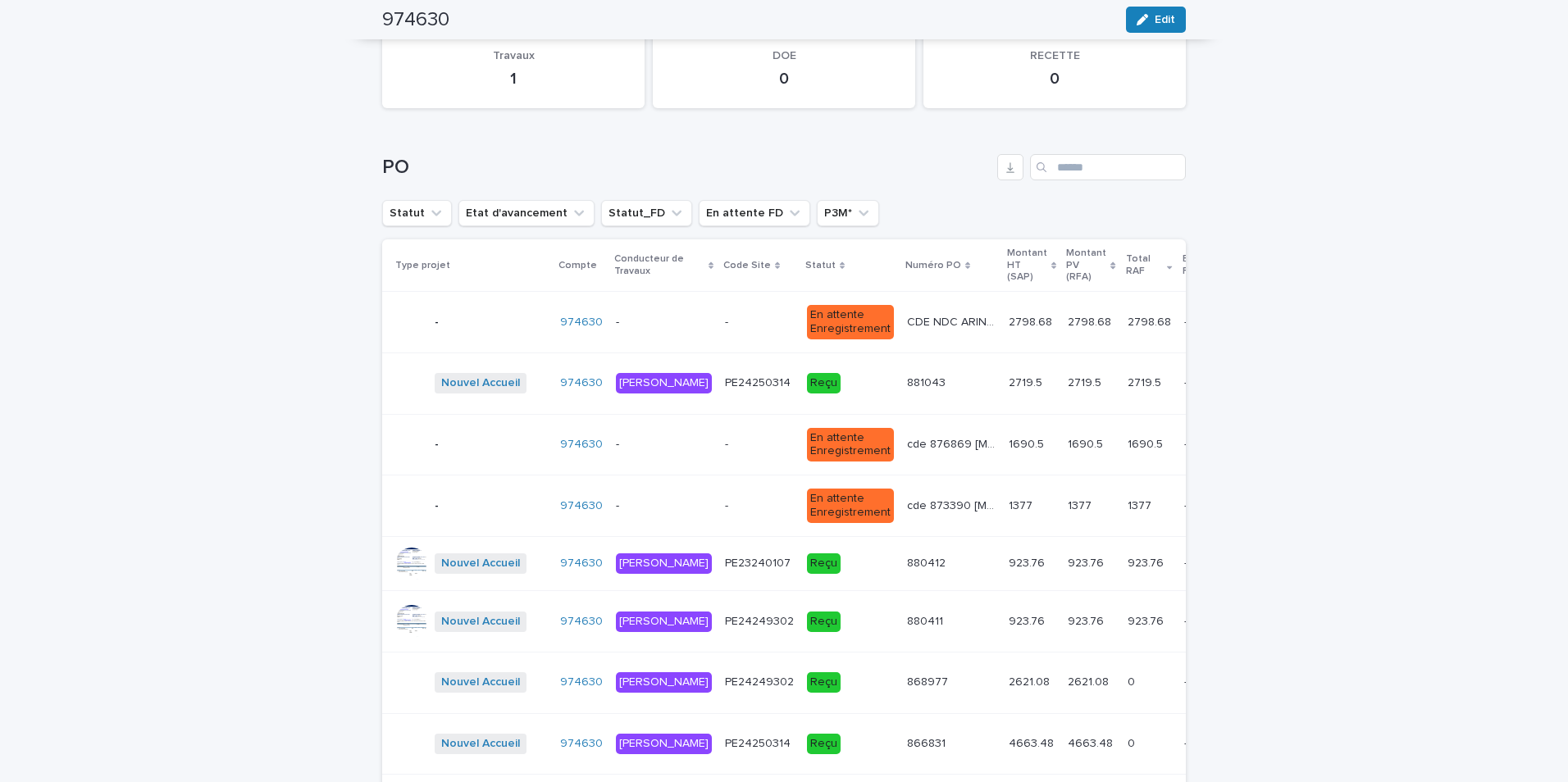
click at [911, 324] on p "CDE NDC ARINTHOD" at bounding box center [952, 320] width 92 height 17
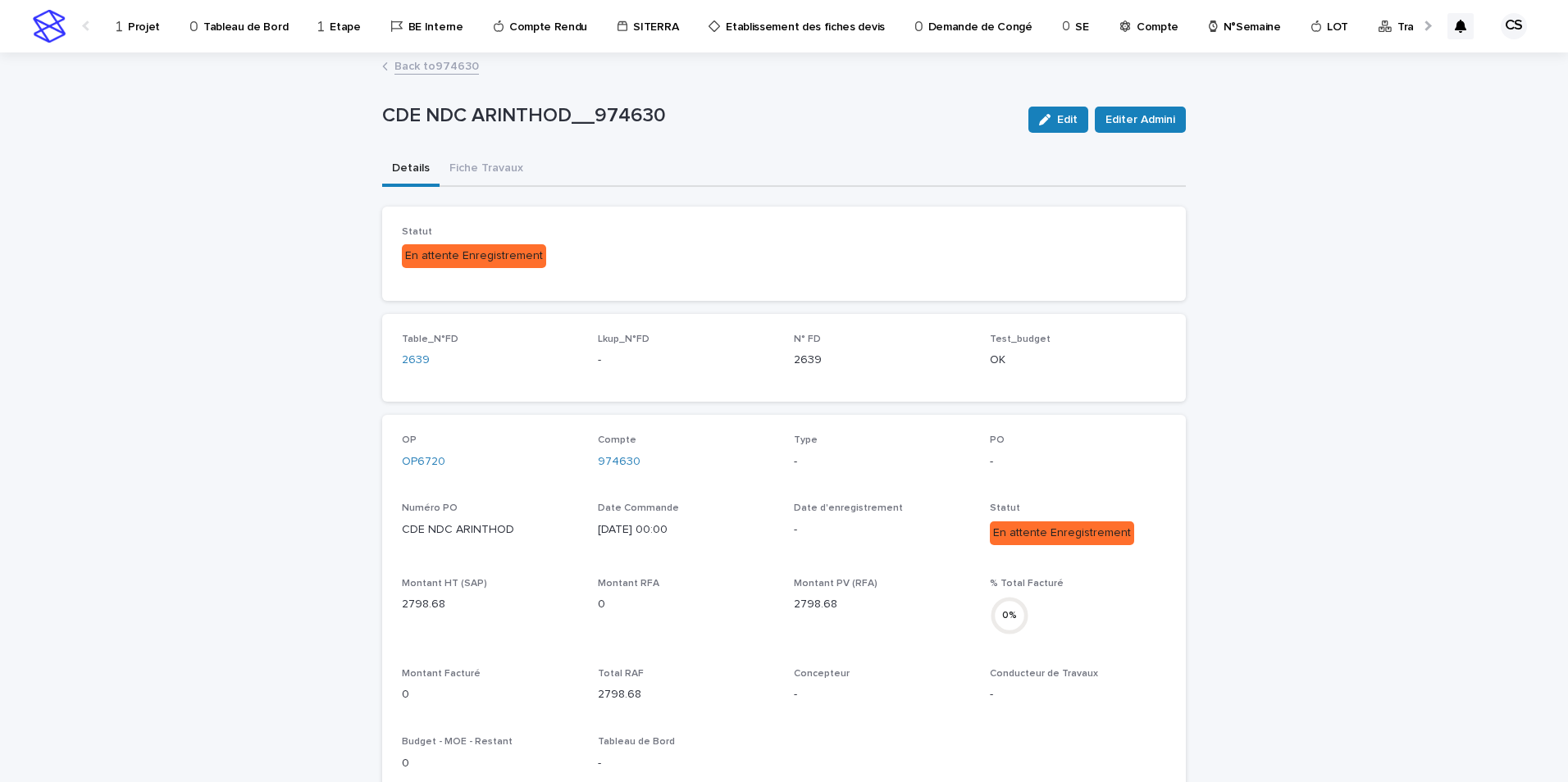
click at [443, 69] on link "Back to 974630" at bounding box center [436, 65] width 85 height 19
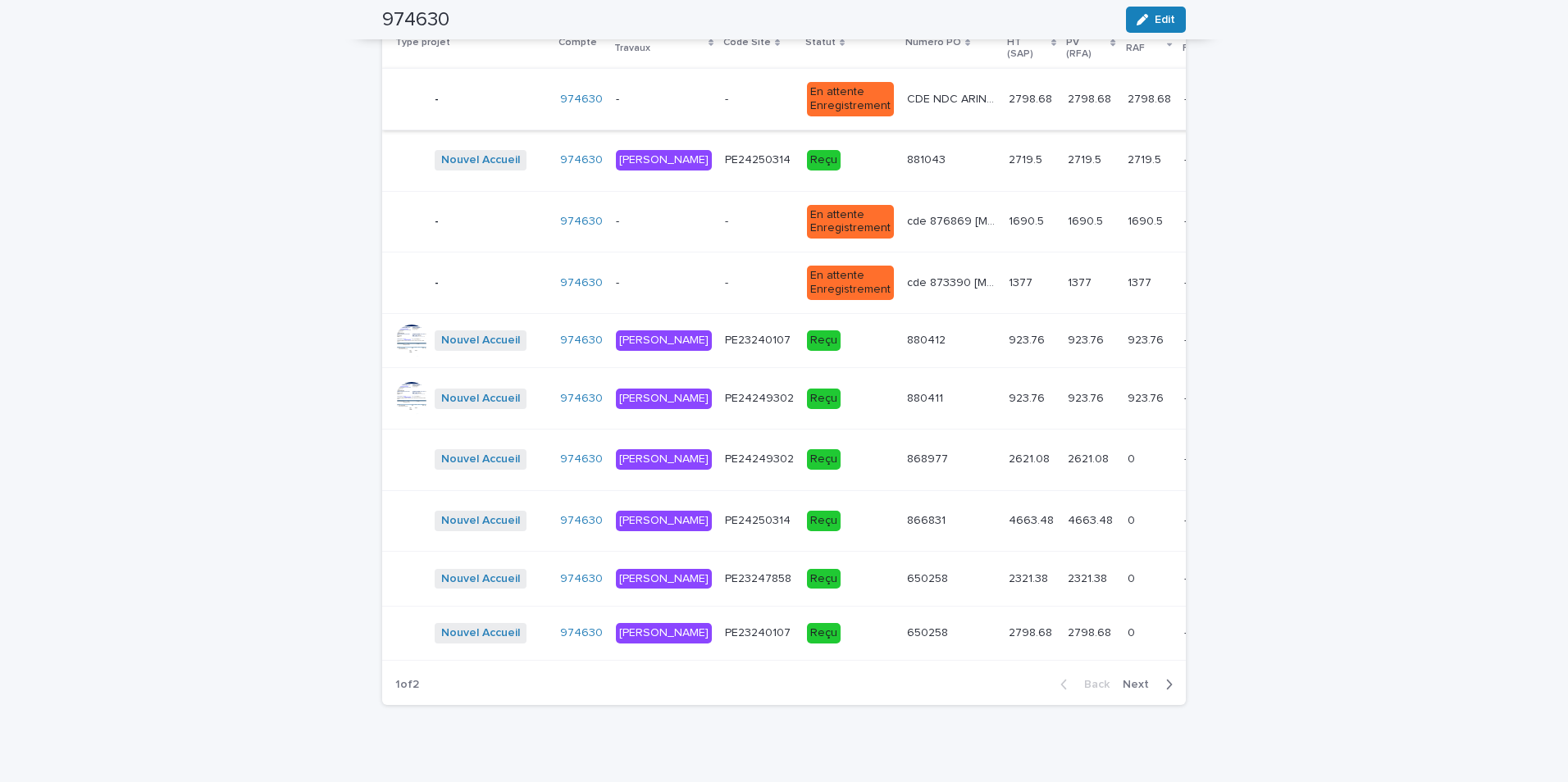
scroll to position [2259, 0]
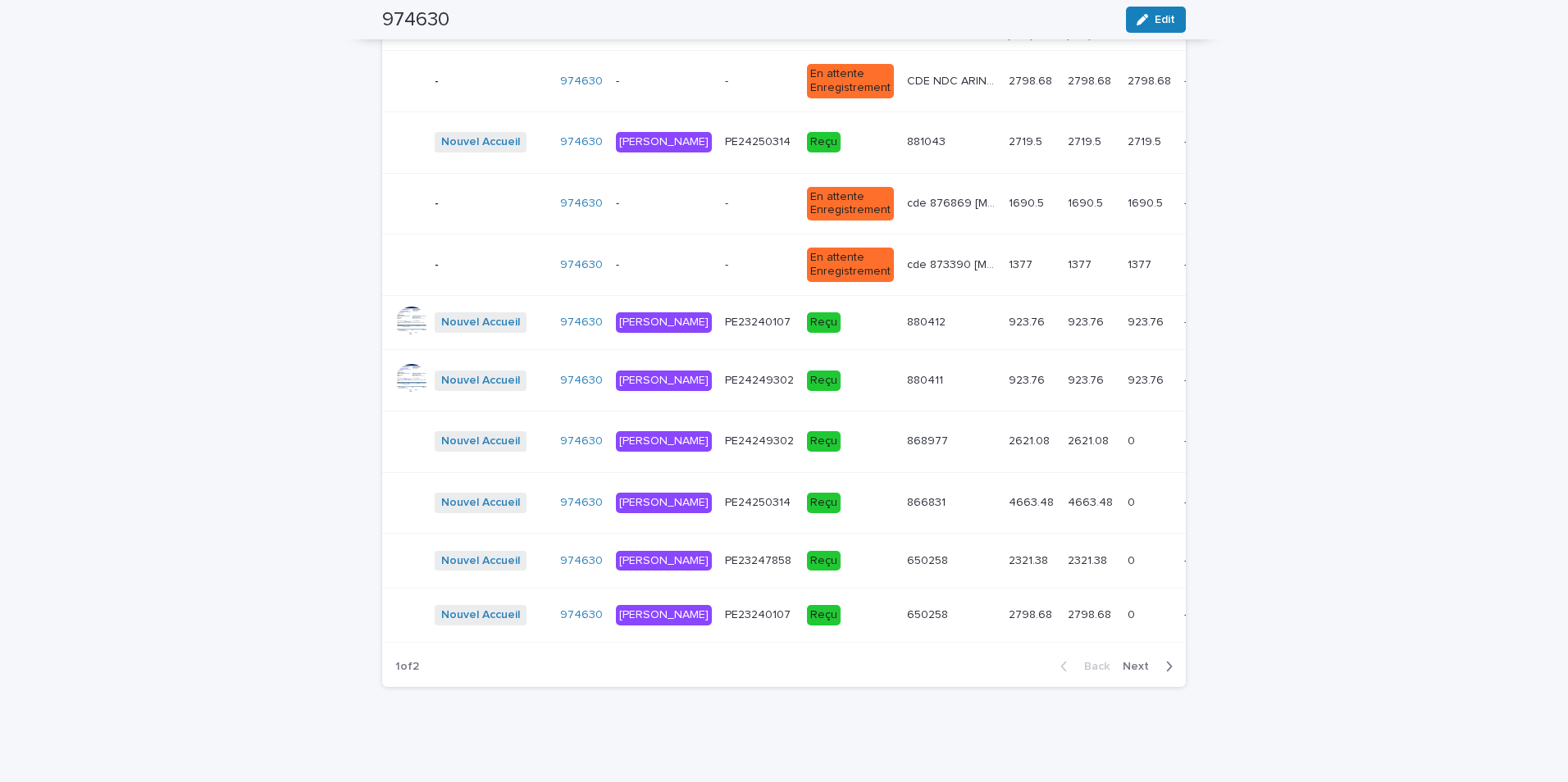
click at [1142, 667] on span "Next" at bounding box center [1140, 667] width 36 height 12
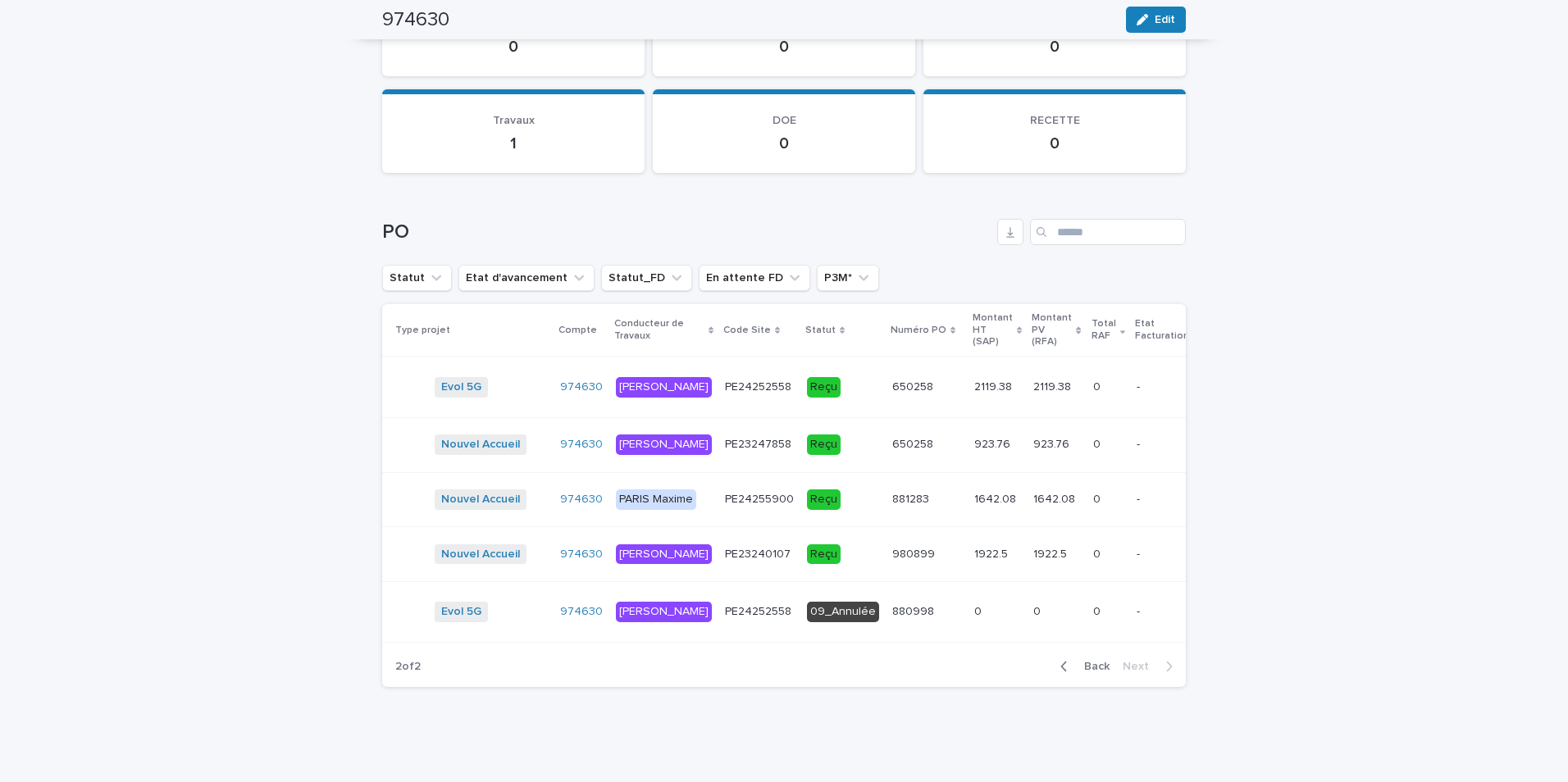
scroll to position [1954, 0]
click at [1083, 670] on span "Back" at bounding box center [1091, 667] width 35 height 12
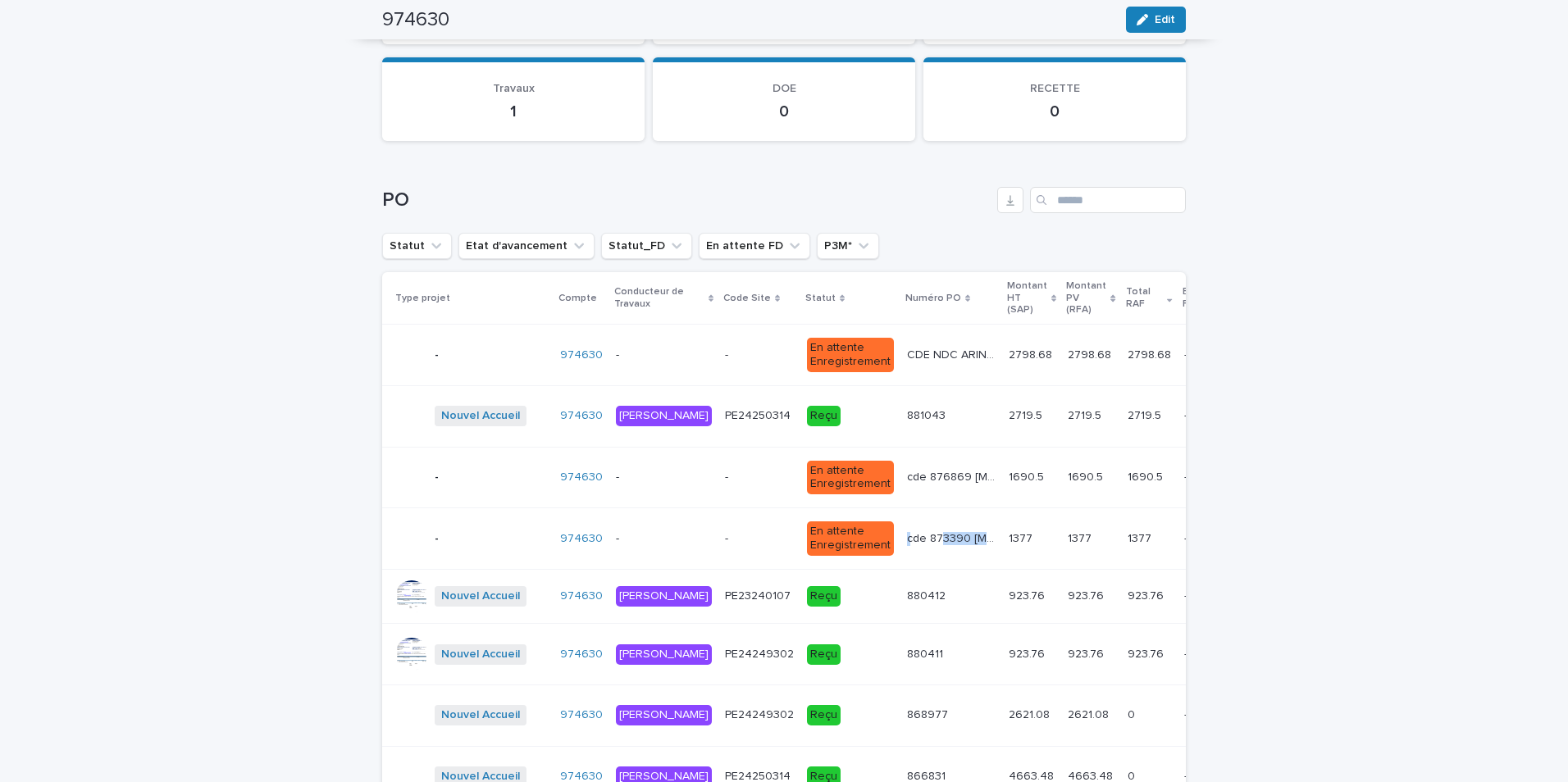
click at [906, 530] on div "cde 873390 [MEDICAL_DATA] 11/24 cde 873390 [MEDICAL_DATA] 11/24" at bounding box center [950, 538] width 89 height 27
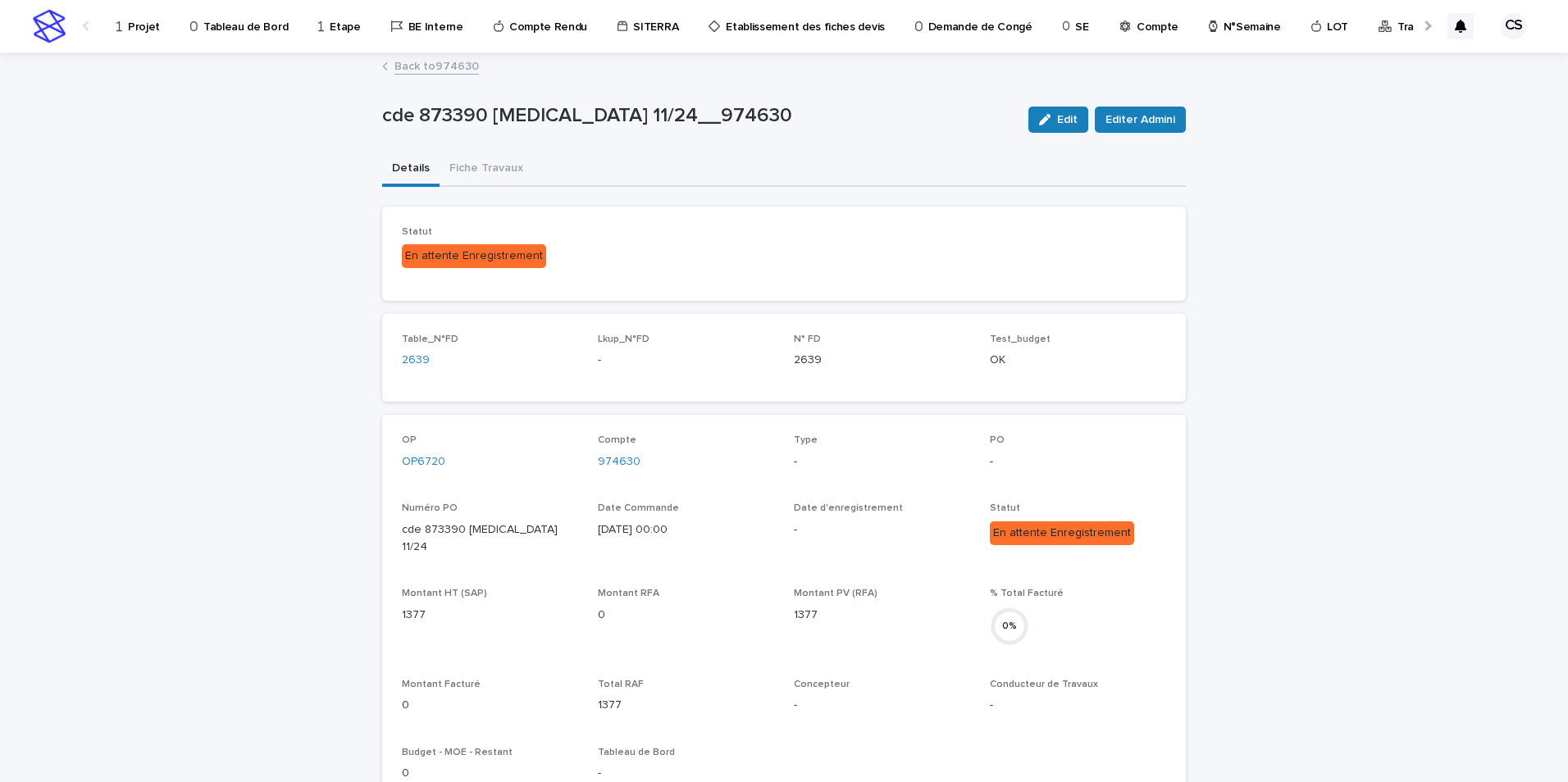
click at [442, 524] on p "cde 873390 [MEDICAL_DATA] 11/24" at bounding box center [490, 538] width 176 height 35
copy p "873390"
click at [1038, 125] on button "Edit" at bounding box center [1058, 119] width 60 height 26
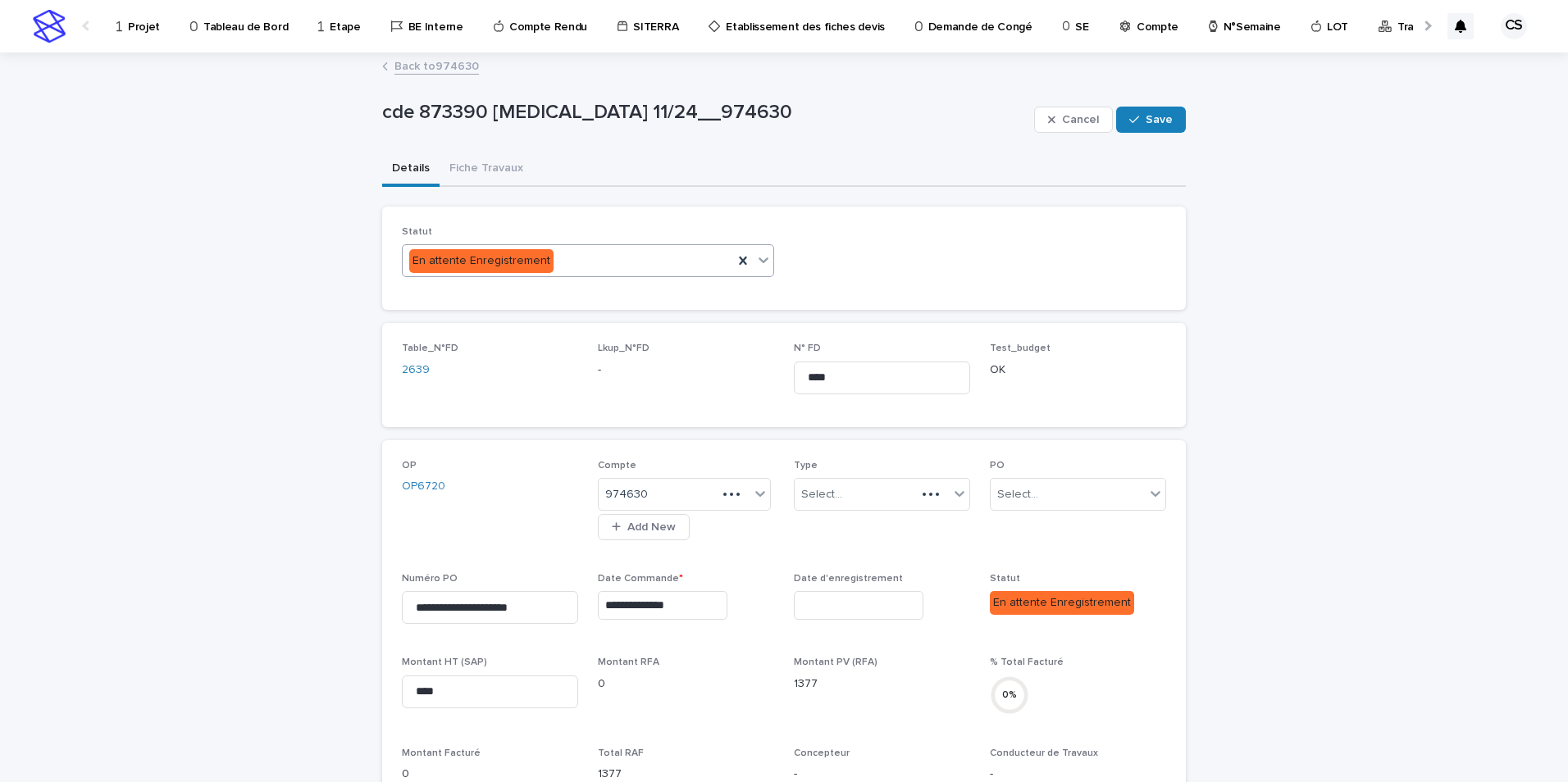
click at [624, 258] on div "En attente Enregistrement" at bounding box center [568, 261] width 330 height 27
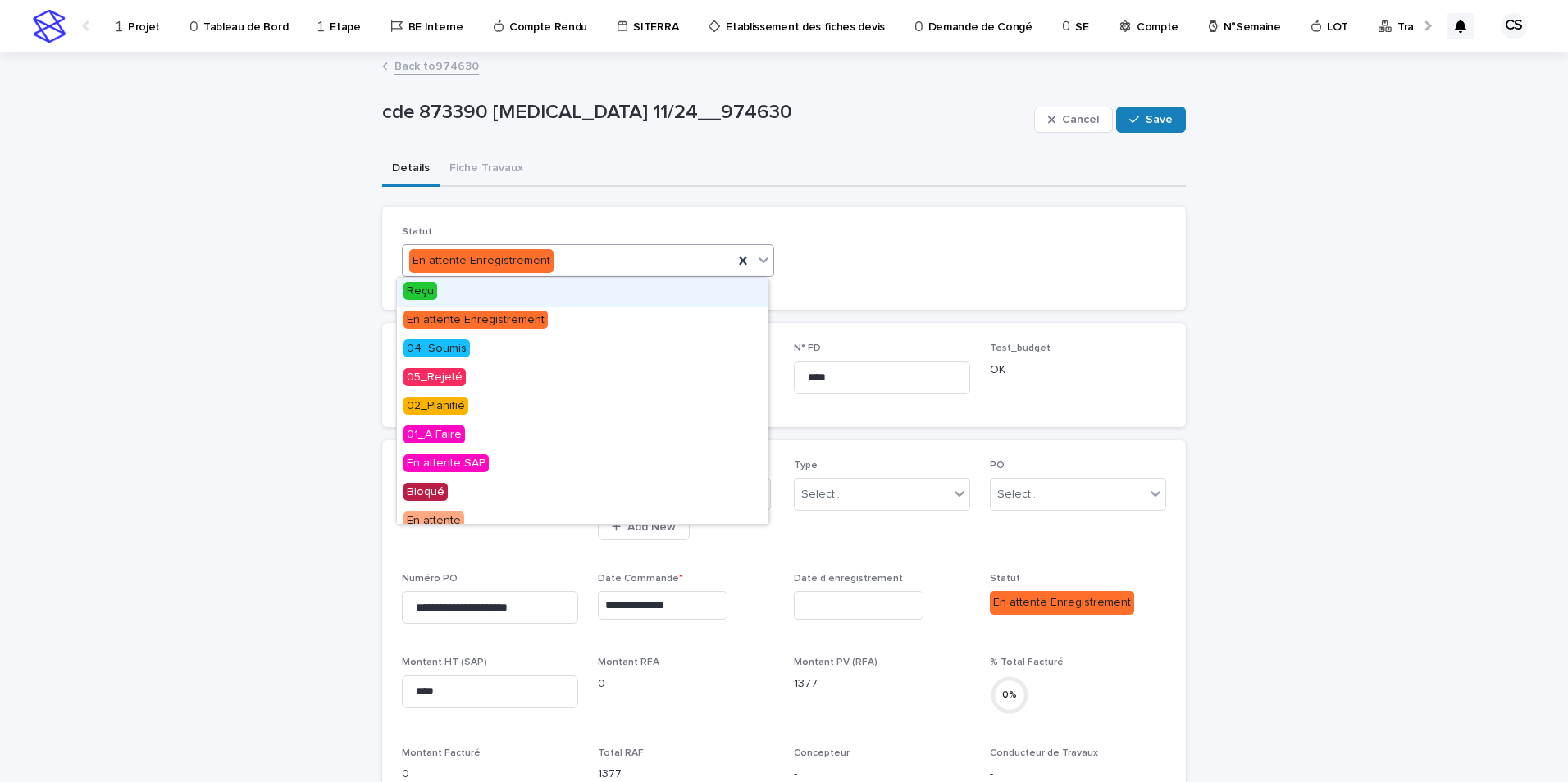
click at [473, 290] on div "Reçu" at bounding box center [582, 292] width 370 height 29
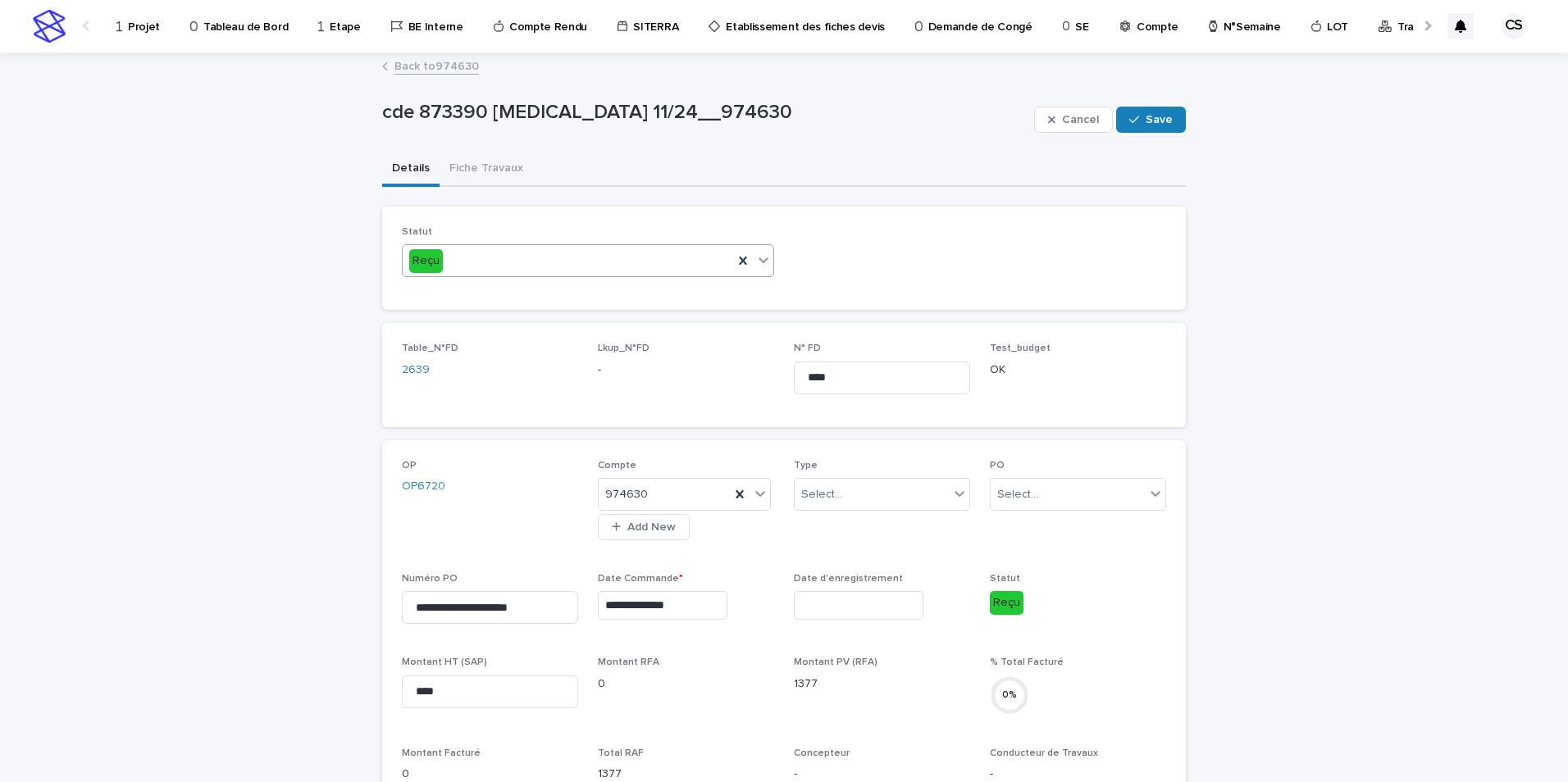
scroll to position [273, 0]
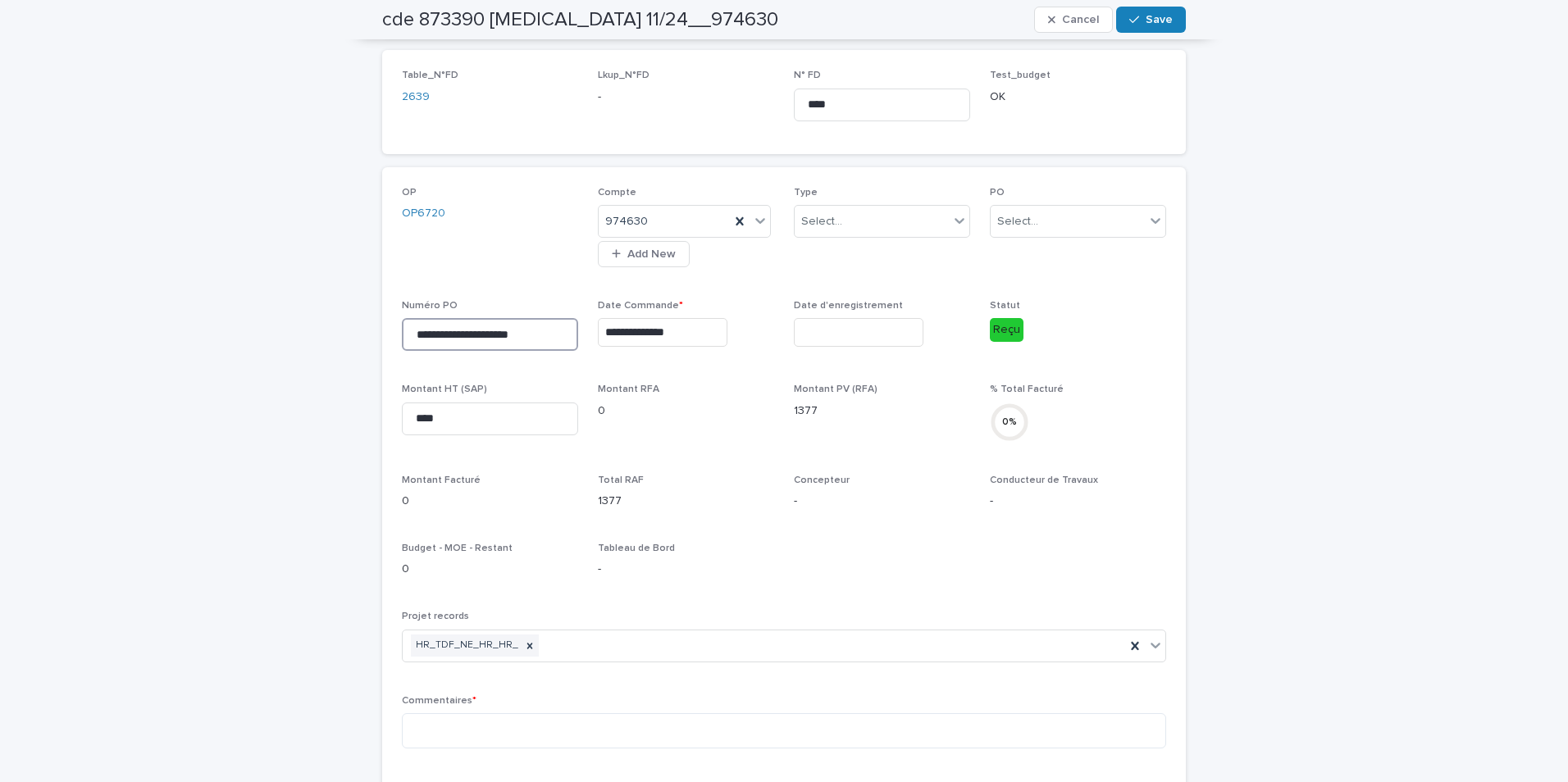
drag, startPoint x: 433, startPoint y: 337, endPoint x: 307, endPoint y: 337, distance: 126.0
click at [307, 337] on div "**********" at bounding box center [784, 510] width 1568 height 1460
drag, startPoint x: 549, startPoint y: 333, endPoint x: 232, endPoint y: 303, distance: 318.4
click at [232, 303] on div "**********" at bounding box center [784, 510] width 1568 height 1460
click at [446, 725] on textarea at bounding box center [784, 730] width 764 height 35
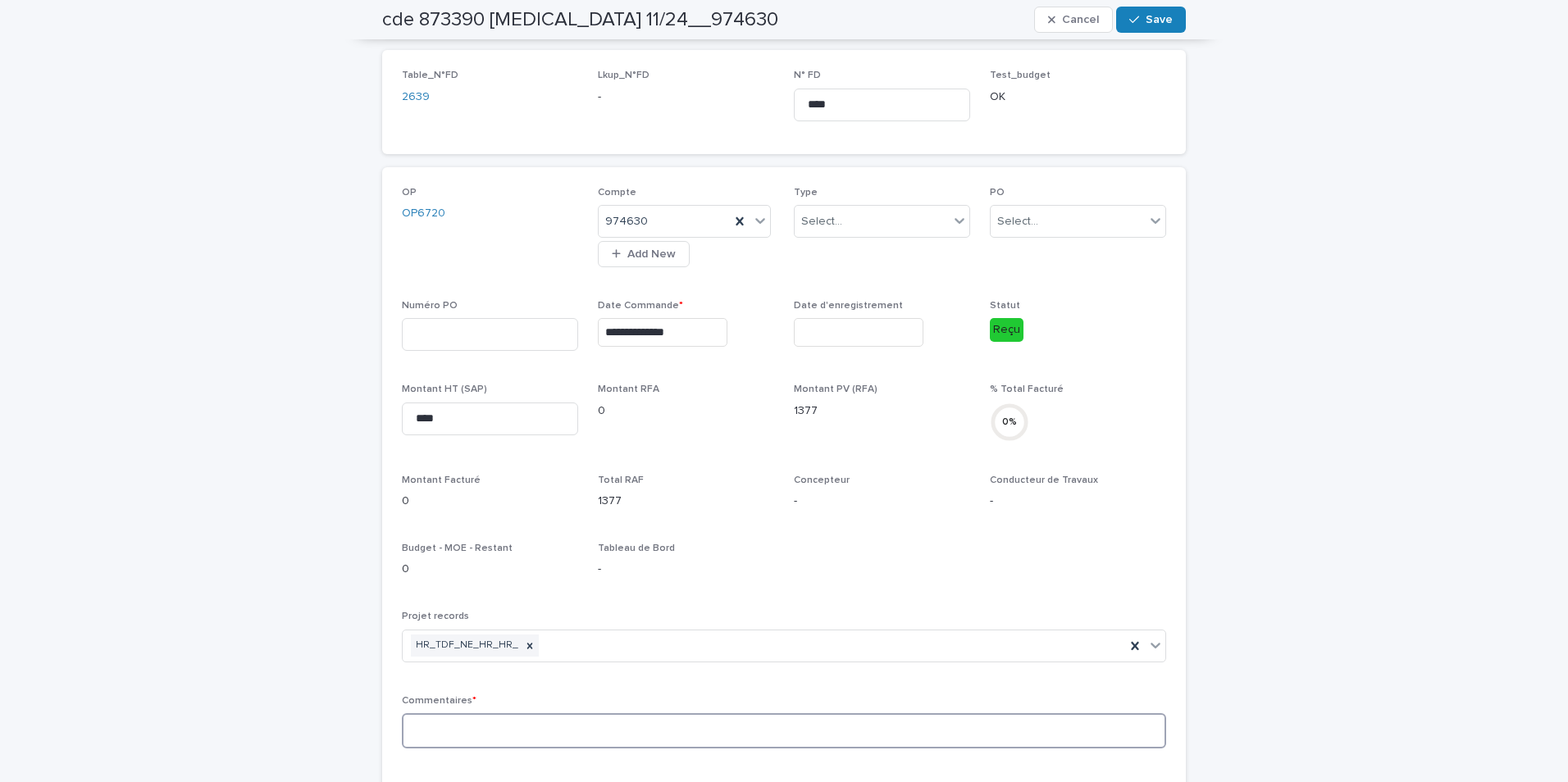
paste textarea "**********"
click at [452, 726] on textarea "**********" at bounding box center [784, 730] width 764 height 35
click at [453, 726] on textarea "**********" at bounding box center [784, 730] width 764 height 35
type textarea "**********"
click at [441, 328] on input at bounding box center [490, 334] width 176 height 33
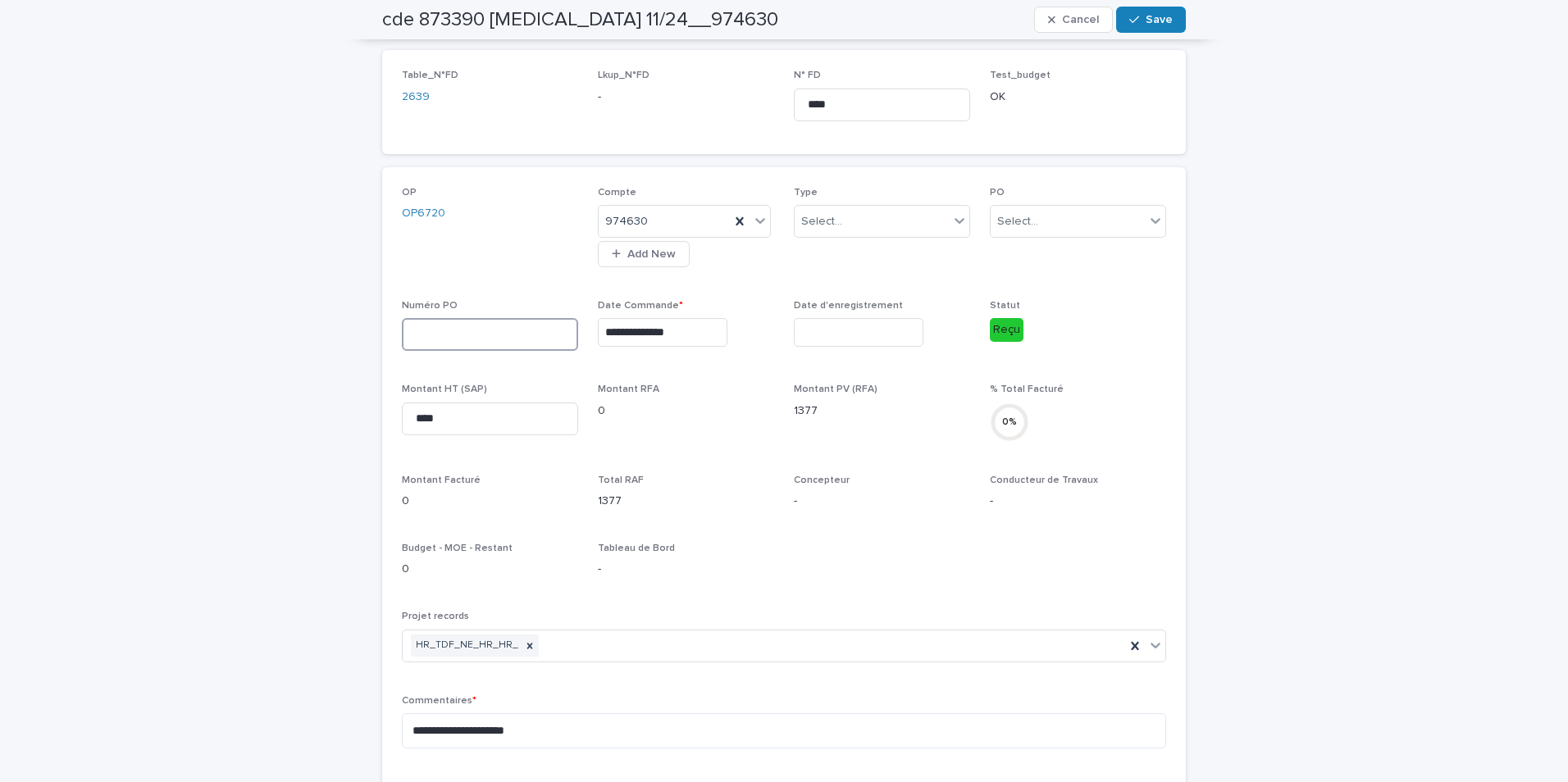
paste input "******"
type input "******"
click at [767, 585] on div "Tableau de Bord -" at bounding box center [686, 567] width 176 height 49
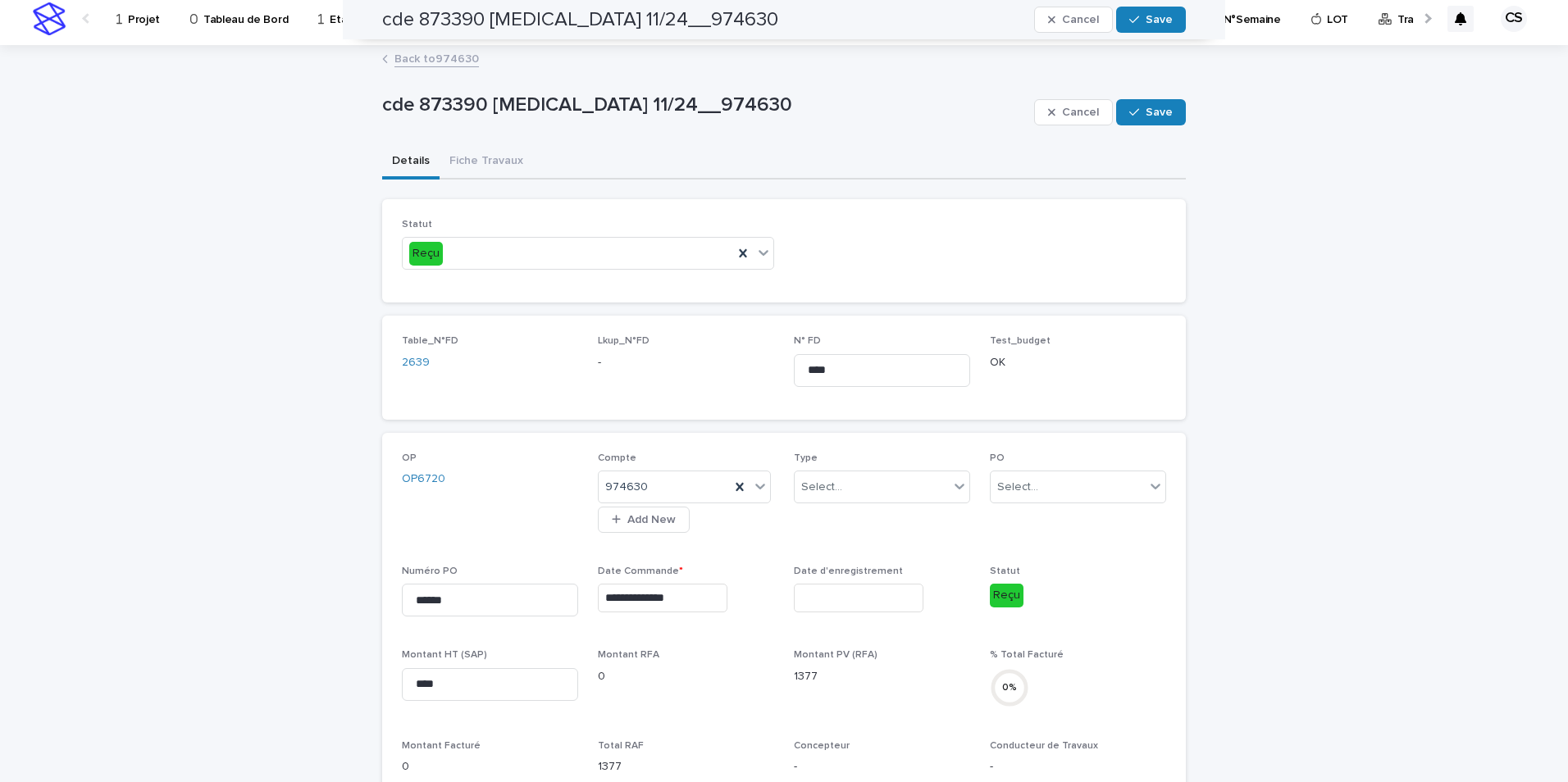
scroll to position [0, 0]
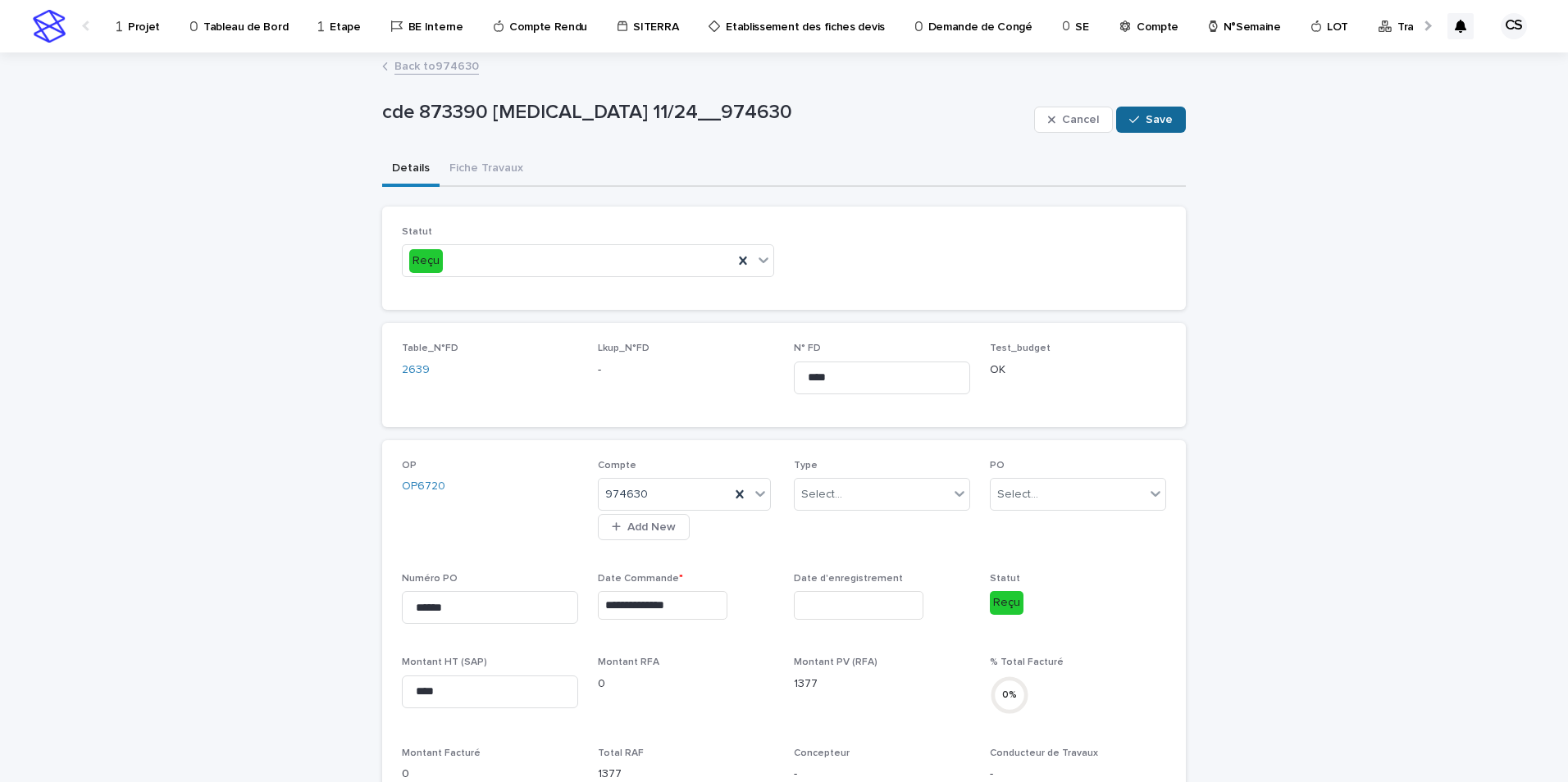
click at [1152, 115] on span "Save" at bounding box center [1158, 120] width 27 height 12
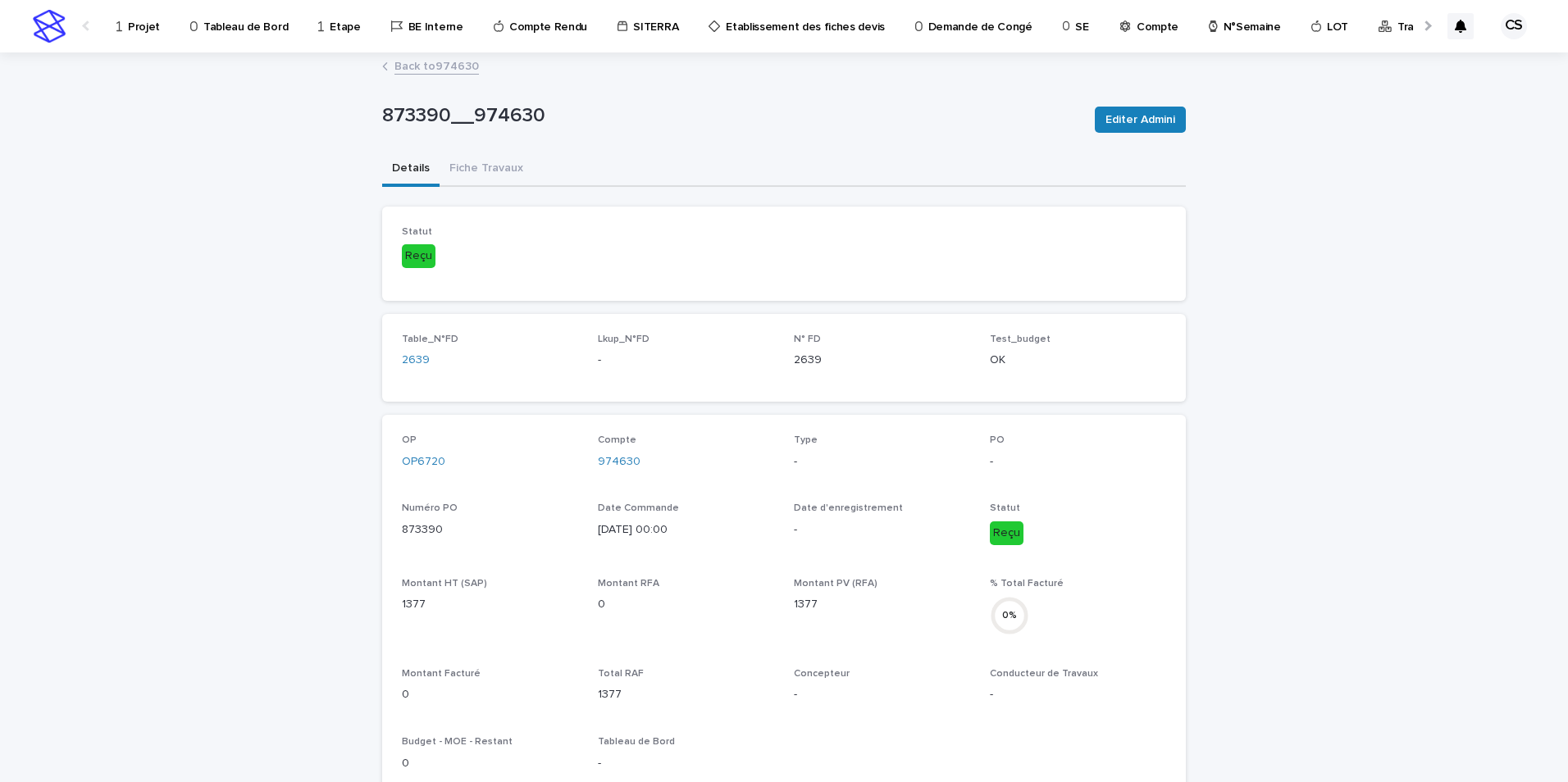
click at [453, 69] on link "Back to 974630" at bounding box center [436, 65] width 85 height 19
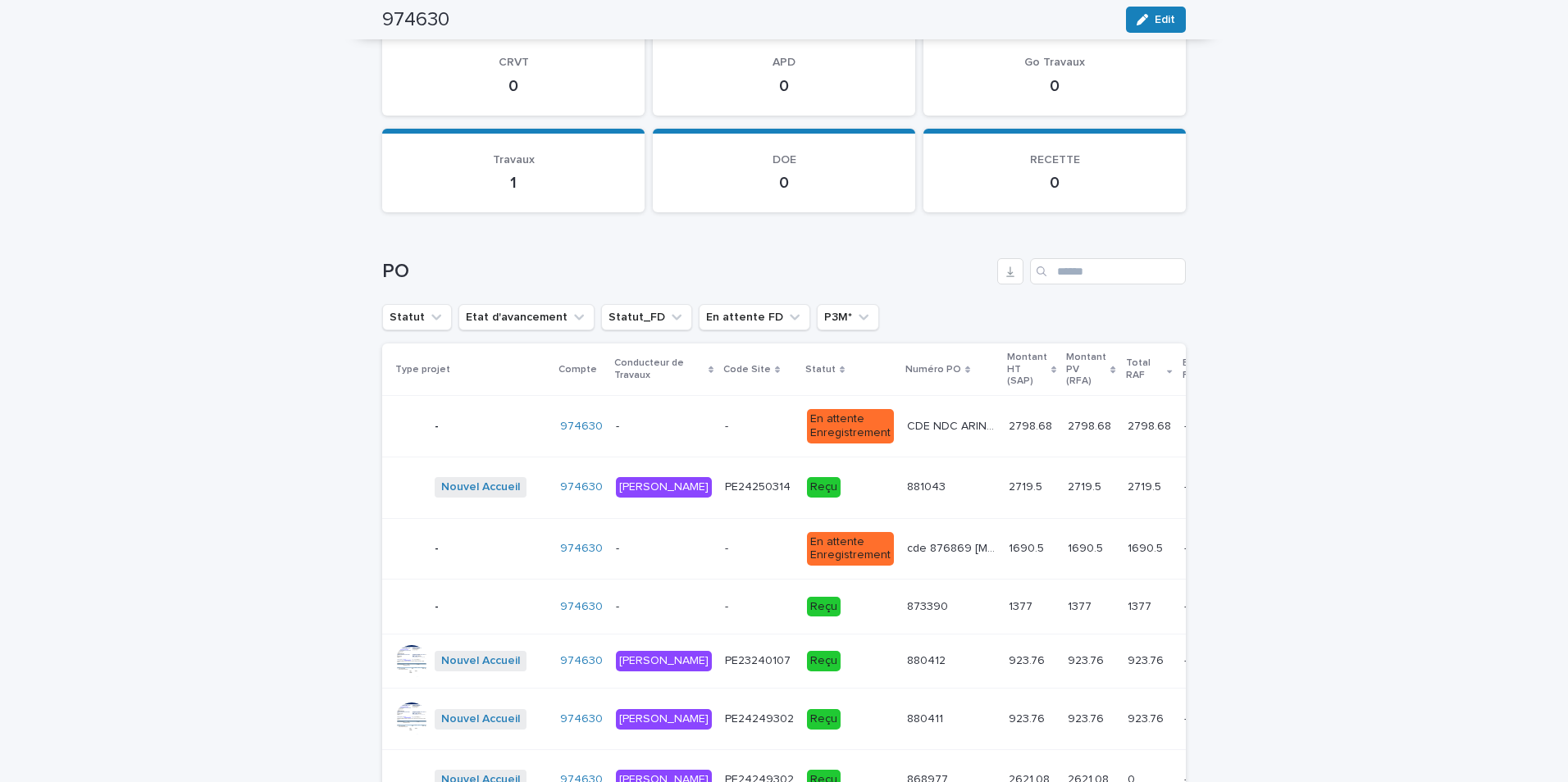
scroll to position [1913, 0]
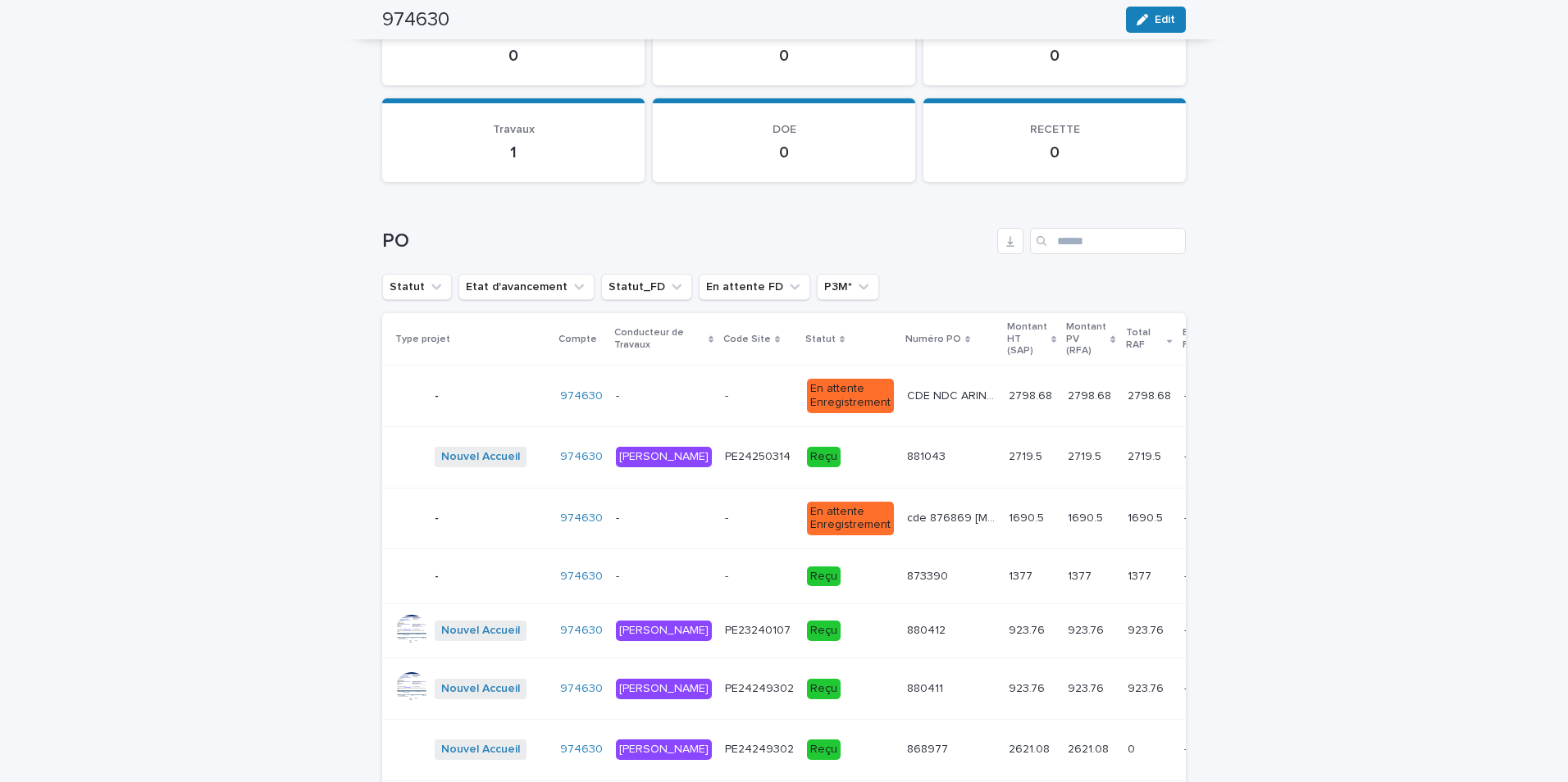
click at [807, 461] on p "Reçu" at bounding box center [850, 457] width 87 height 21
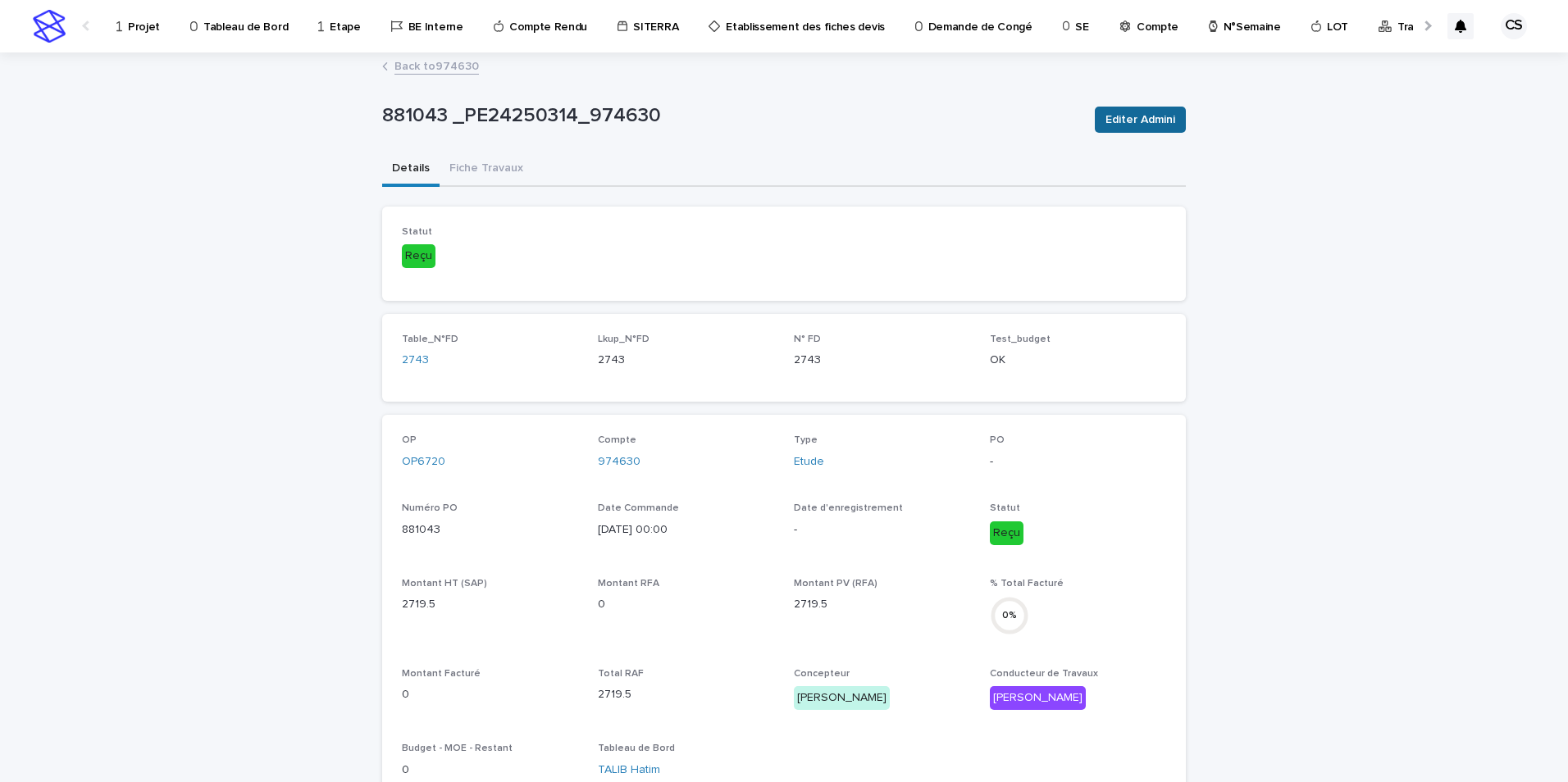
click at [1125, 119] on span "Editer Admini" at bounding box center [1140, 119] width 70 height 16
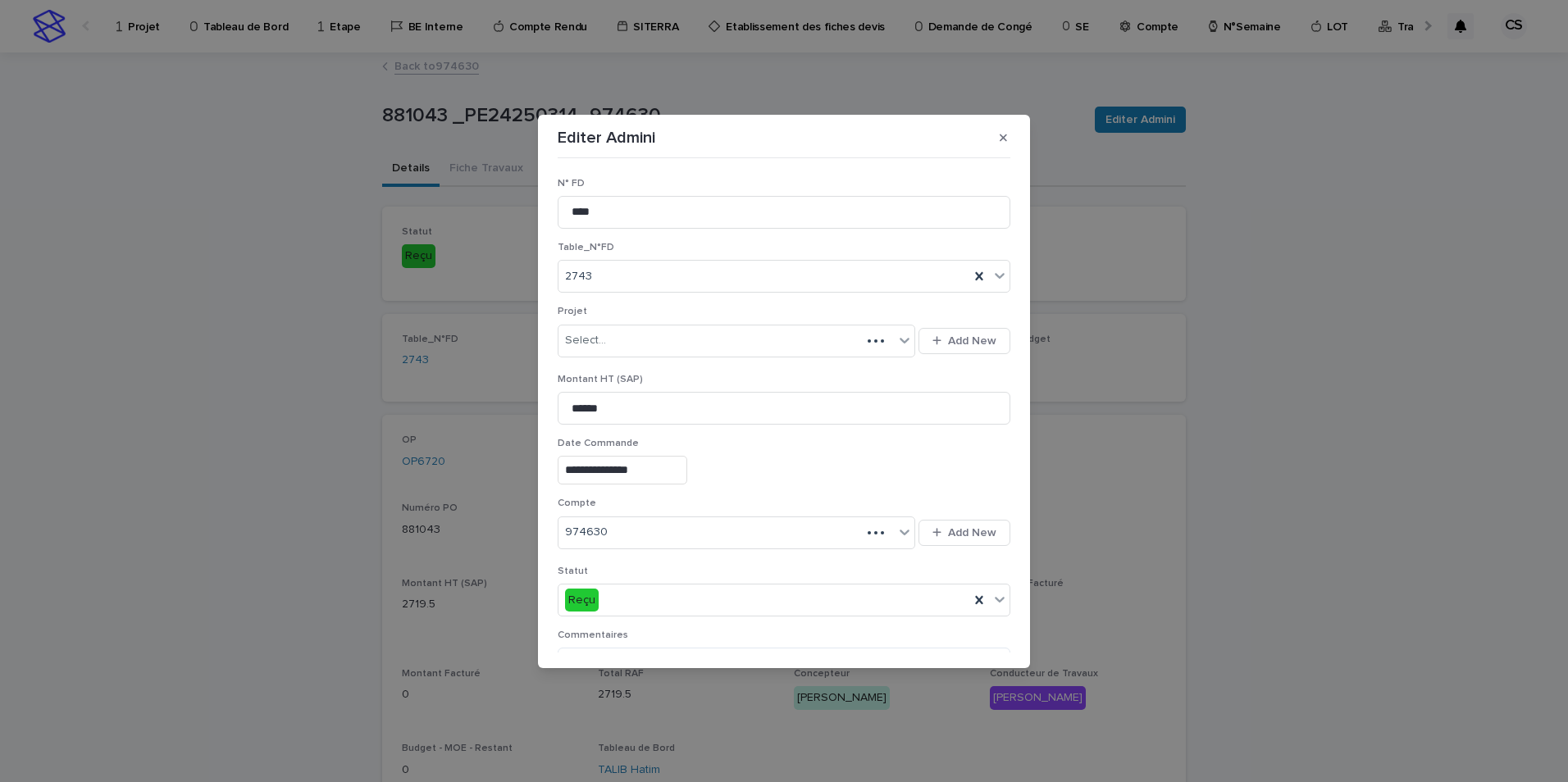
scroll to position [274, 0]
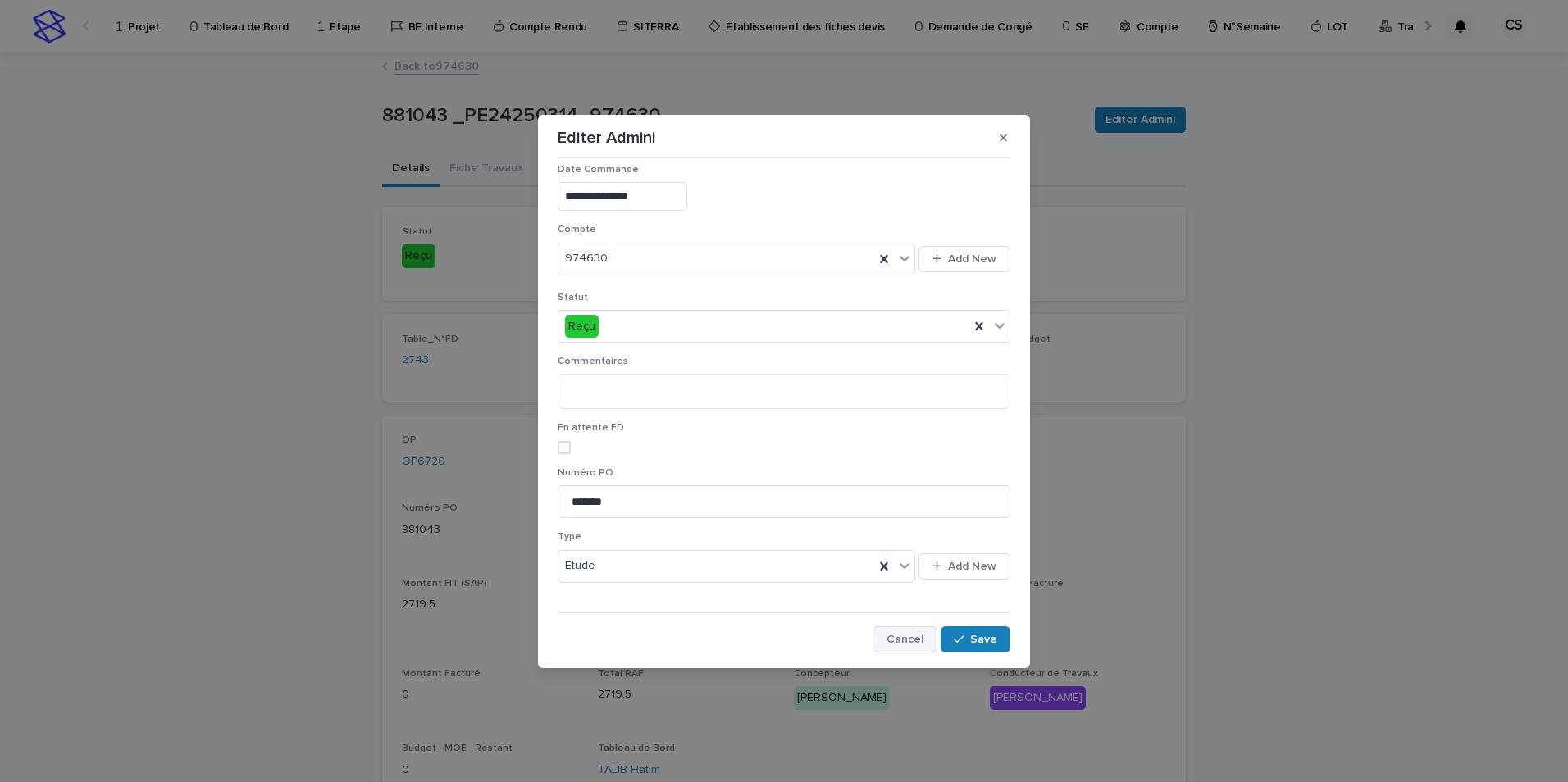
click at [906, 643] on span "Cancel" at bounding box center [904, 640] width 37 height 12
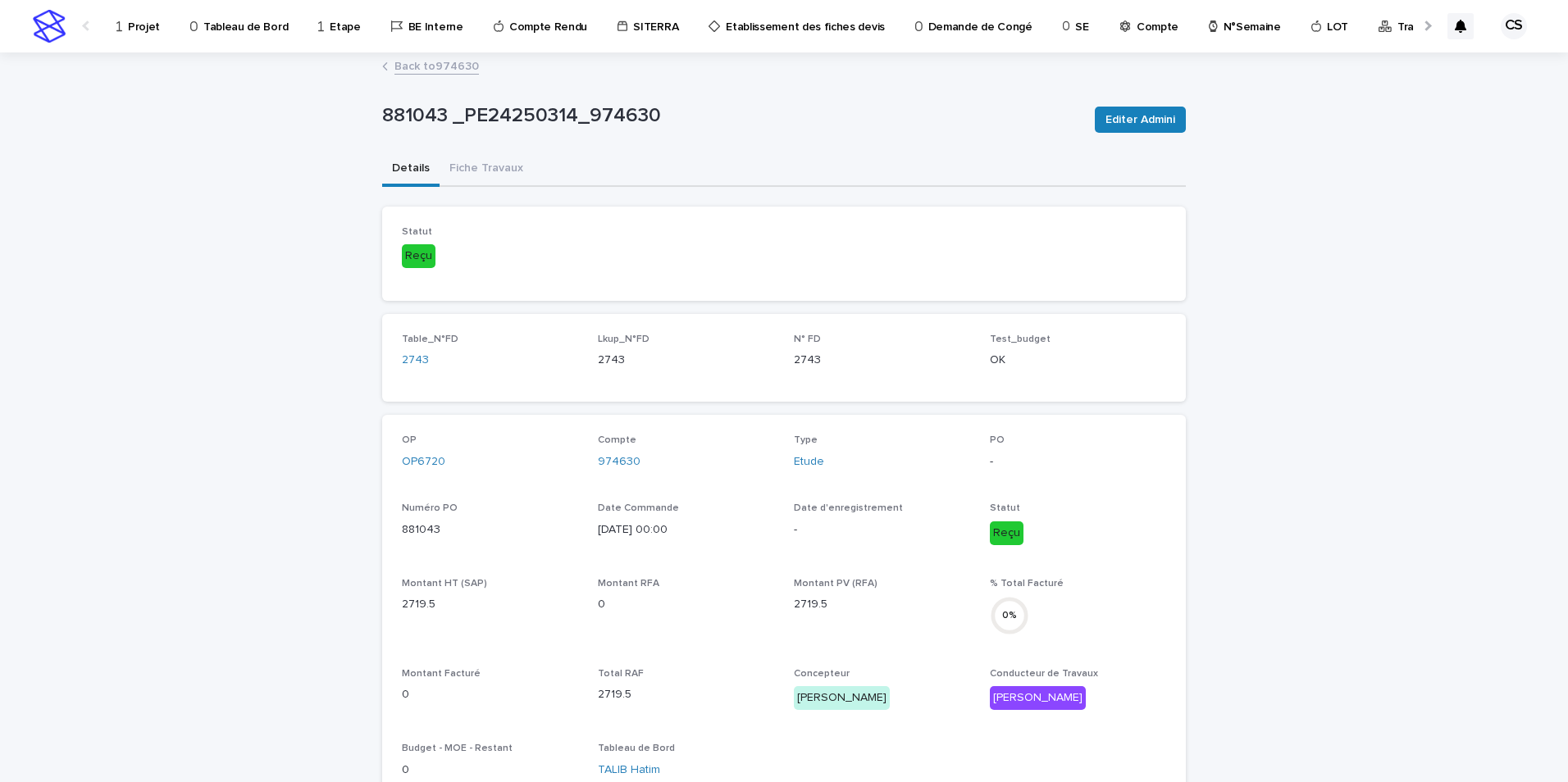
click at [440, 63] on link "Back to 974630" at bounding box center [436, 65] width 85 height 19
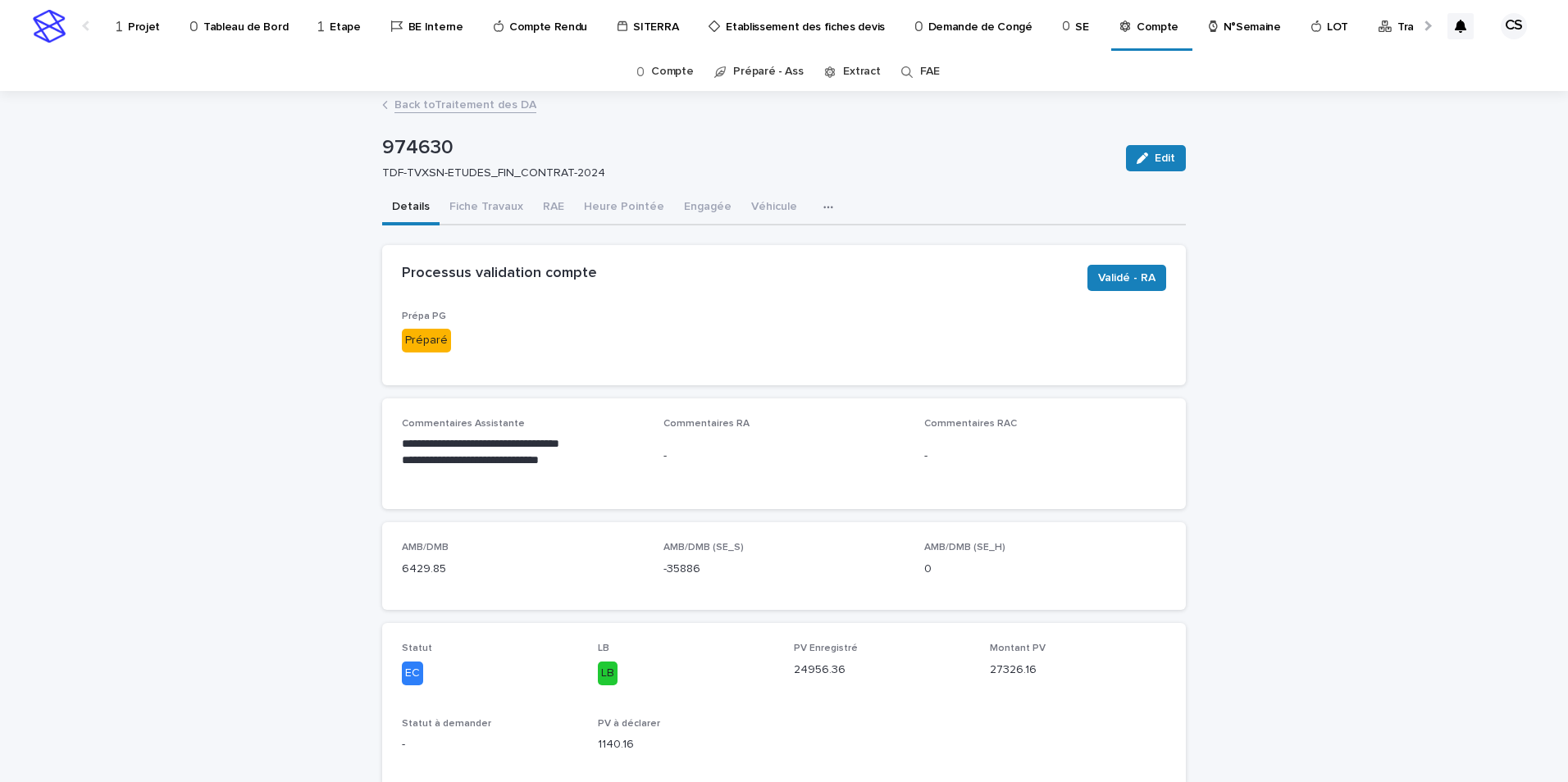
click at [472, 100] on link "Back to Traitement des DA" at bounding box center [465, 103] width 142 height 19
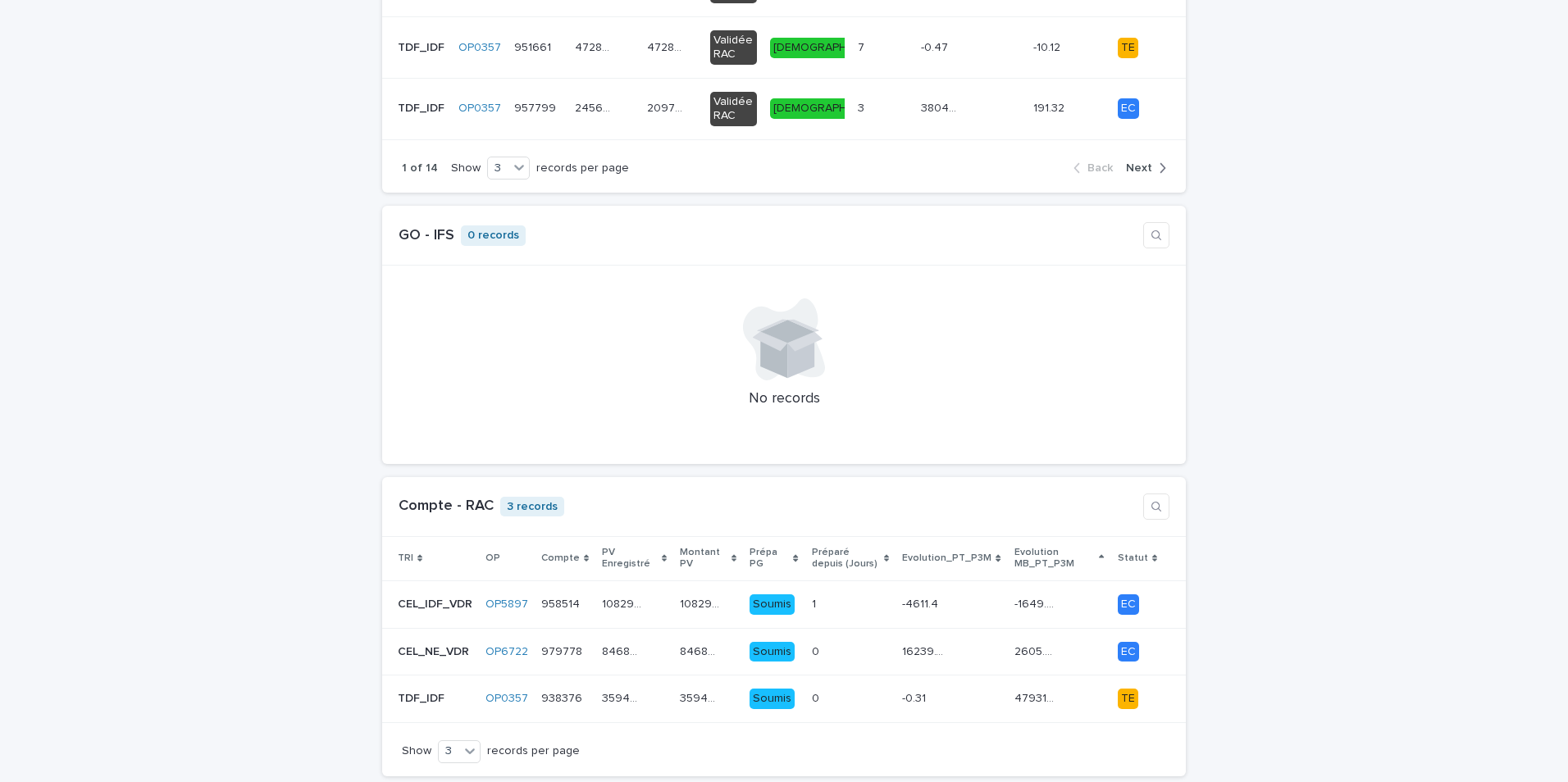
scroll to position [547, 0]
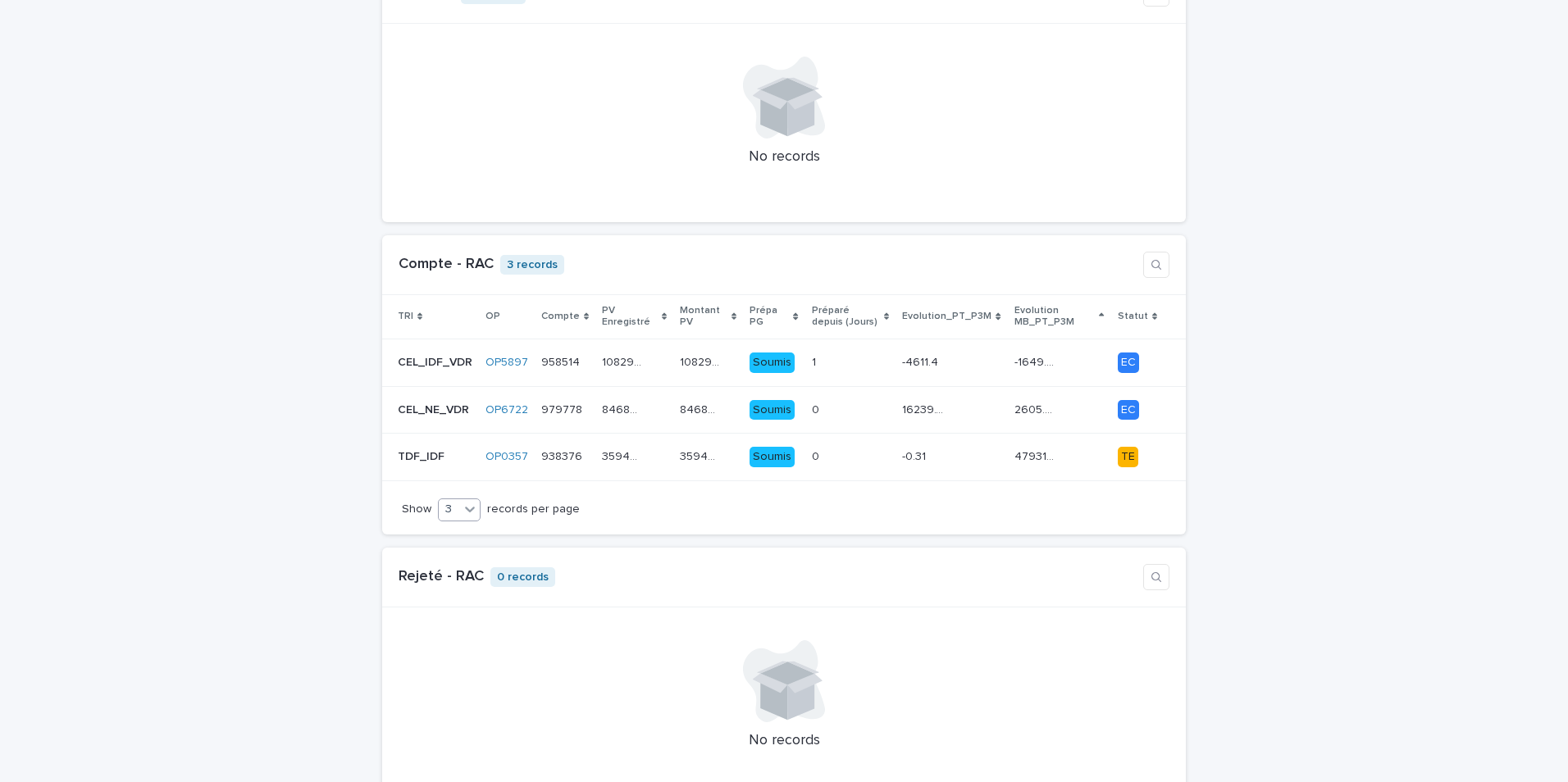
click at [466, 503] on icon at bounding box center [470, 509] width 16 height 16
click at [457, 556] on div "9" at bounding box center [451, 559] width 41 height 20
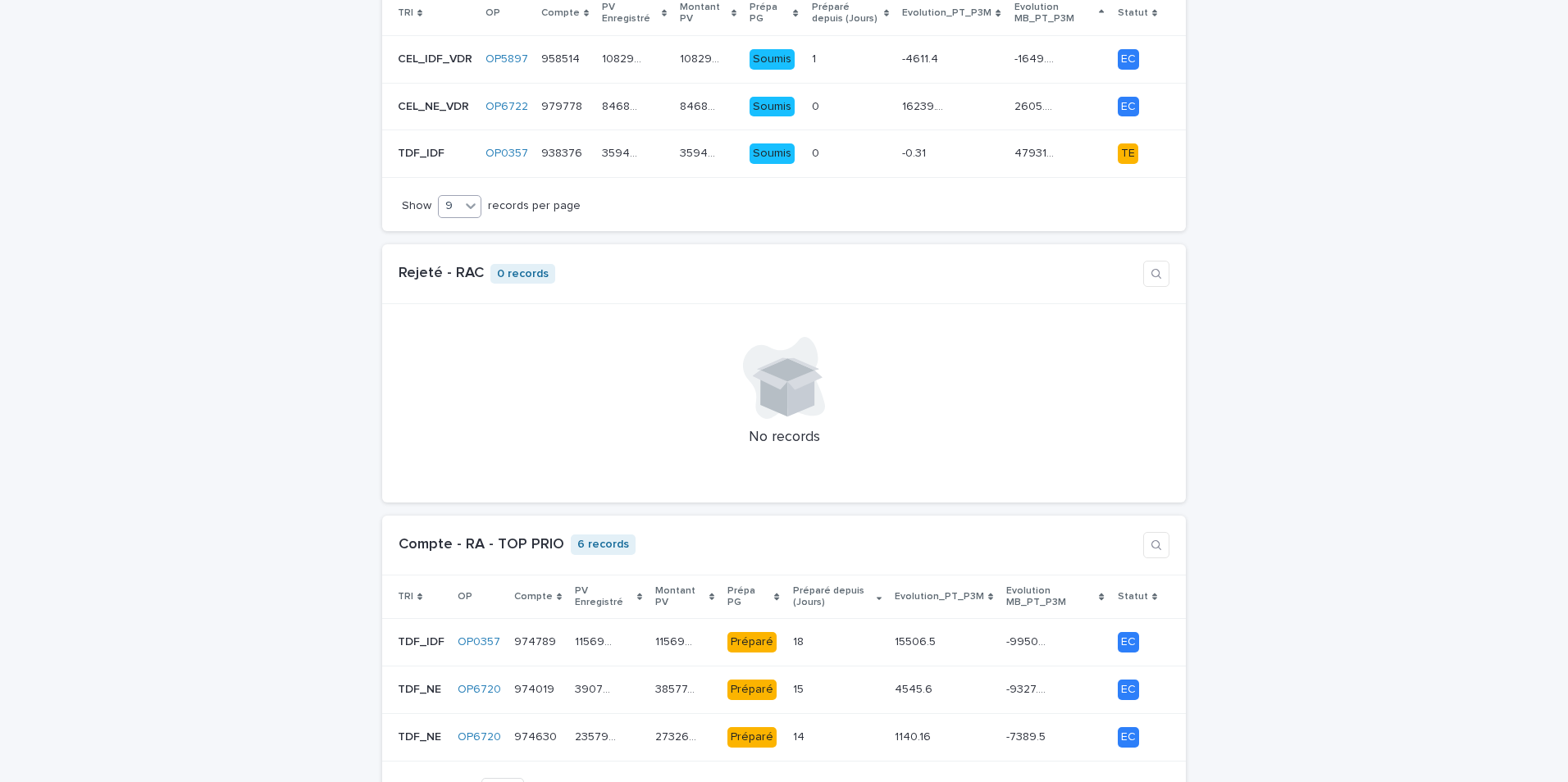
scroll to position [1092, 0]
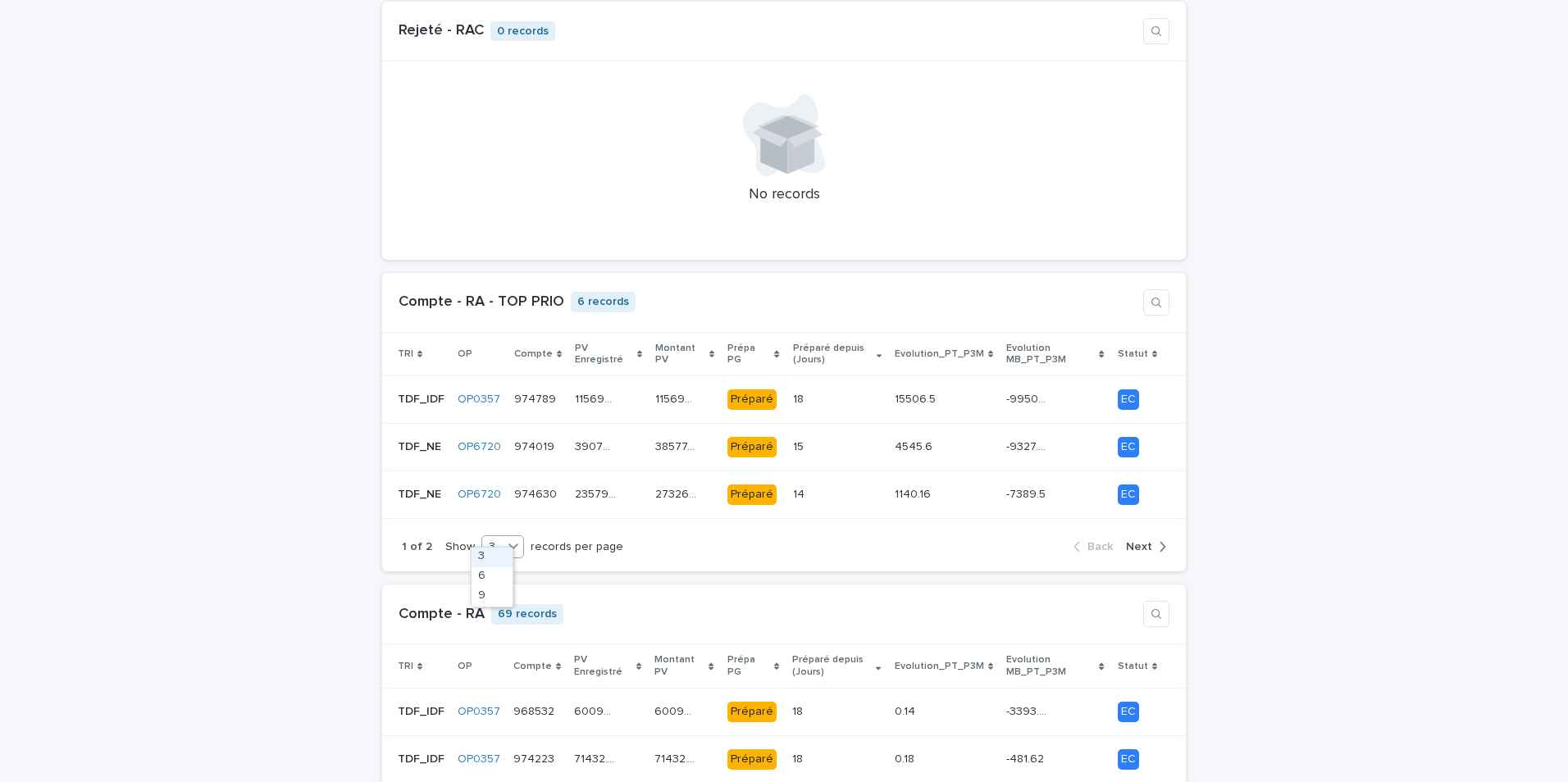
click at [505, 538] on icon at bounding box center [513, 546] width 16 height 16
click at [485, 596] on div "9" at bounding box center [491, 597] width 41 height 20
